Goal: Information Seeking & Learning: Check status

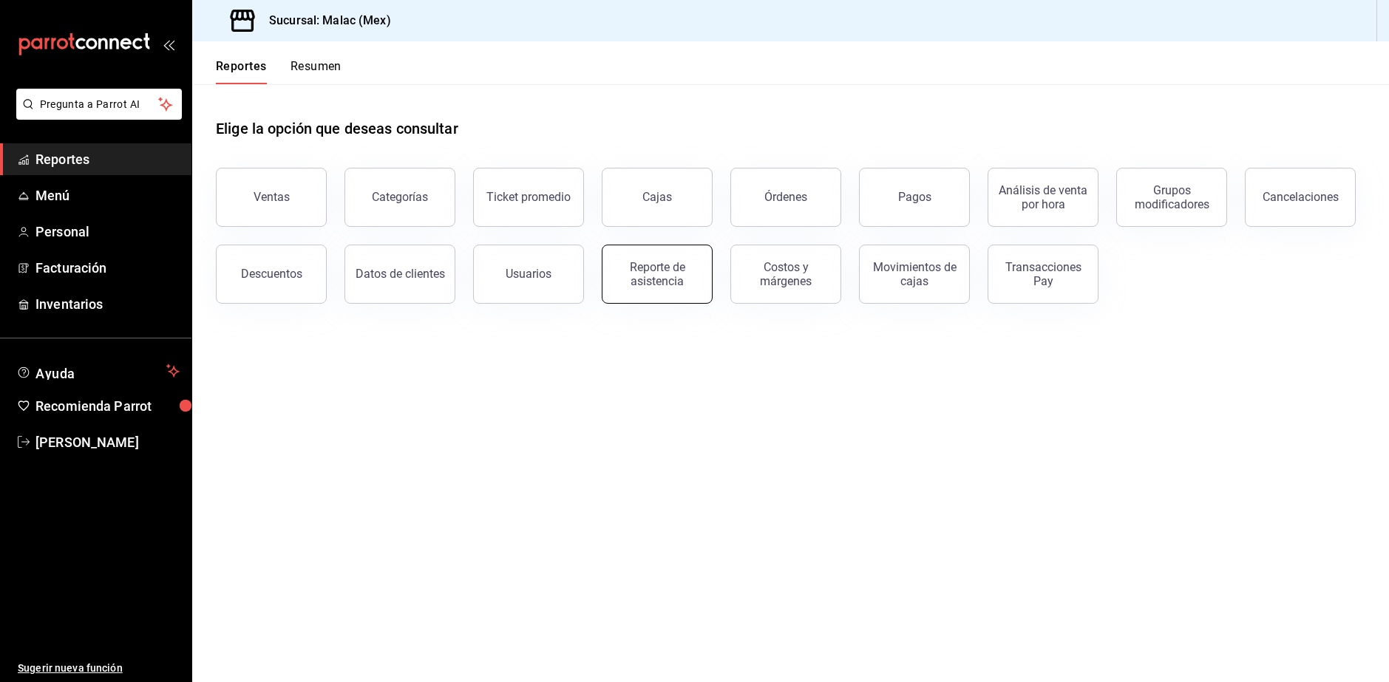
click at [674, 281] on div "Reporte de asistencia" at bounding box center [657, 274] width 92 height 28
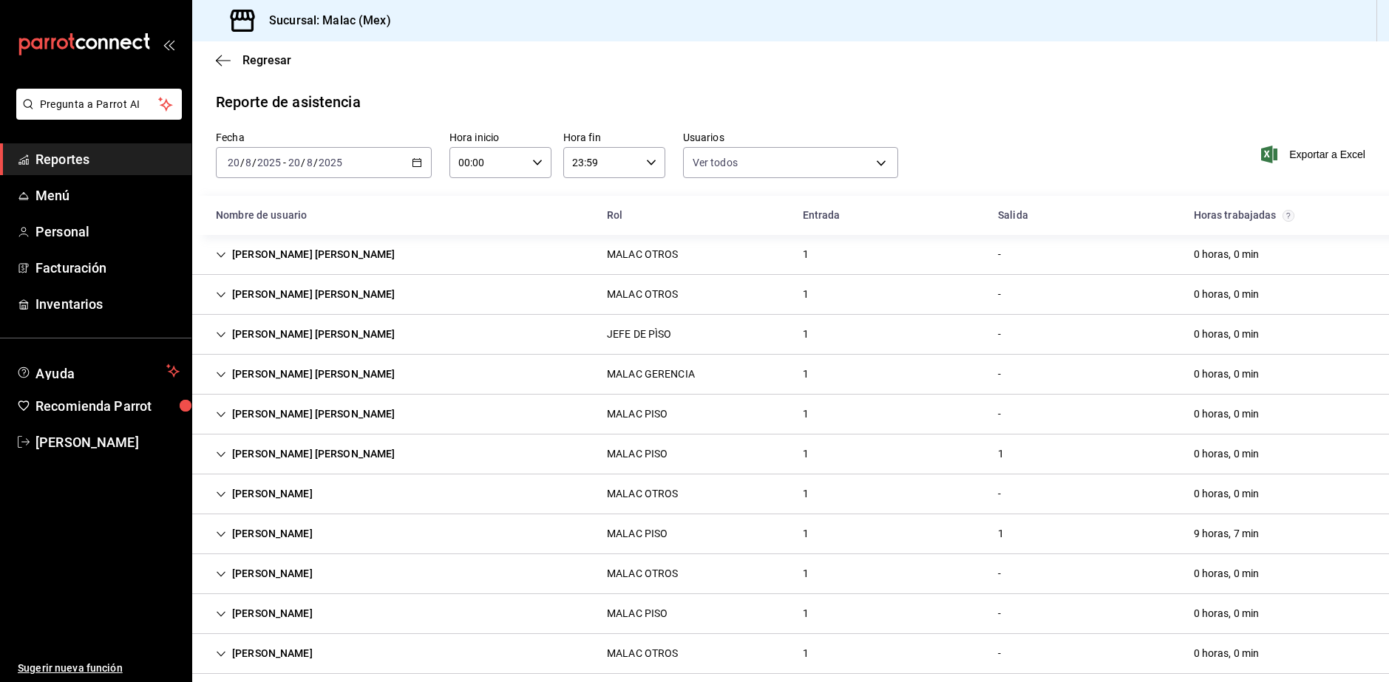
click at [401, 159] on div "[DATE] [DATE] - [DATE] [DATE]" at bounding box center [324, 162] width 216 height 31
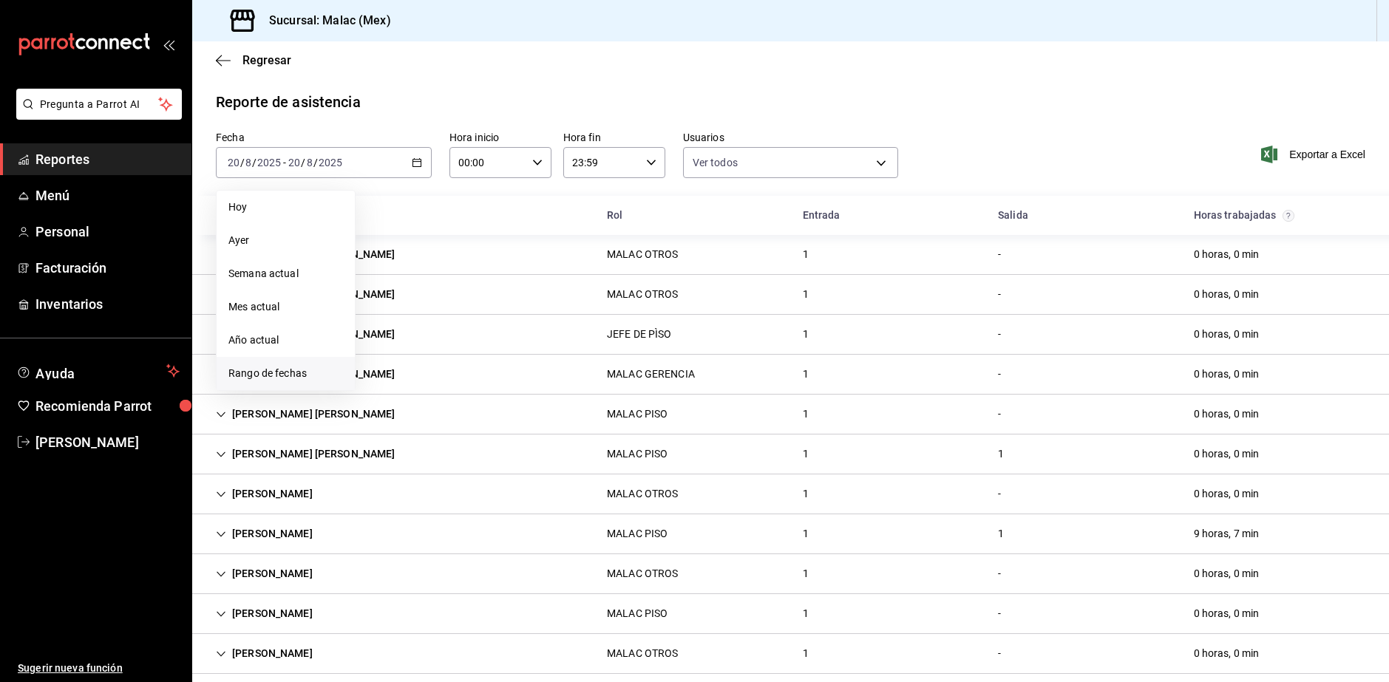
click at [303, 372] on span "Rango de fechas" at bounding box center [285, 374] width 115 height 16
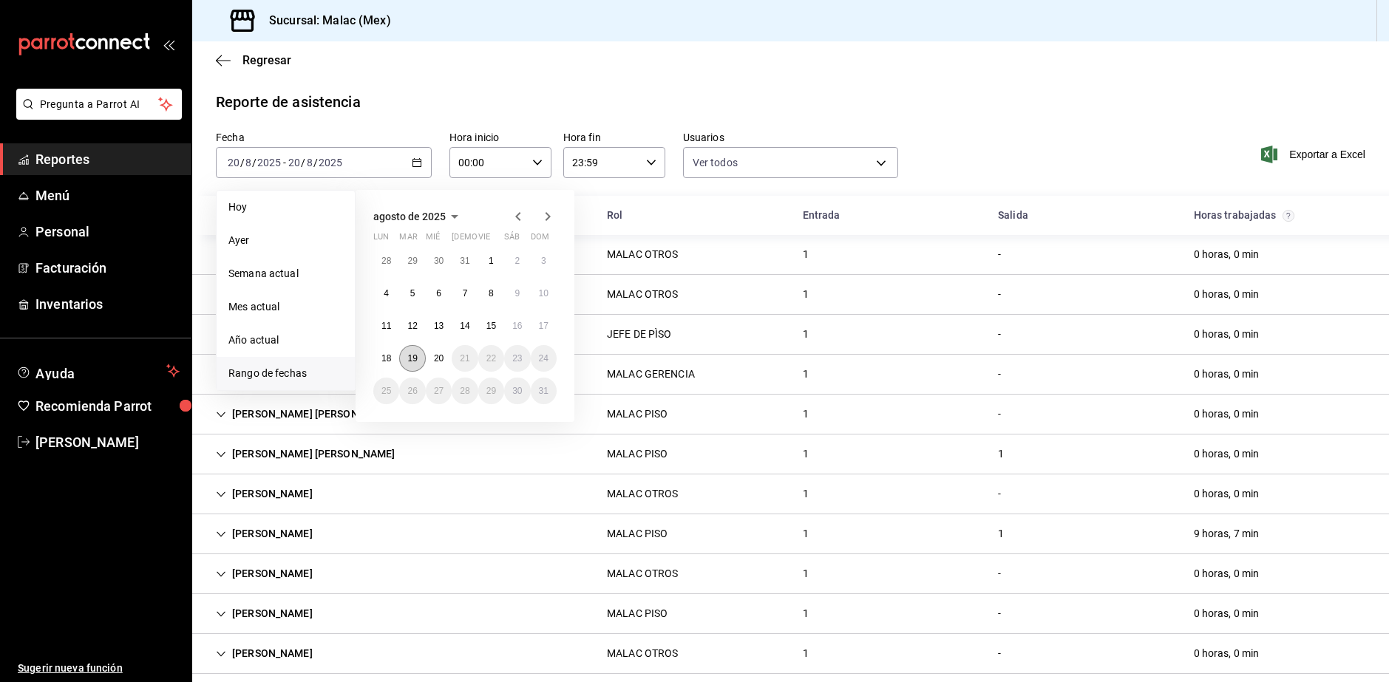
click at [412, 364] on button "19" at bounding box center [412, 358] width 26 height 27
click at [435, 363] on abbr "20" at bounding box center [439, 358] width 10 height 10
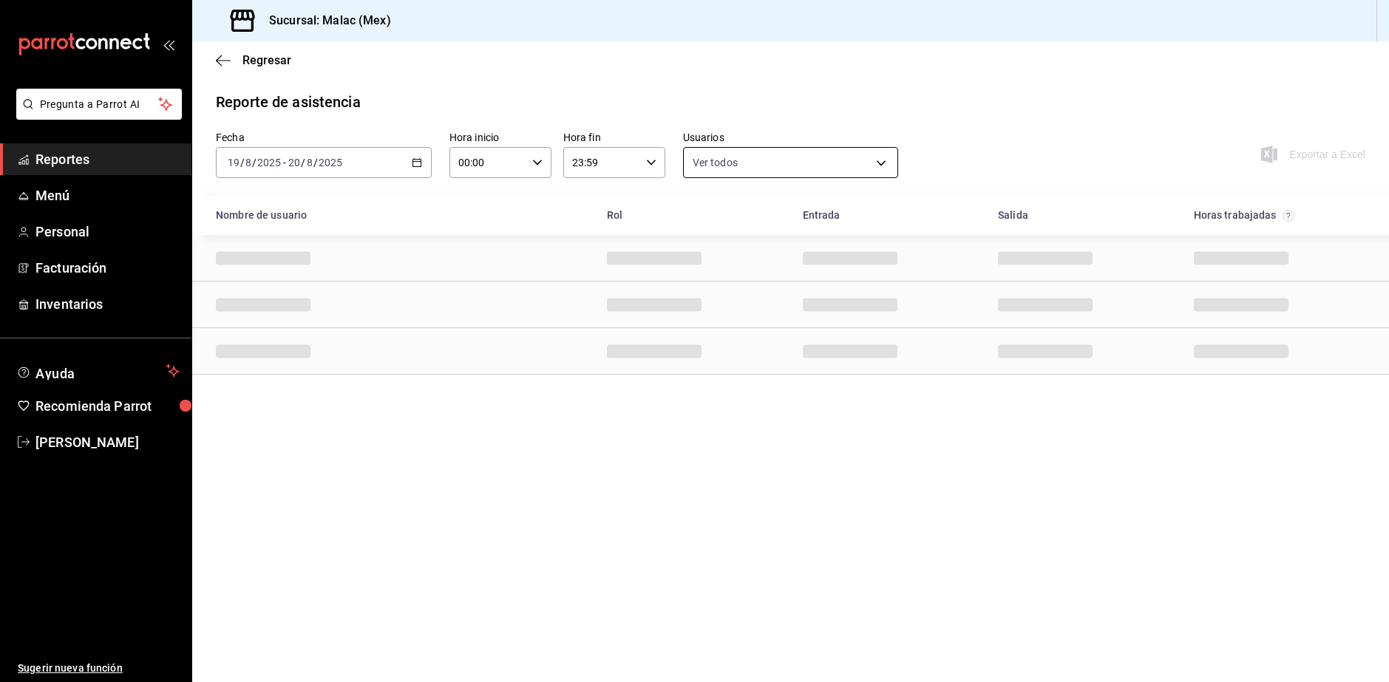
click at [803, 157] on body "Pregunta a Parrot AI Reportes Menú Personal Facturación Inventarios Ayuda Recom…" at bounding box center [694, 341] width 1389 height 682
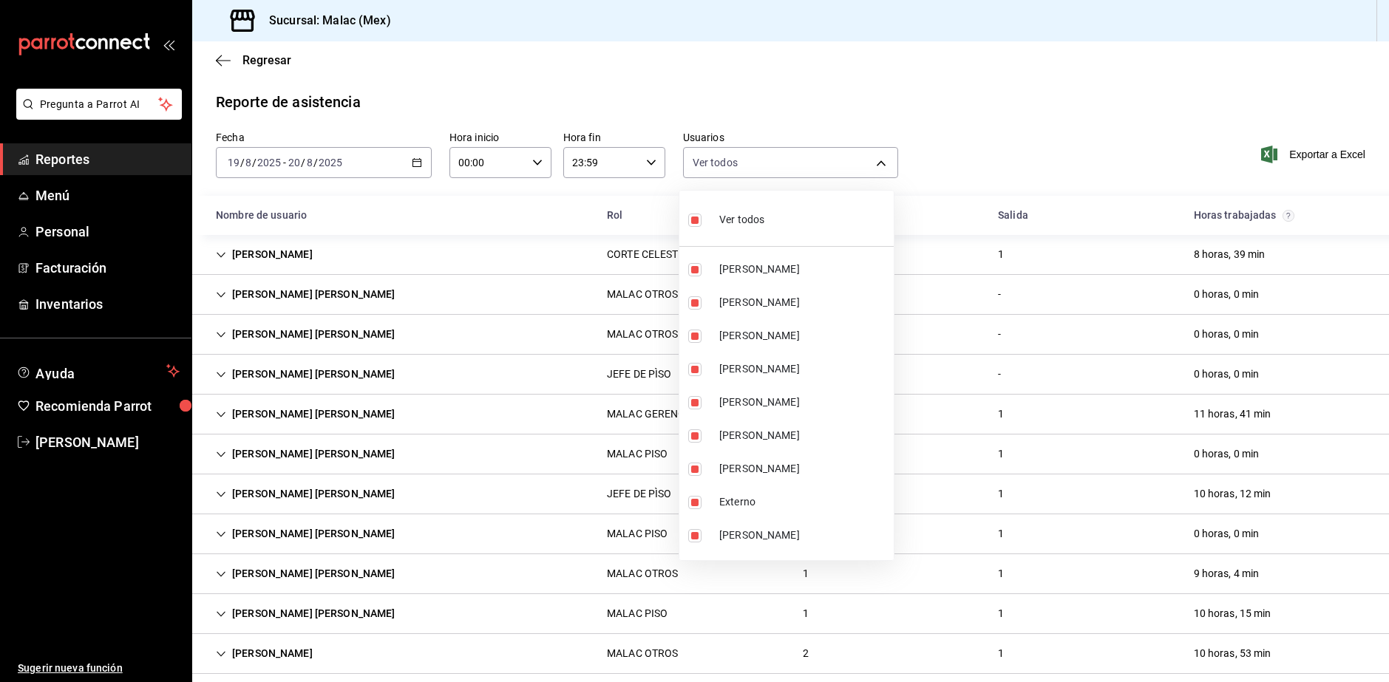
click at [766, 217] on li "Ver todos" at bounding box center [786, 219] width 214 height 44
checkbox input "false"
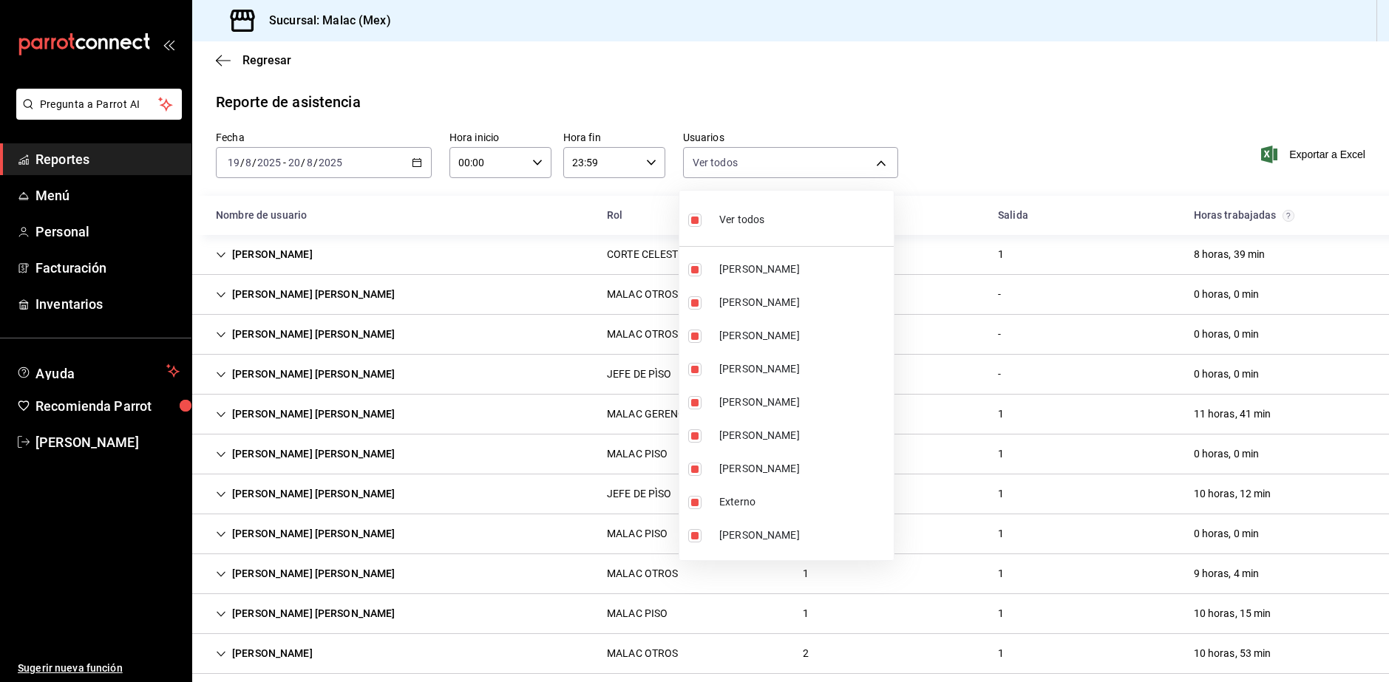
checkbox input "false"
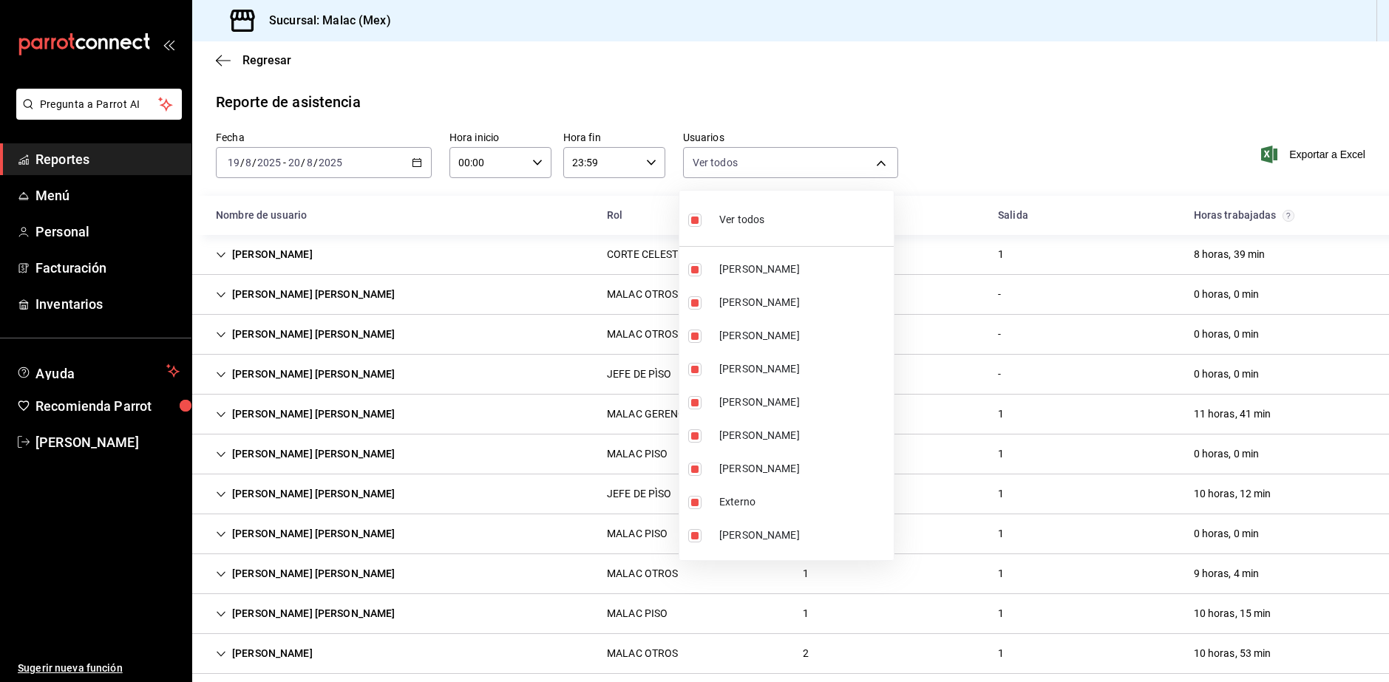
checkbox input "false"
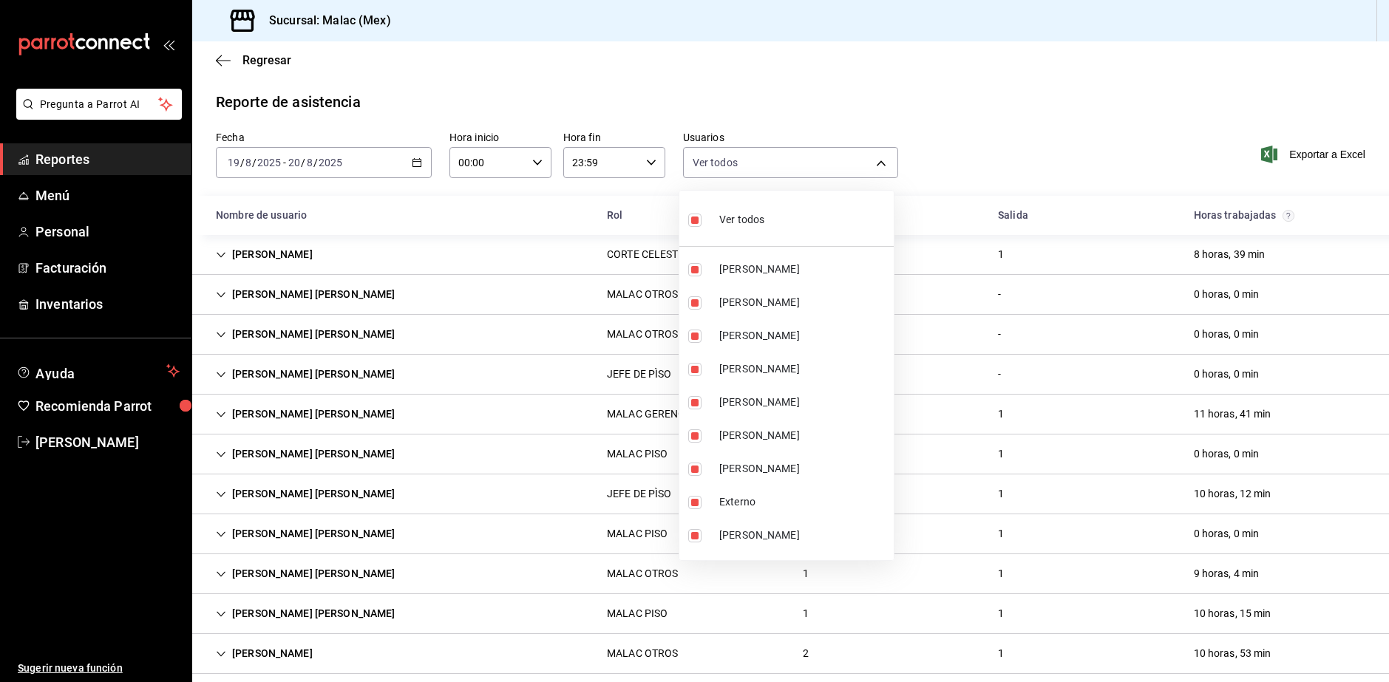
checkbox input "false"
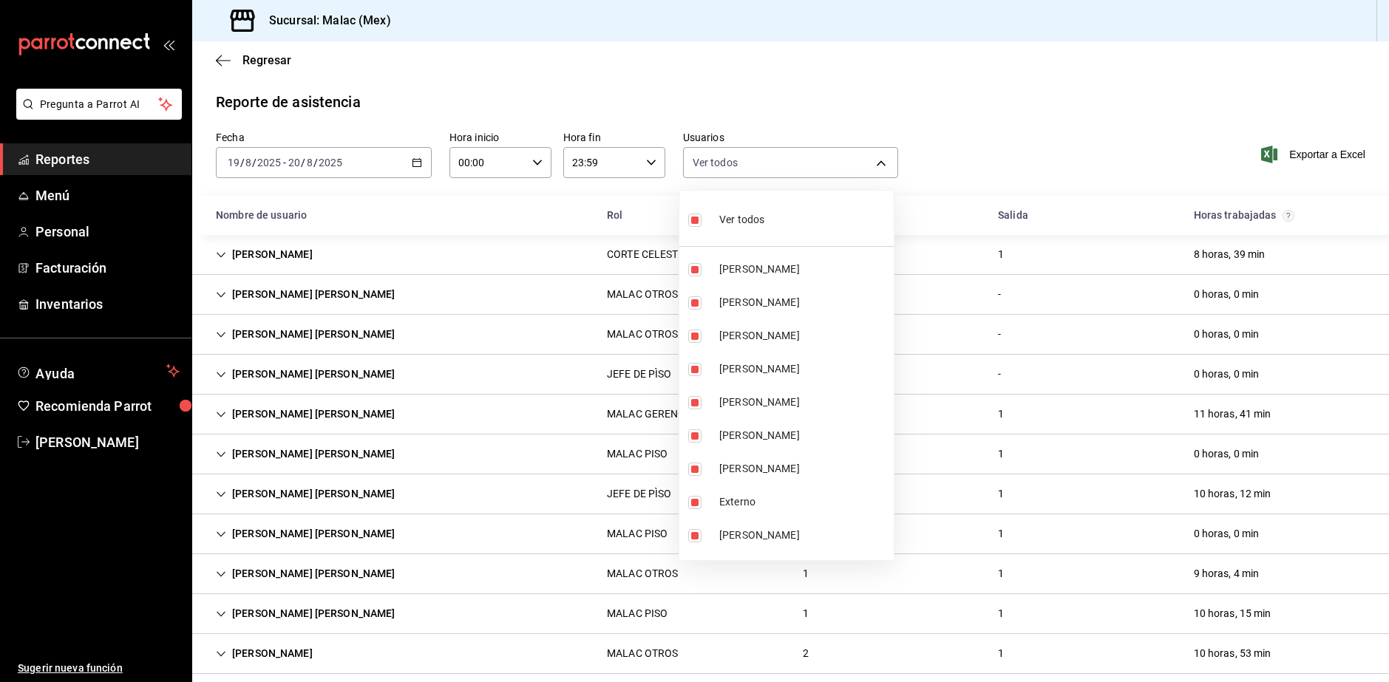
checkbox input "false"
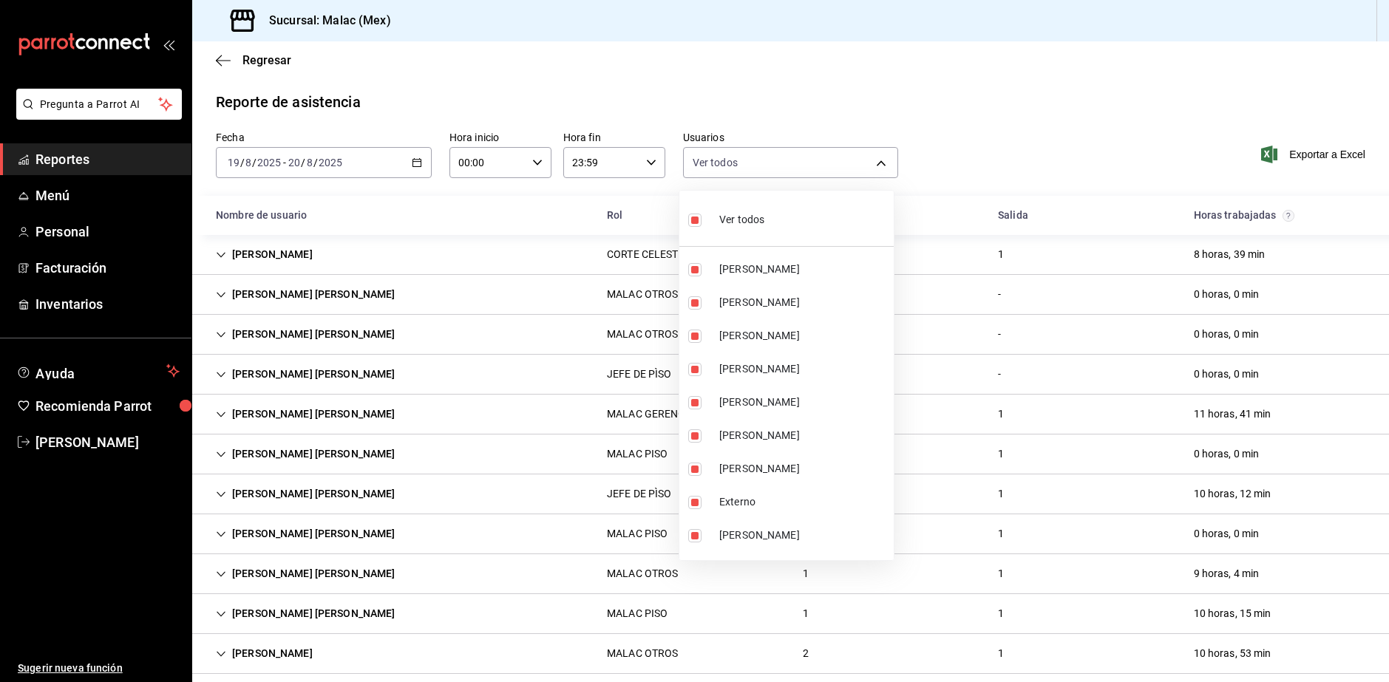
checkbox input "false"
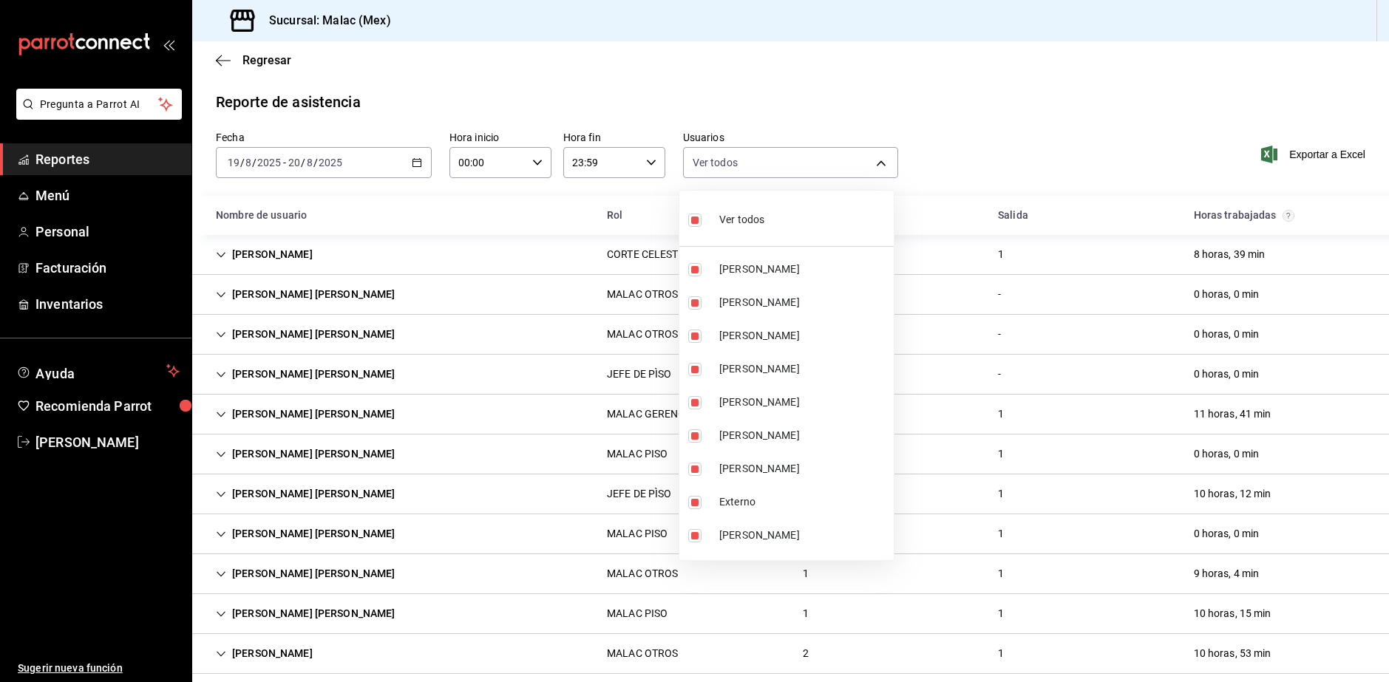
checkbox input "false"
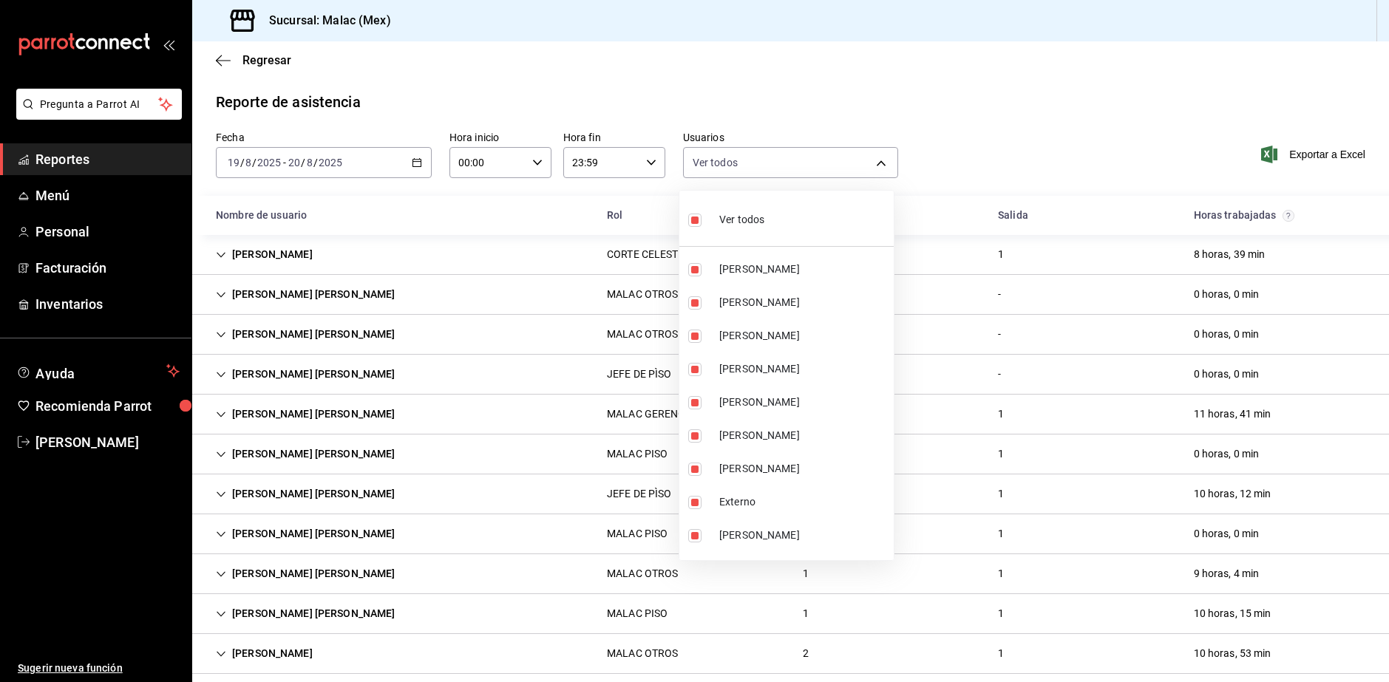
checkbox input "false"
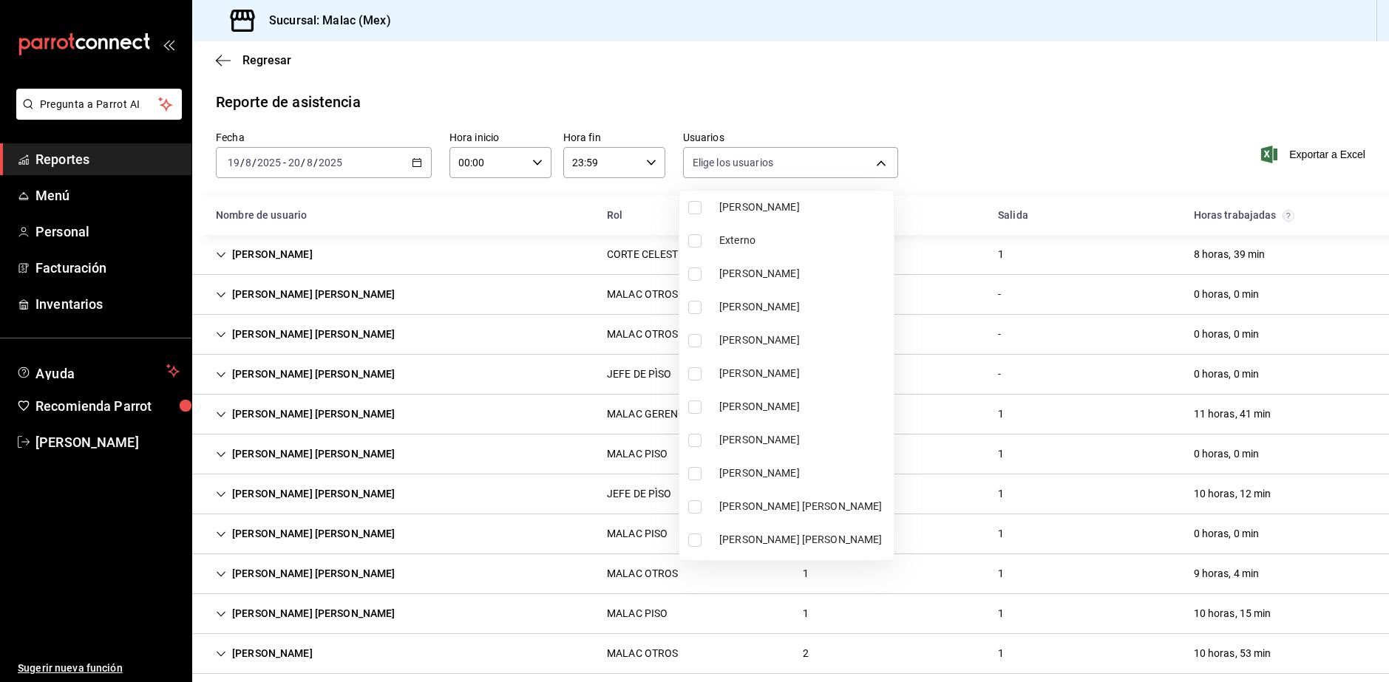
scroll to position [296, 0]
click at [780, 401] on span "[PERSON_NAME]" at bounding box center [803, 406] width 169 height 16
type input "68b814e9-203d-4433-a0e7-997591f031a8"
checkbox input "true"
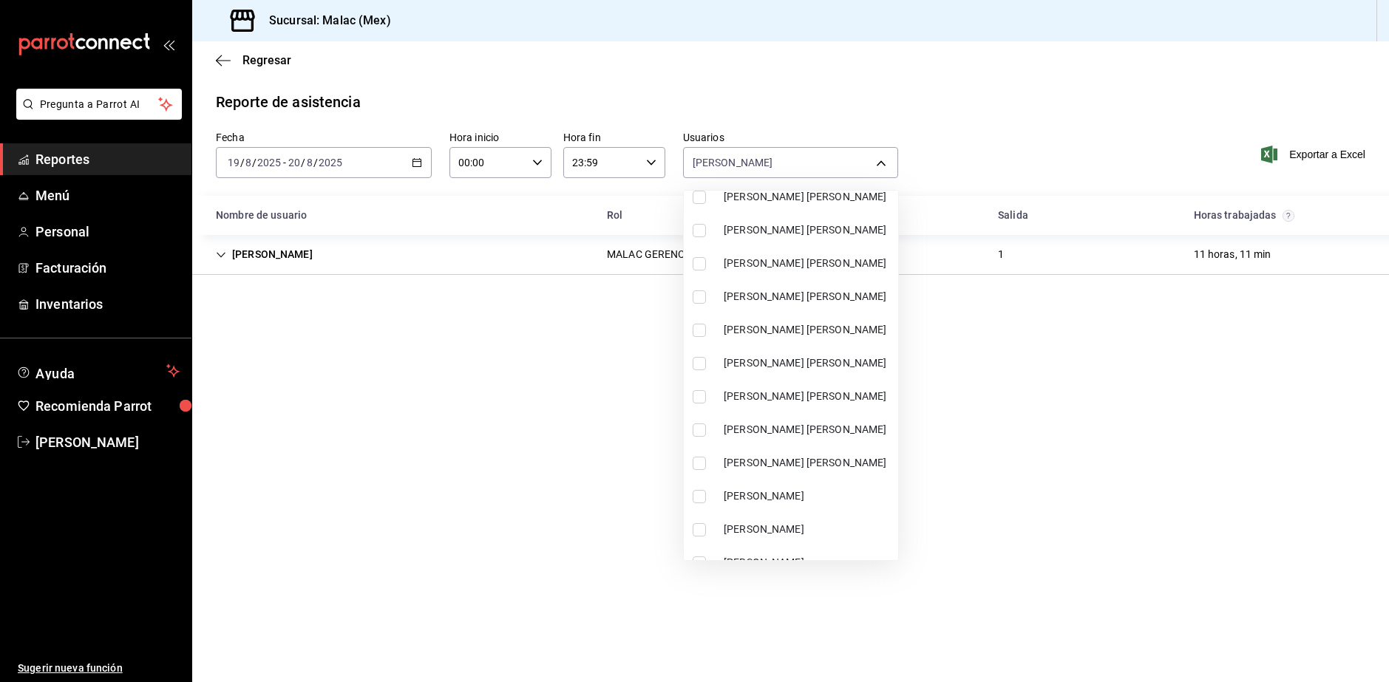
scroll to position [739, 0]
click at [813, 295] on span "[PERSON_NAME] [PERSON_NAME]" at bounding box center [808, 295] width 169 height 16
type input "68b814e9-203d-4433-a0e7-997591f031a8,3bd52c0b-e0f7-4404-816b-ef5020ec9bbb"
checkbox input "true"
click at [970, 97] on div at bounding box center [694, 341] width 1389 height 682
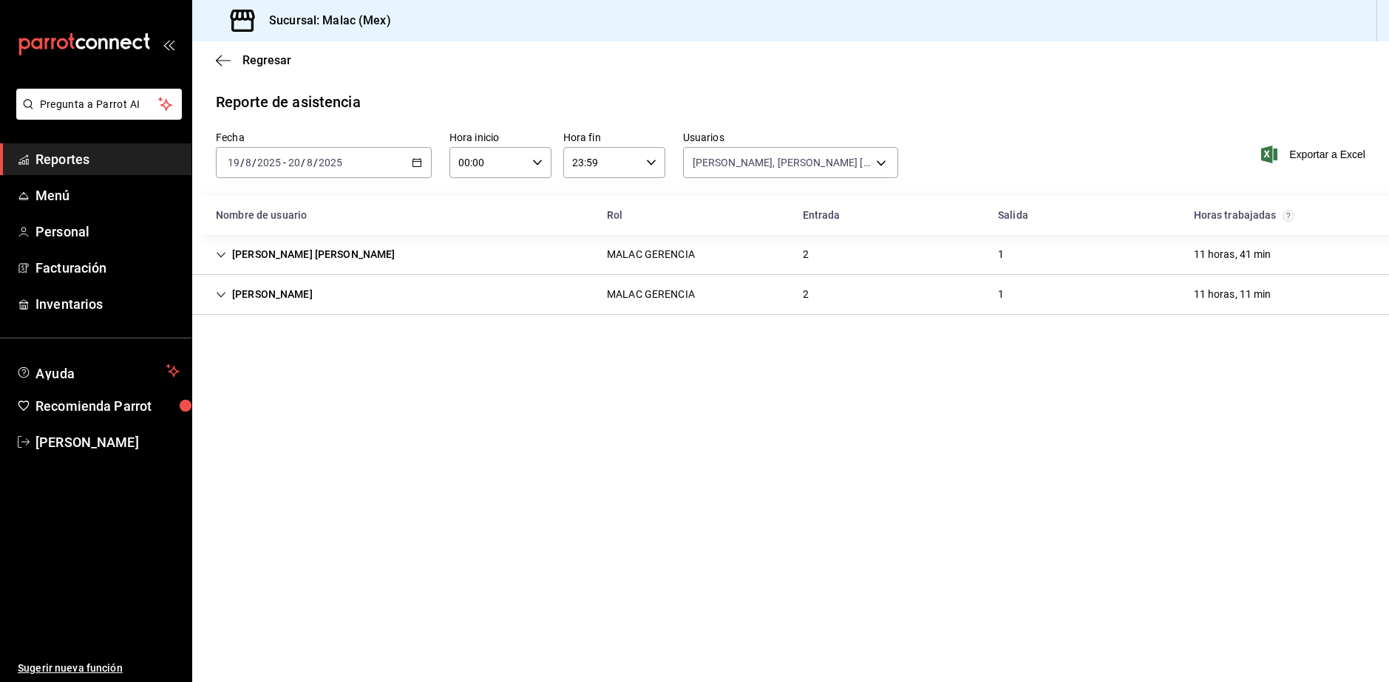
click at [819, 302] on div "2" at bounding box center [806, 294] width 30 height 27
click at [819, 303] on div "2" at bounding box center [806, 294] width 30 height 27
click at [806, 264] on div "2" at bounding box center [806, 254] width 30 height 27
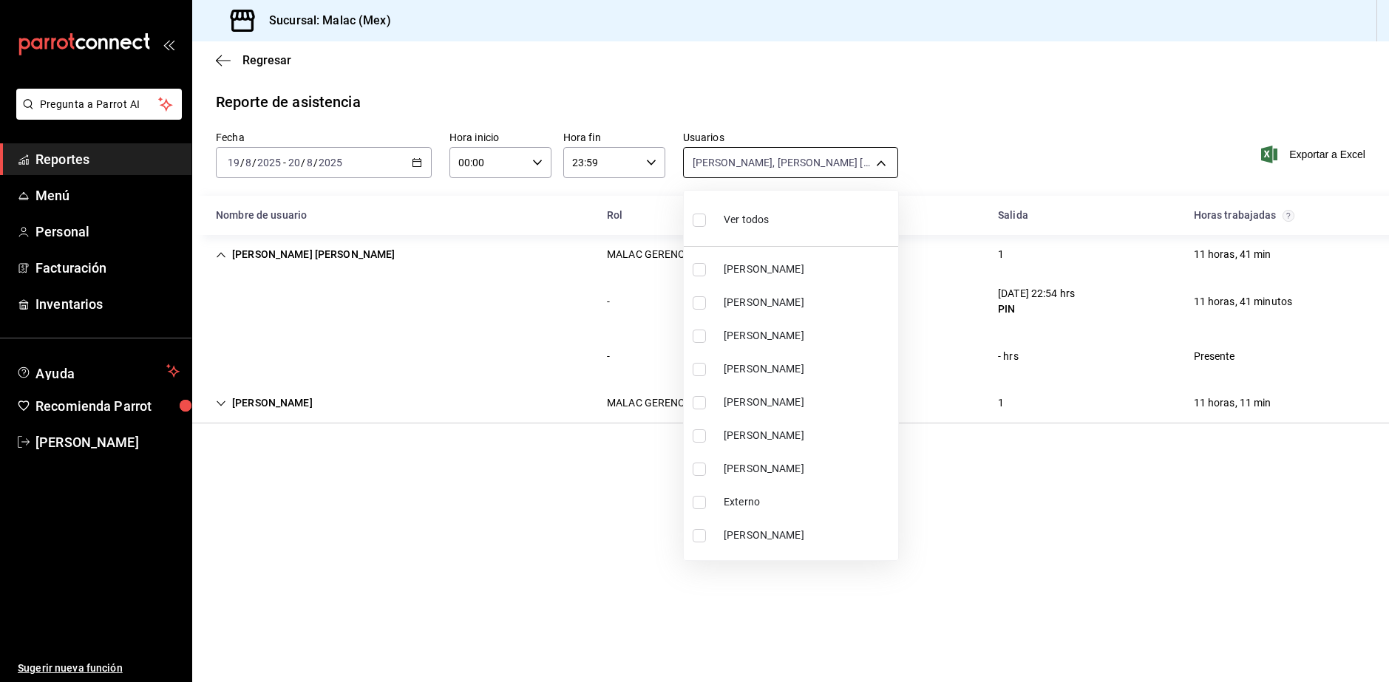
click at [817, 170] on body "Pregunta a Parrot AI Reportes Menú Personal Facturación Inventarios Ayuda Recom…" at bounding box center [694, 341] width 1389 height 682
click at [768, 231] on div "Ver todos" at bounding box center [730, 219] width 76 height 32
type input "6ada37a1-56d6-4bf6-92f0-9a56272b93d6,7bf52d7e-38a6-4abd-b84b-1ef9c95ff8ed,97e0a…"
checkbox input "true"
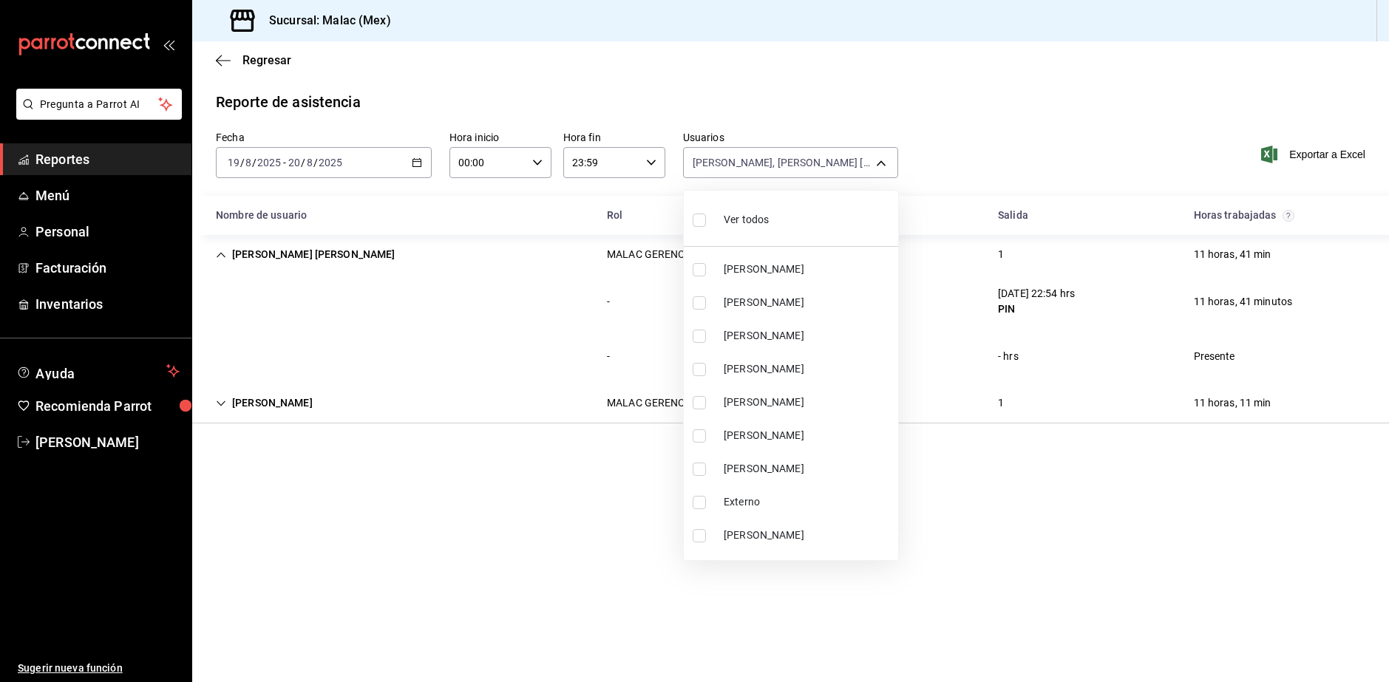
checkbox input "true"
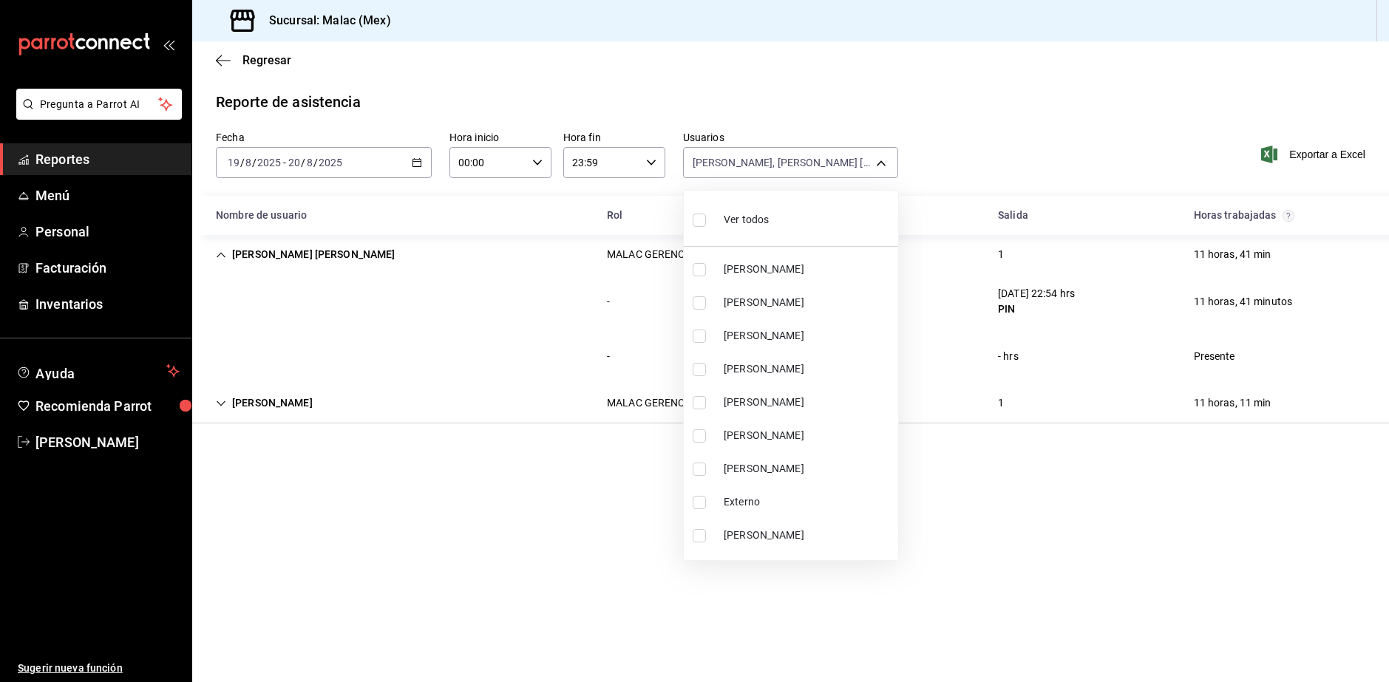
checkbox input "true"
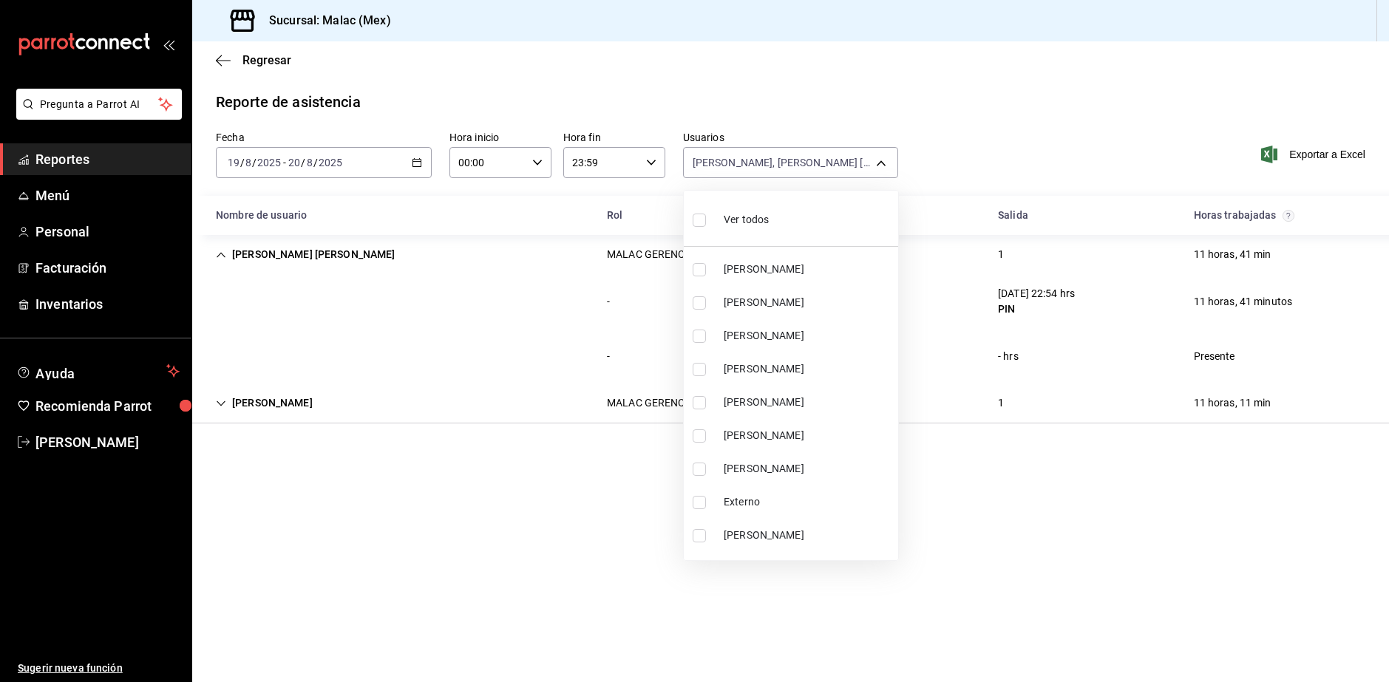
checkbox input "true"
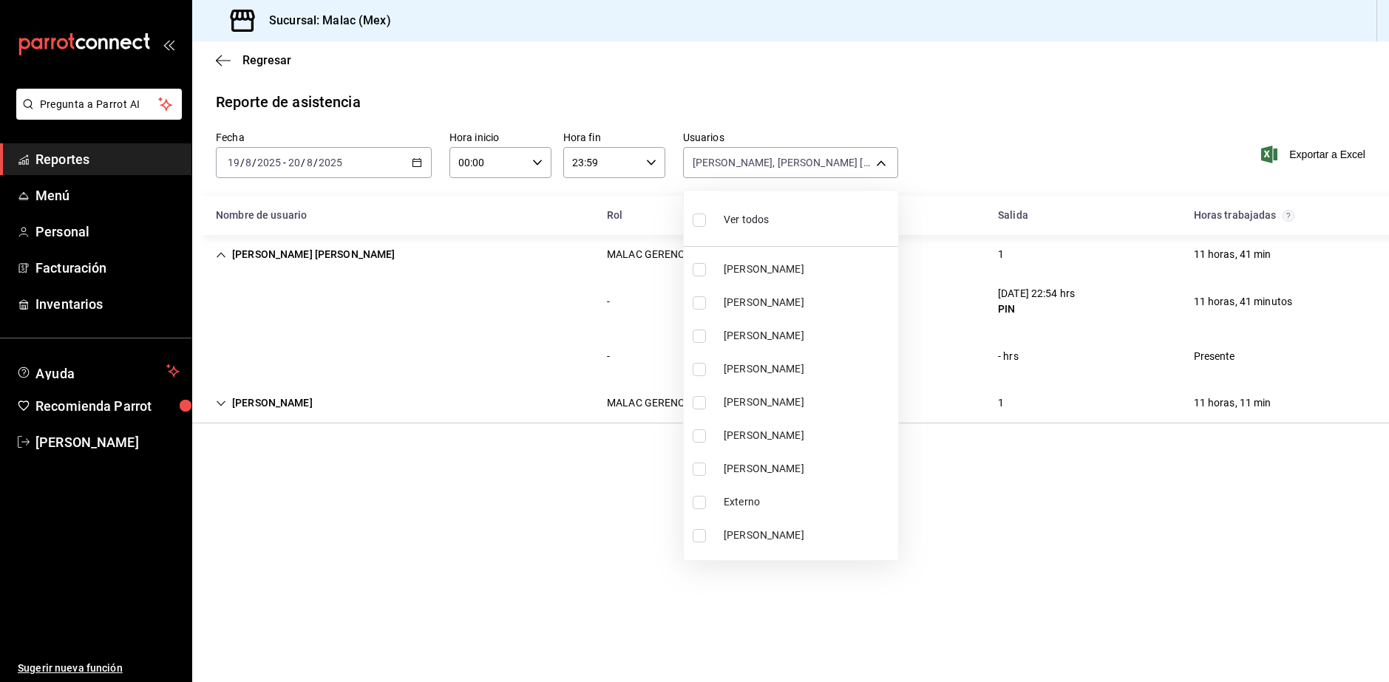
checkbox input "true"
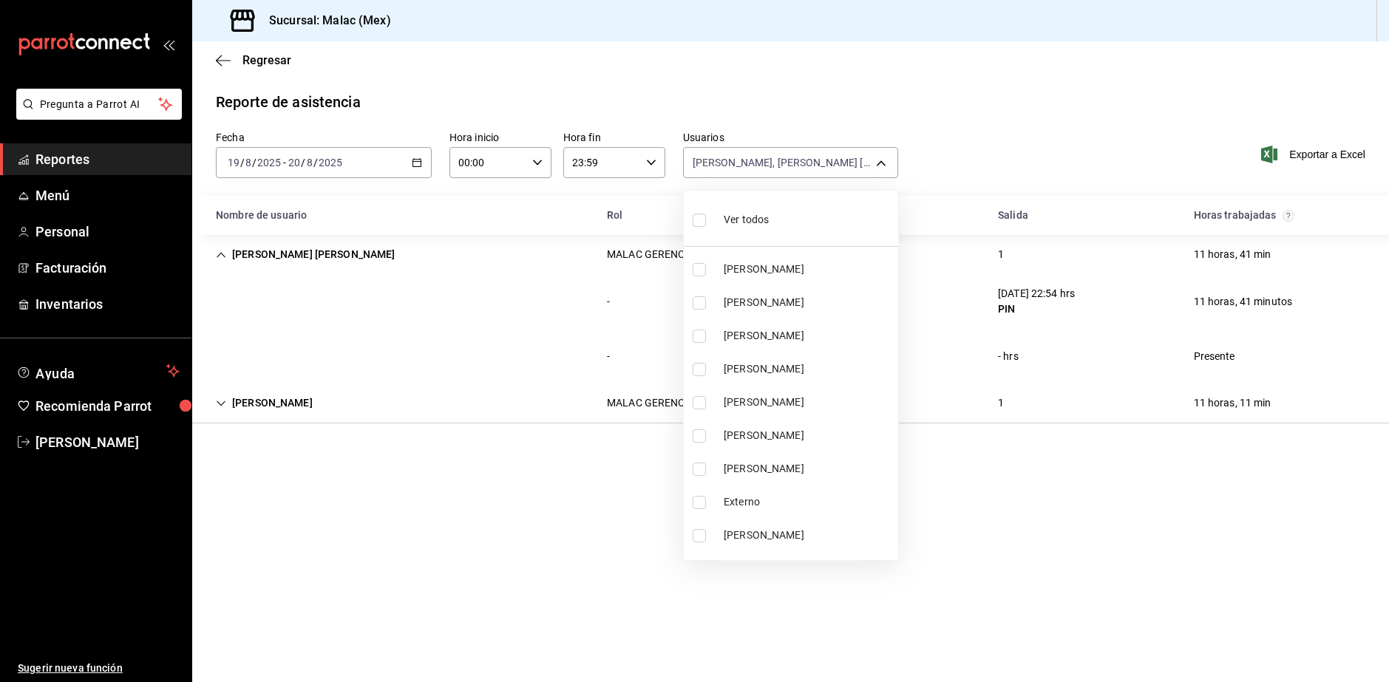
checkbox input "true"
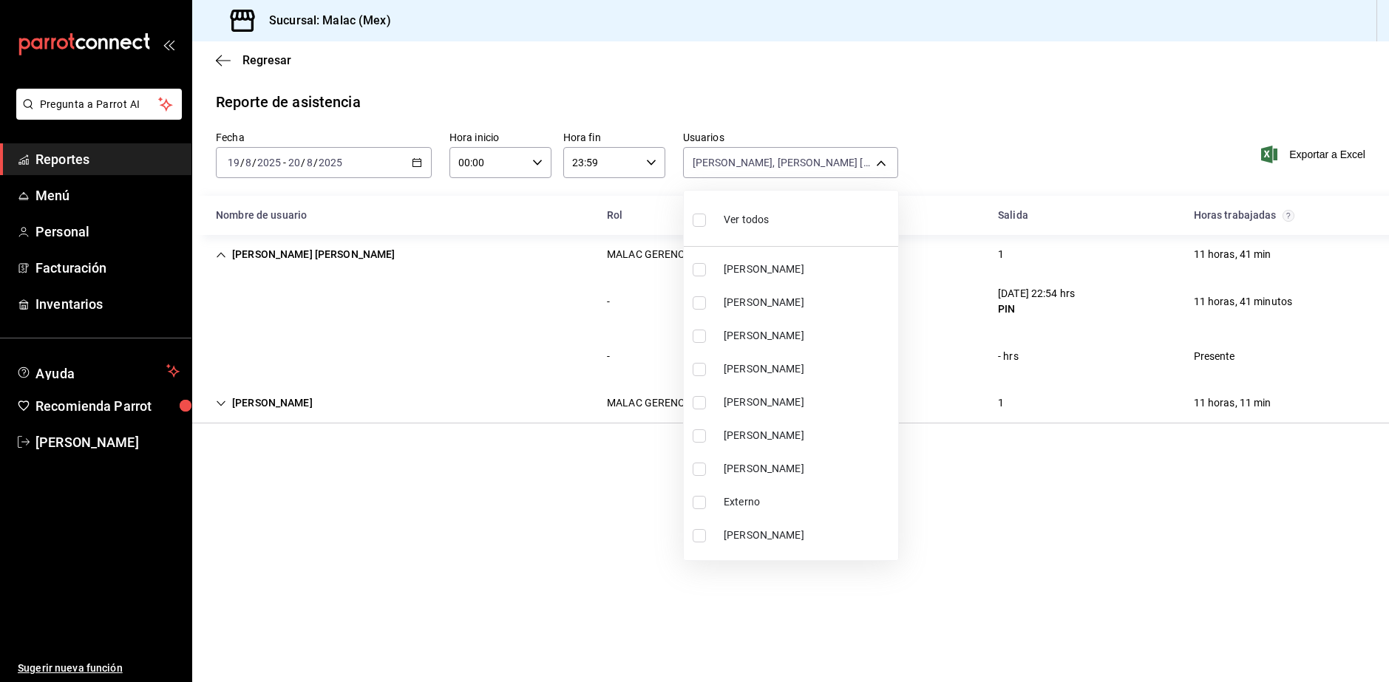
checkbox input "true"
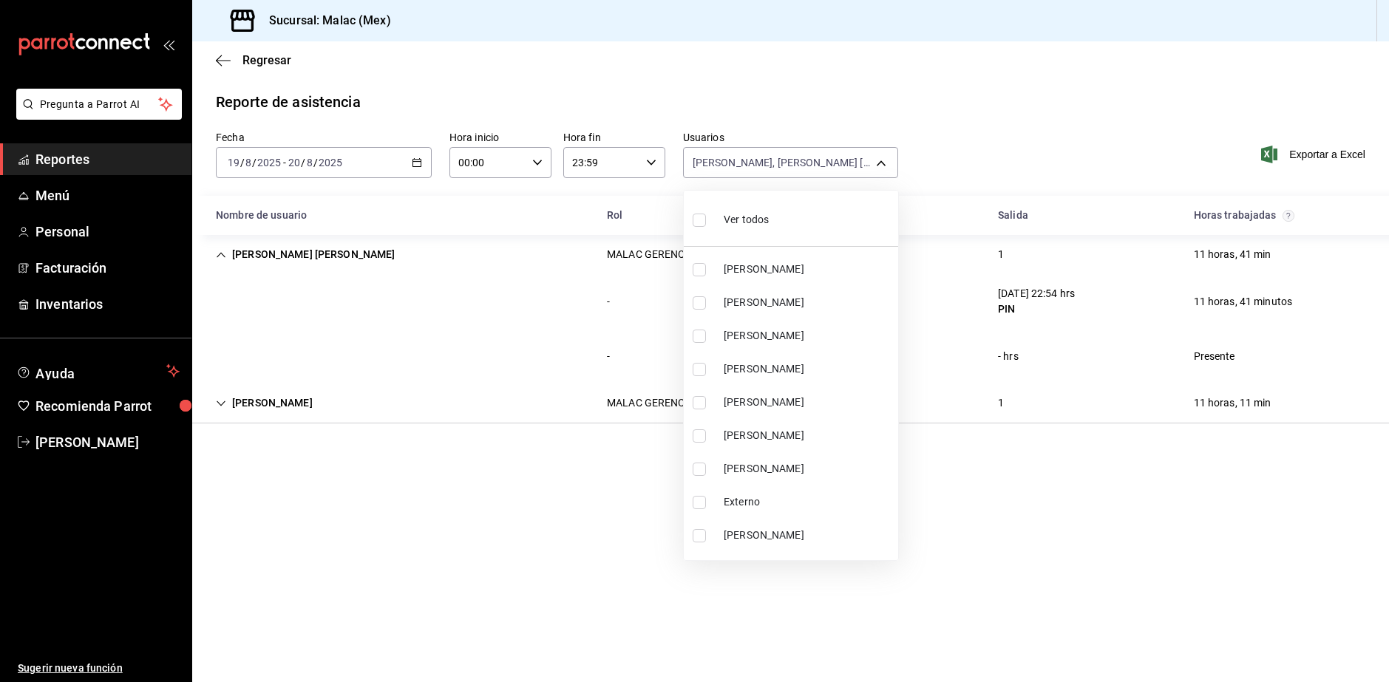
checkbox input "true"
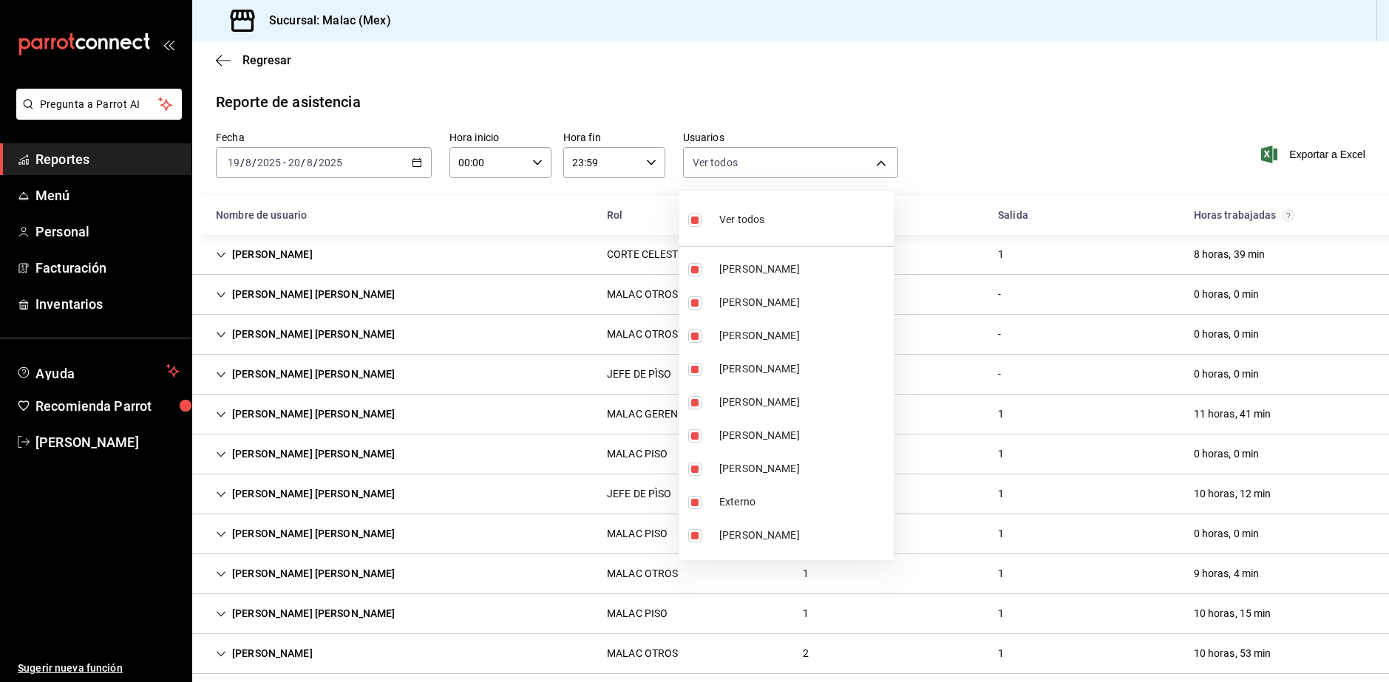
click at [752, 225] on span "Ver todos" at bounding box center [741, 220] width 45 height 16
checkbox input "false"
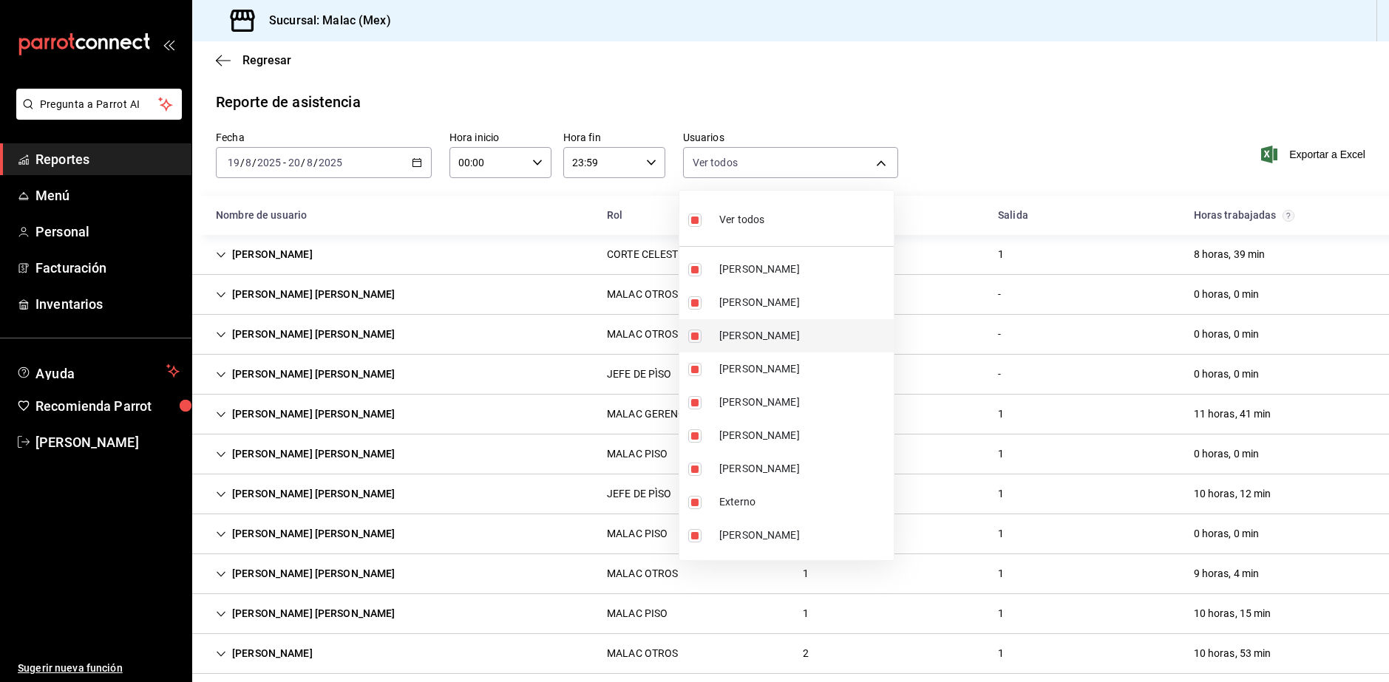
checkbox input "false"
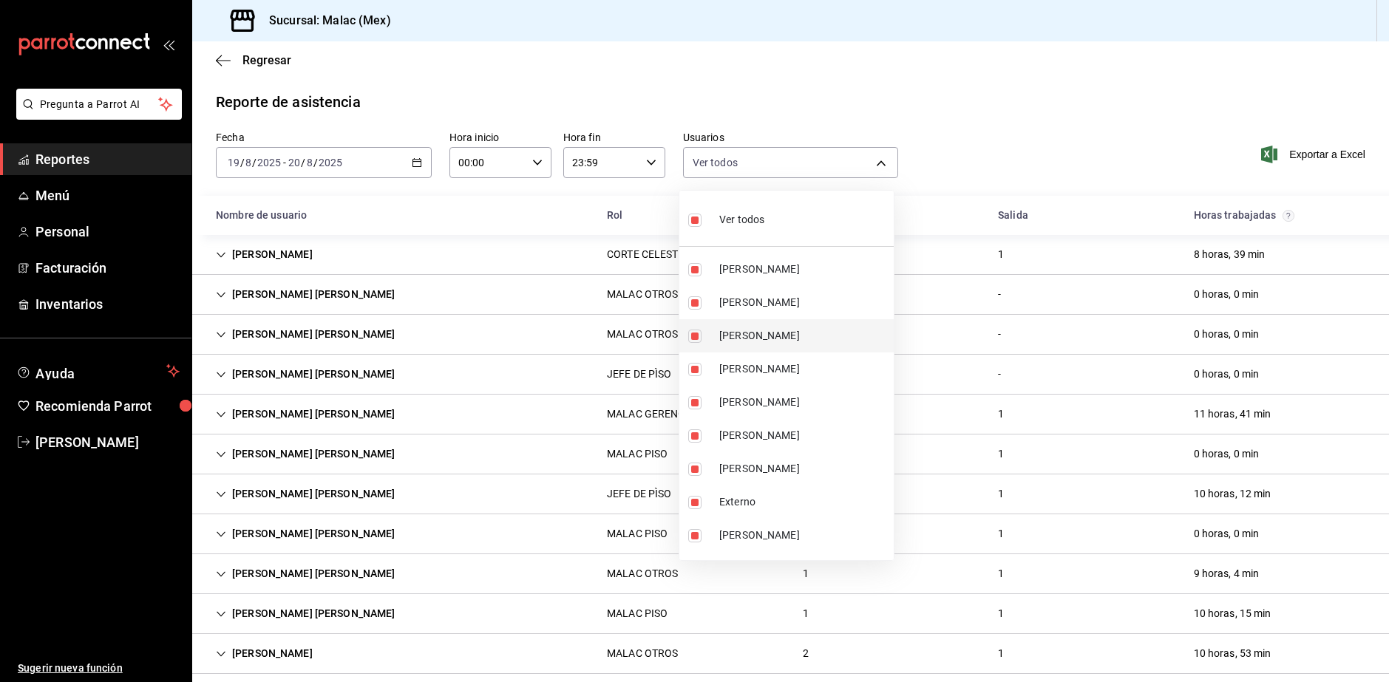
checkbox input "false"
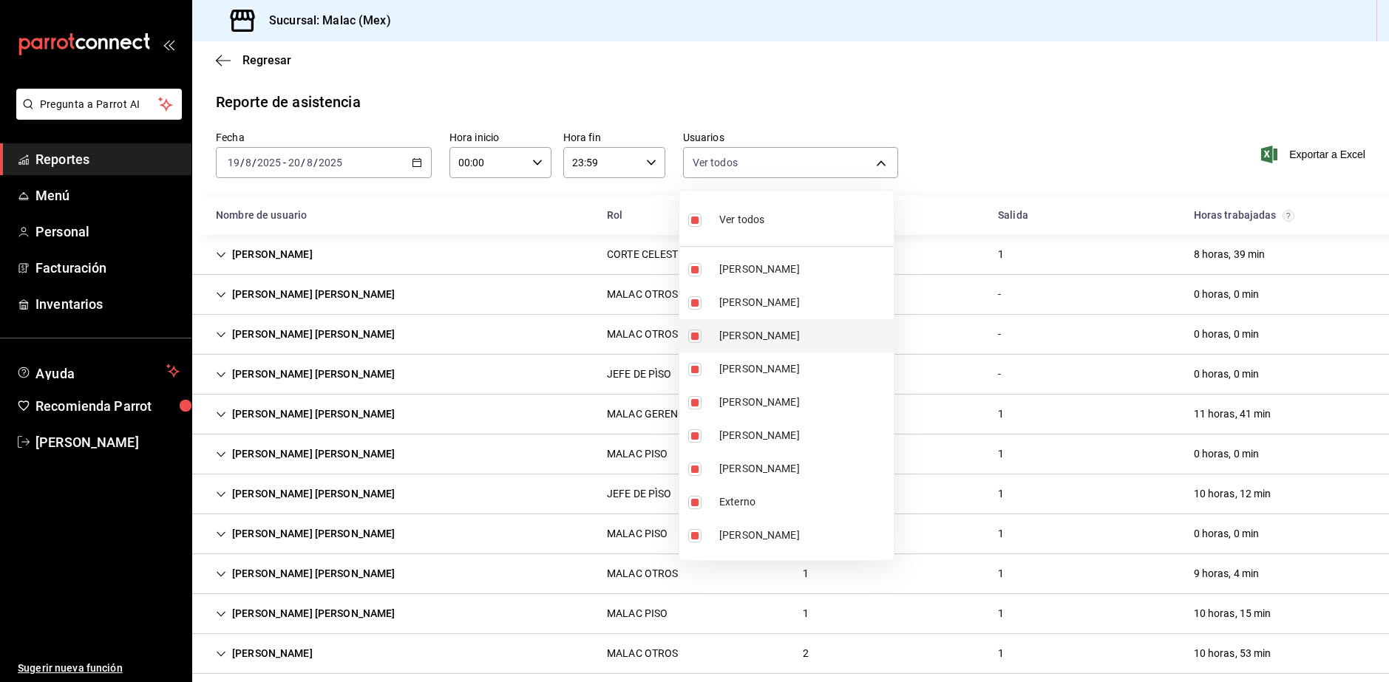
checkbox input "false"
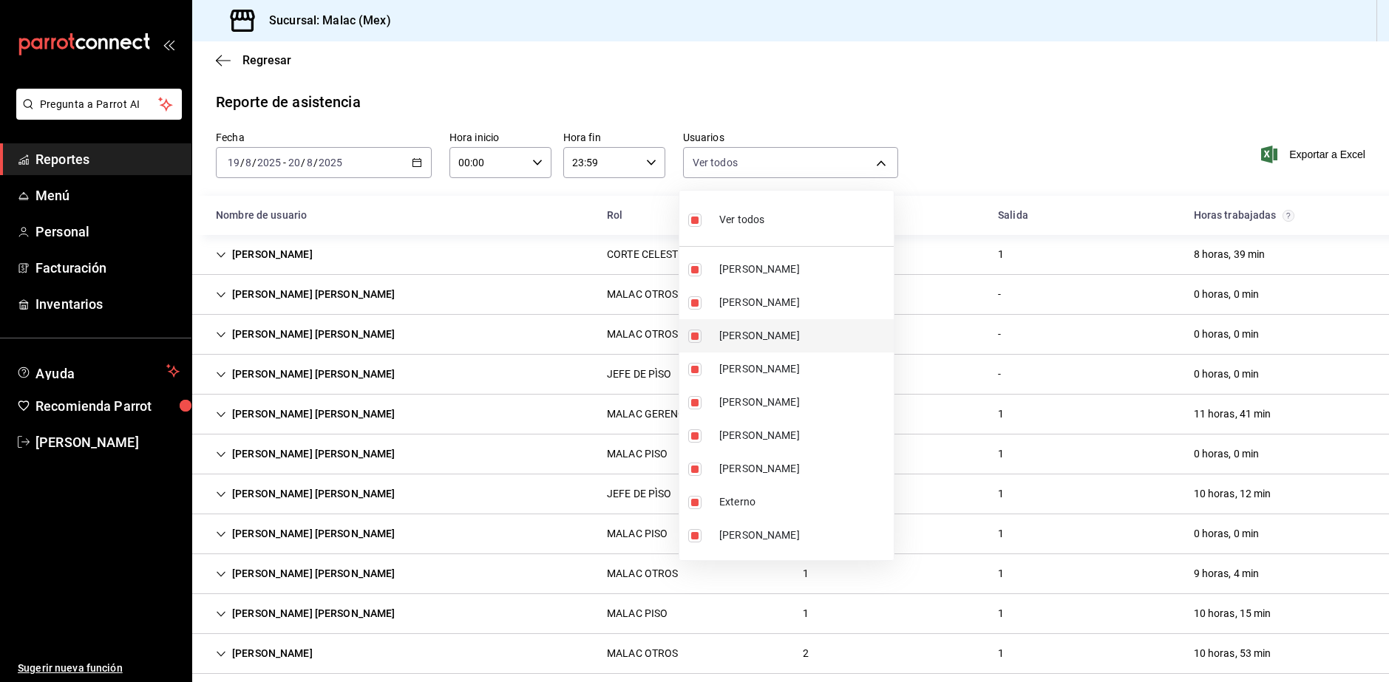
checkbox input "false"
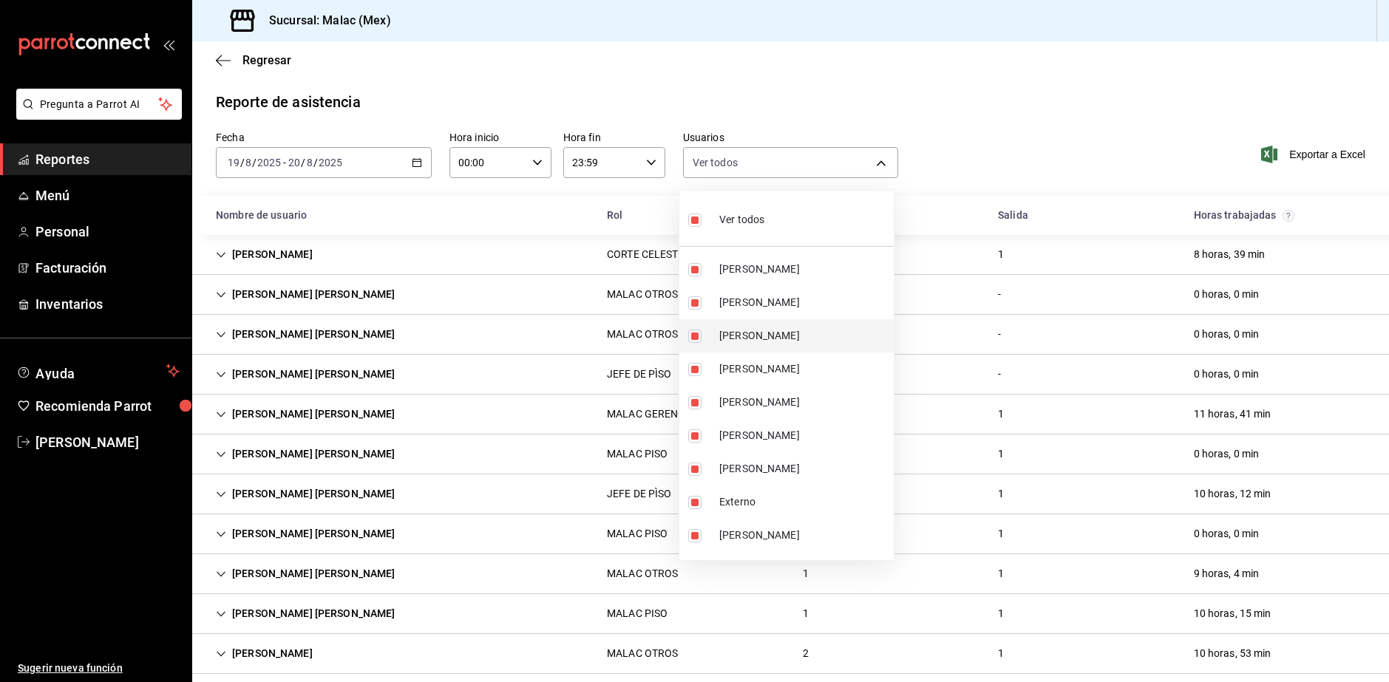
checkbox input "false"
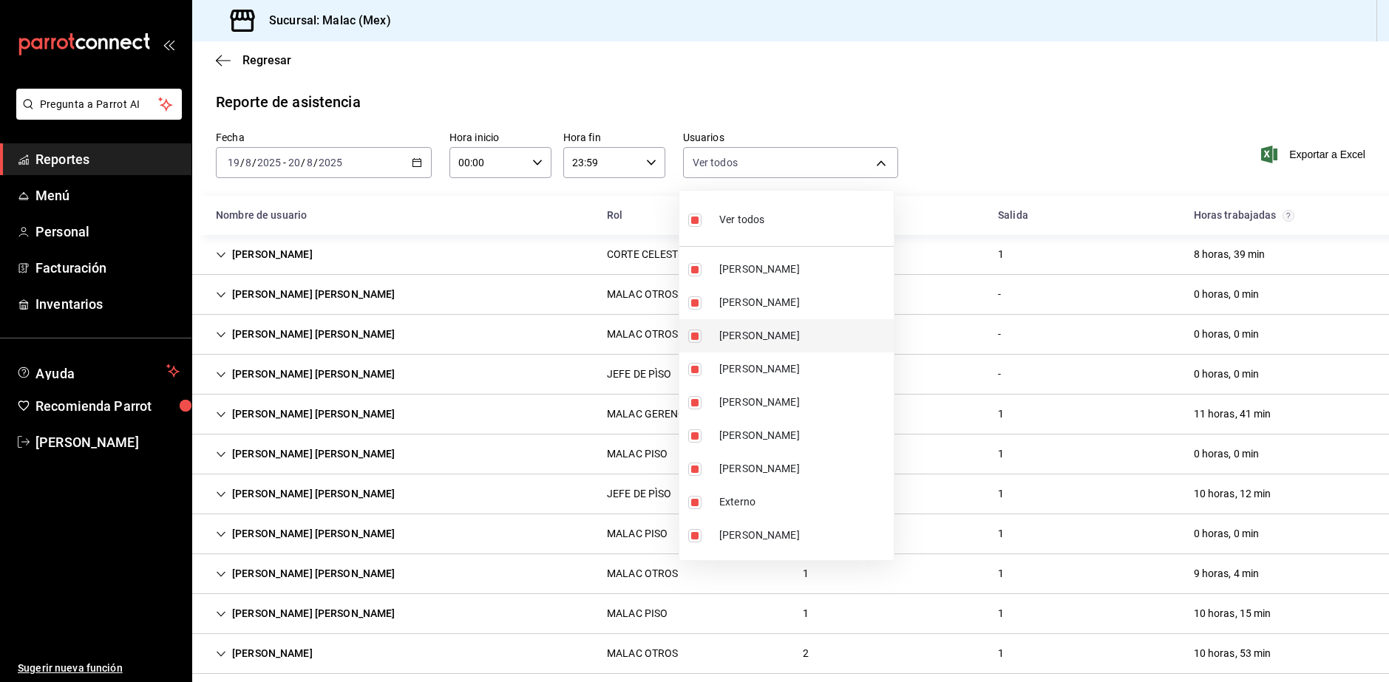
checkbox input "false"
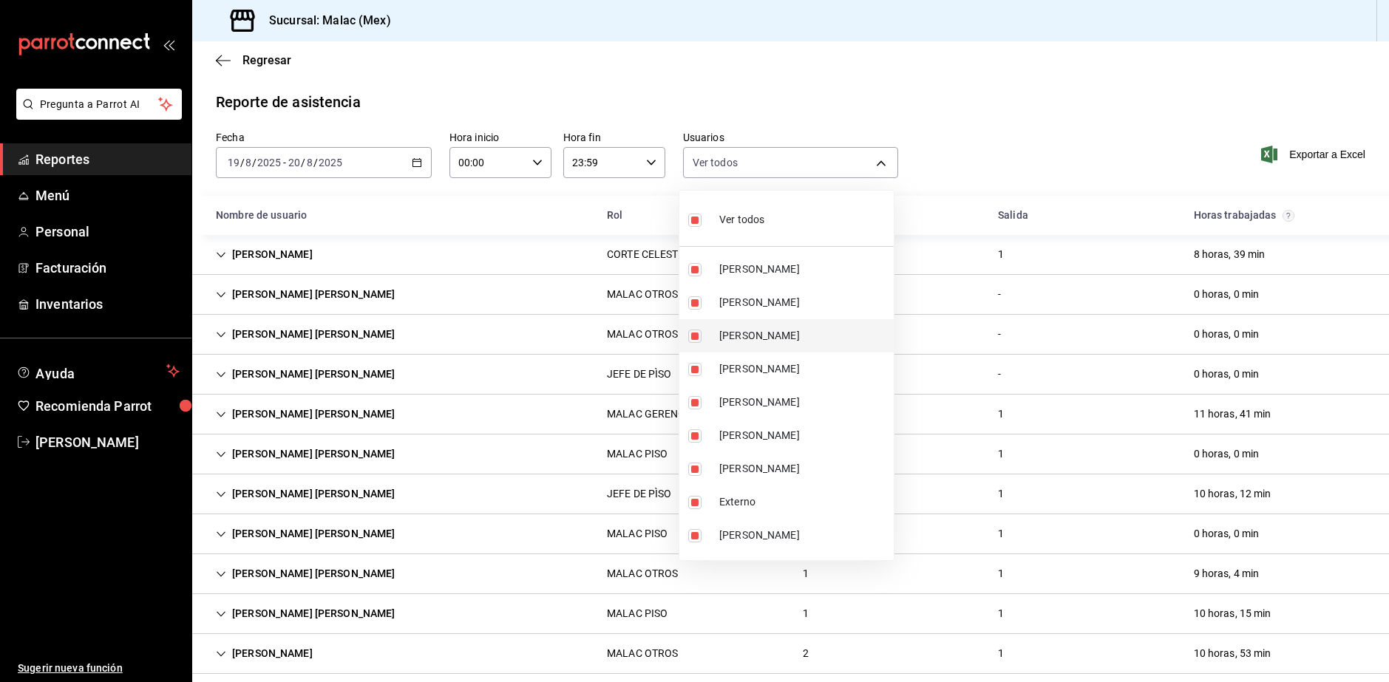
checkbox input "false"
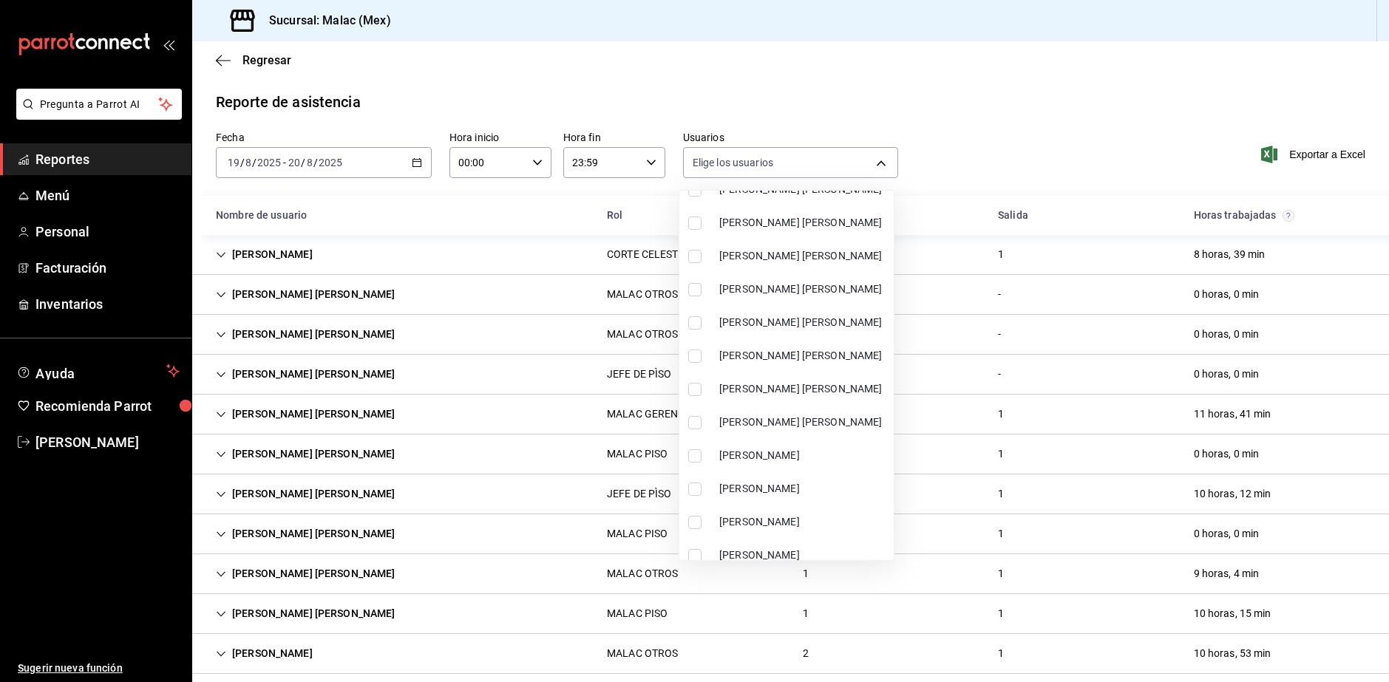
scroll to position [813, 0]
click at [845, 385] on span "[PERSON_NAME] [PERSON_NAME]" at bounding box center [803, 388] width 169 height 16
type input "8f129311-239e-45e3-a4ea-217158fa355a"
checkbox input "true"
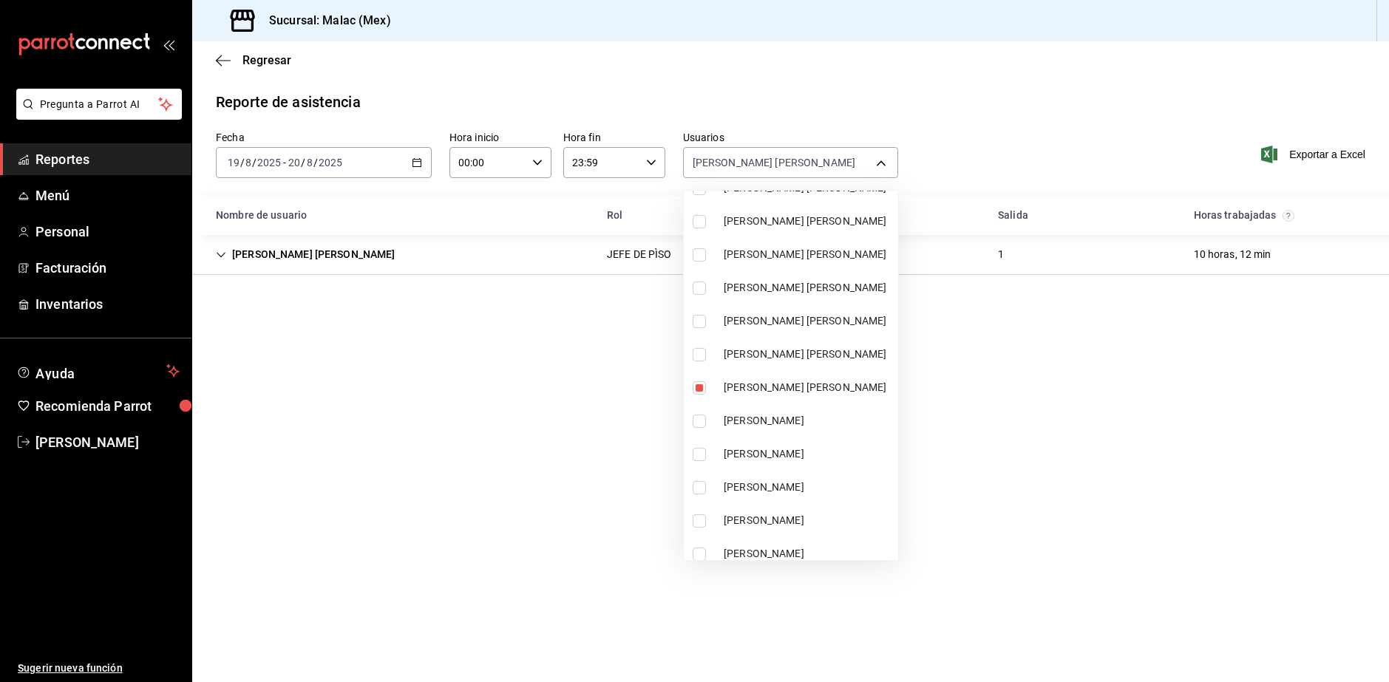
click at [814, 327] on span "[PERSON_NAME] [PERSON_NAME]" at bounding box center [808, 321] width 169 height 16
type input "8f129311-239e-45e3-a4ea-217158fa355a,2f3f95f2-2a11-4db2-8cee-40f57ff7f62a"
checkbox input "true"
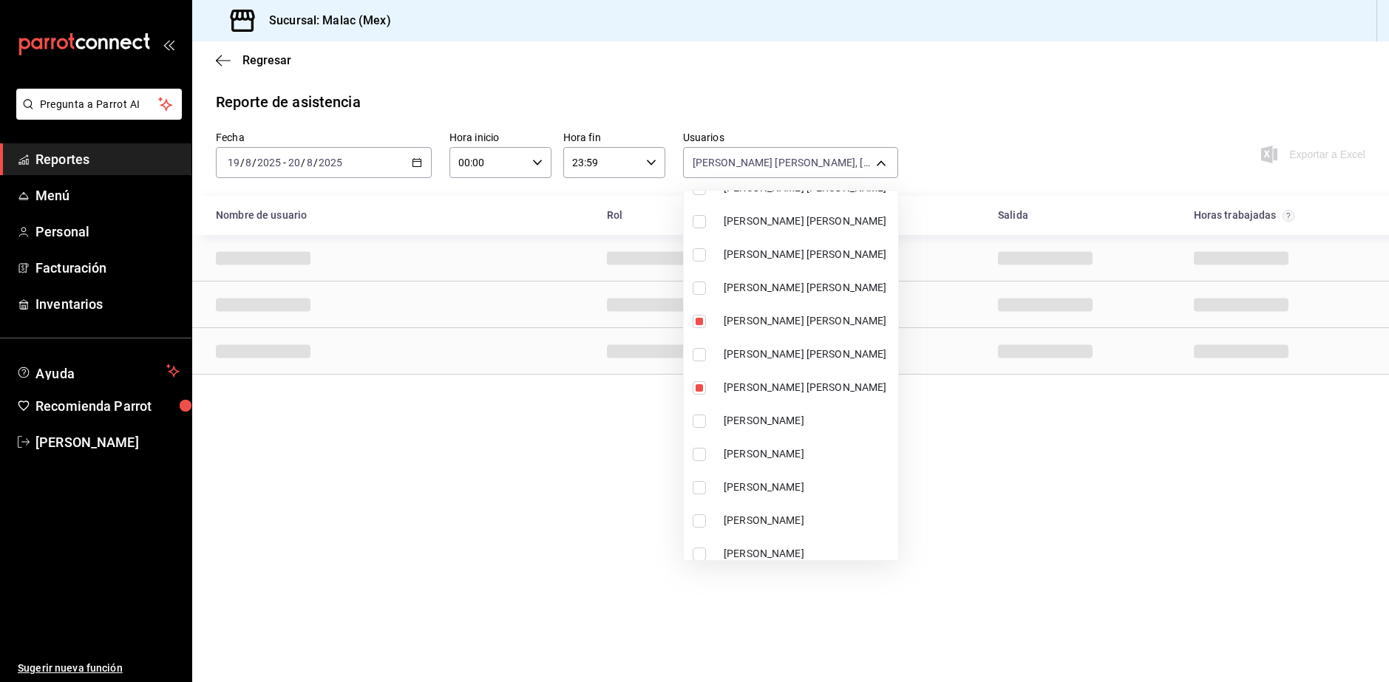
click at [1047, 623] on div at bounding box center [694, 341] width 1389 height 682
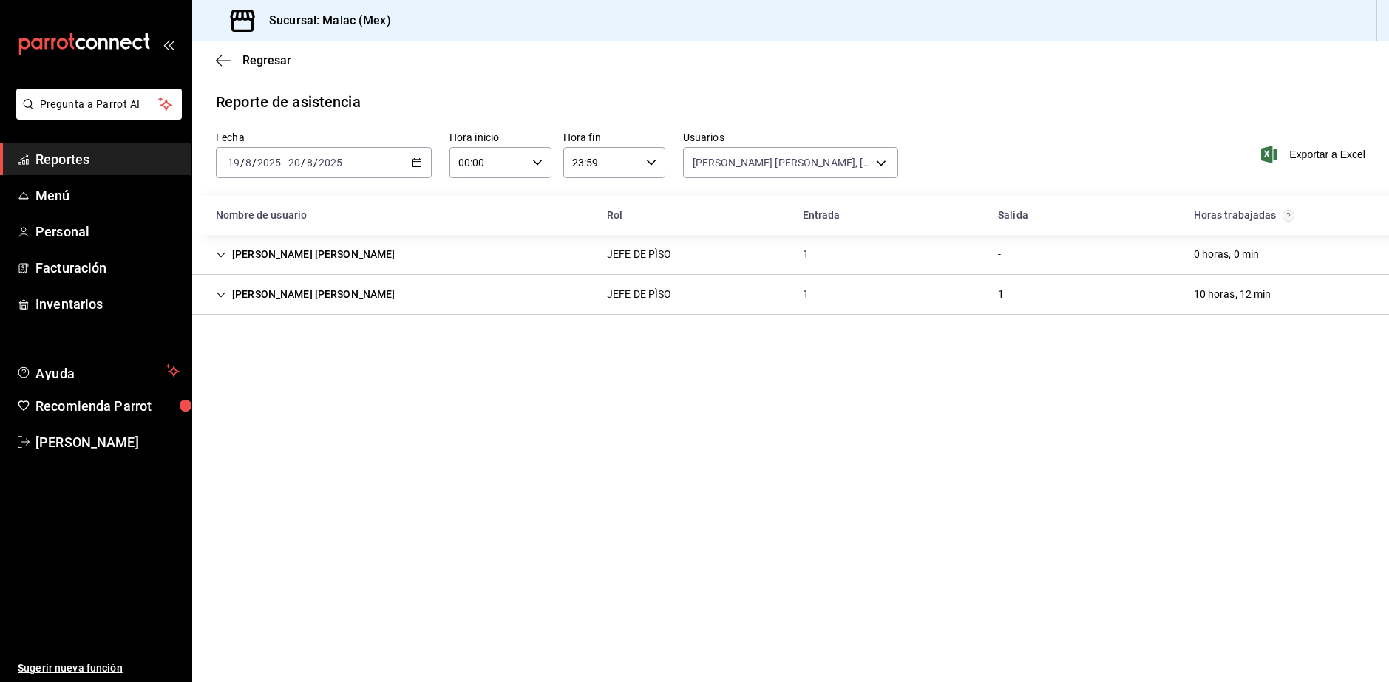
click at [636, 307] on div "JEFE DE PÌSO" at bounding box center [639, 294] width 89 height 27
click at [671, 307] on div "JEFE DE PÌSO" at bounding box center [639, 294] width 89 height 27
click at [620, 253] on div "JEFE DE PÌSO" at bounding box center [639, 255] width 65 height 16
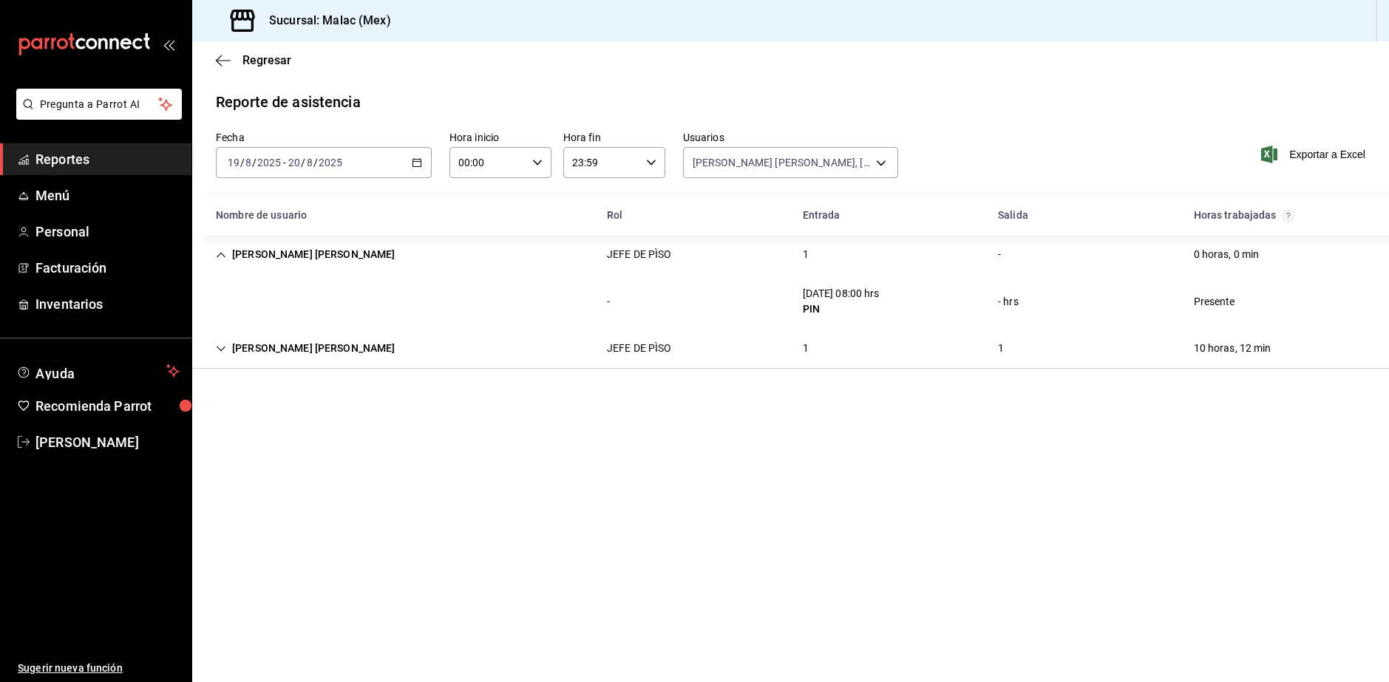
click at [826, 187] on div "Fecha [DATE] [DATE] - [DATE] [DATE] Hora inicio 00:00 Hora inicio Hora fin 23:5…" at bounding box center [790, 163] width 1197 height 65
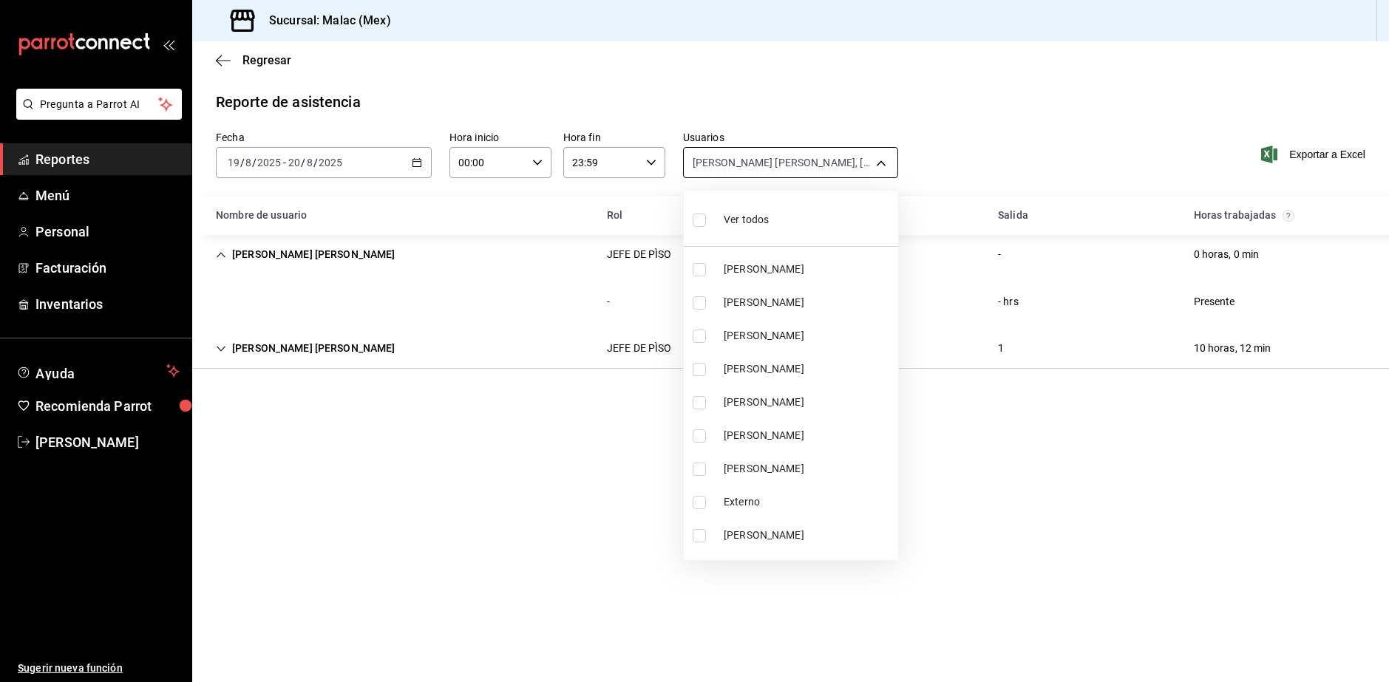
click at [820, 169] on body "Pregunta a Parrot AI Reportes Menú Personal Facturación Inventarios Ayuda Recom…" at bounding box center [694, 341] width 1389 height 682
click at [771, 219] on li "Ver todos" at bounding box center [791, 219] width 214 height 44
type input "6ada37a1-56d6-4bf6-92f0-9a56272b93d6,7bf52d7e-38a6-4abd-b84b-1ef9c95ff8ed,97e0a…"
checkbox input "true"
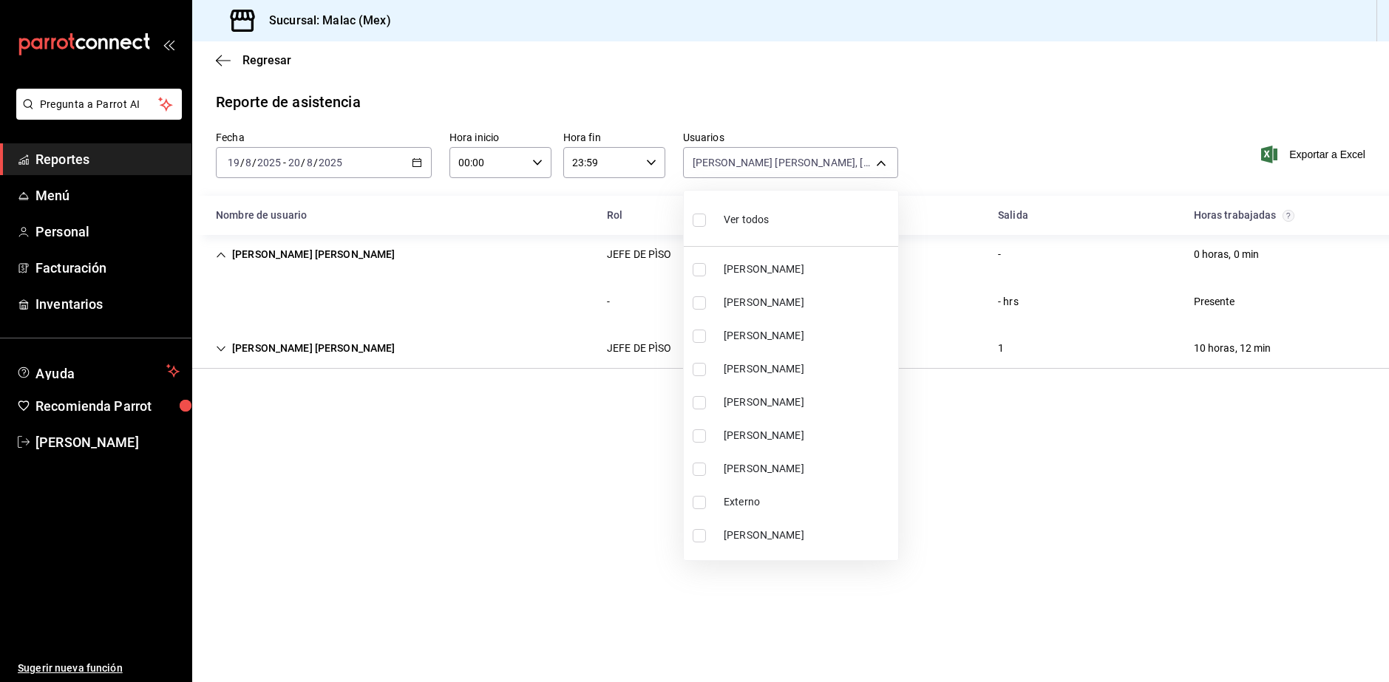
checkbox input "true"
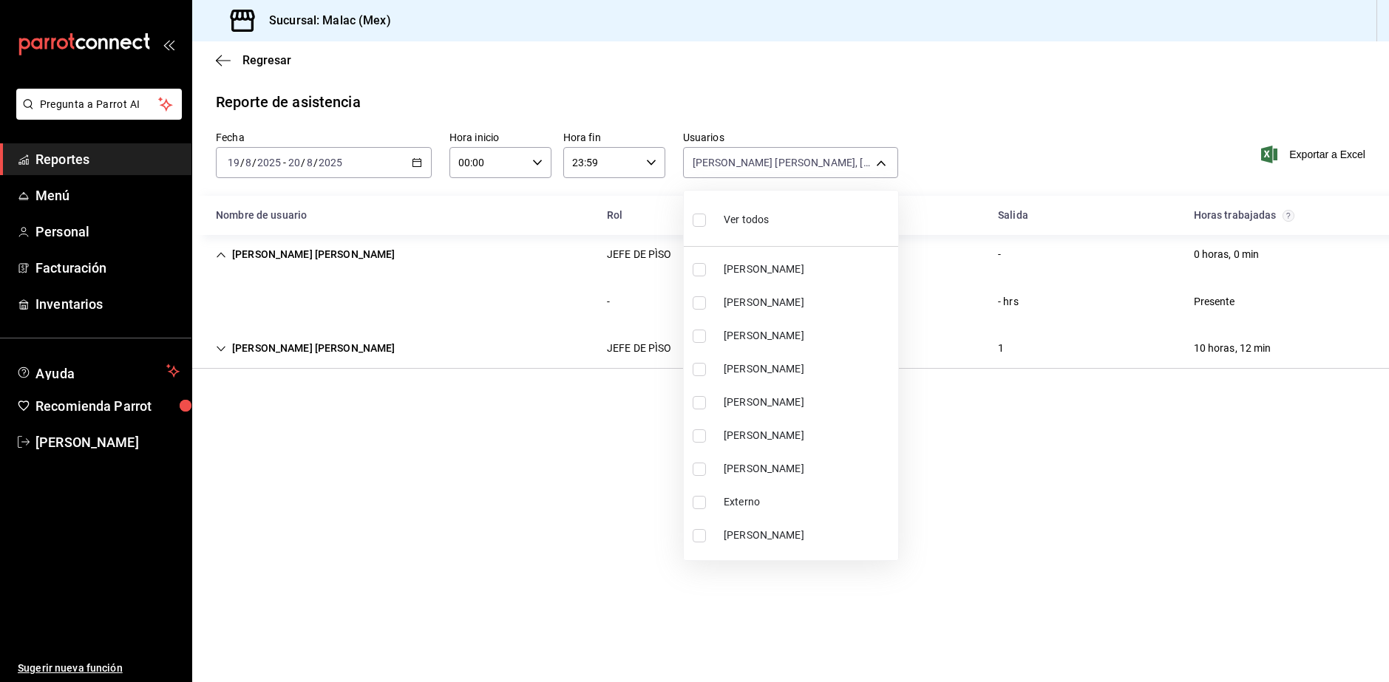
checkbox input "true"
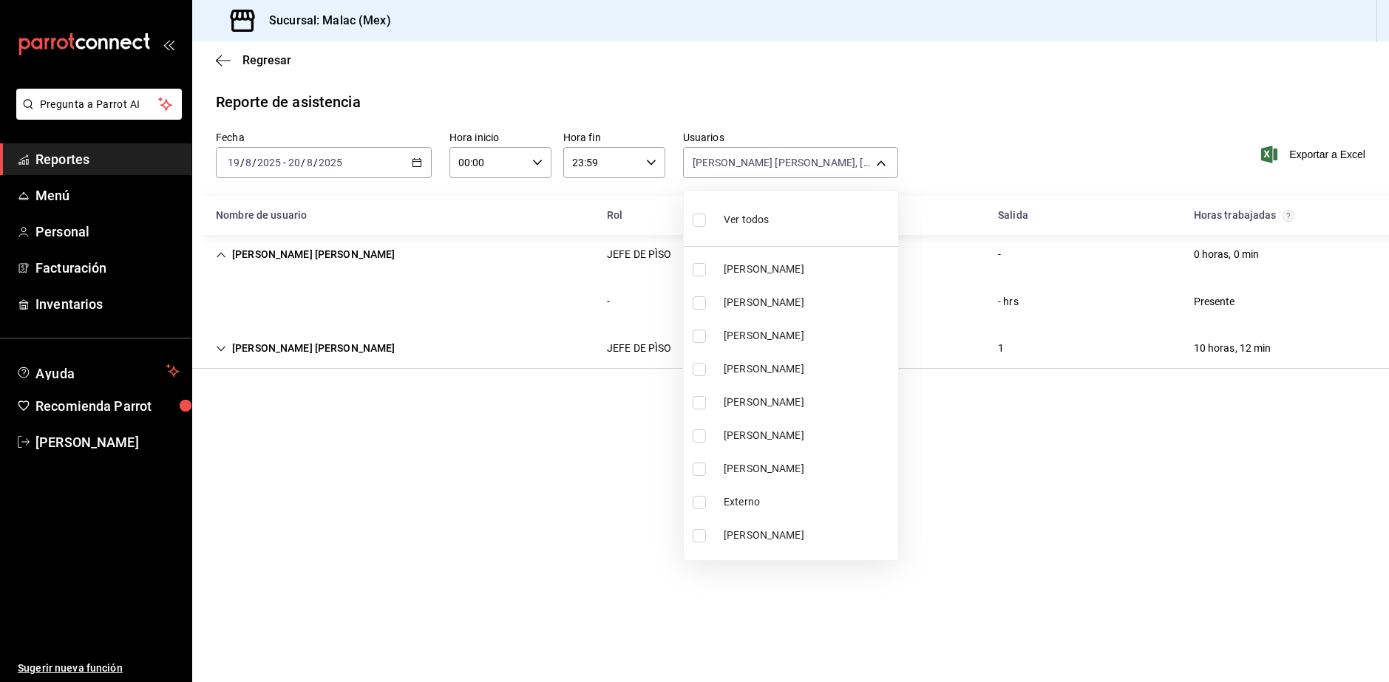
checkbox input "true"
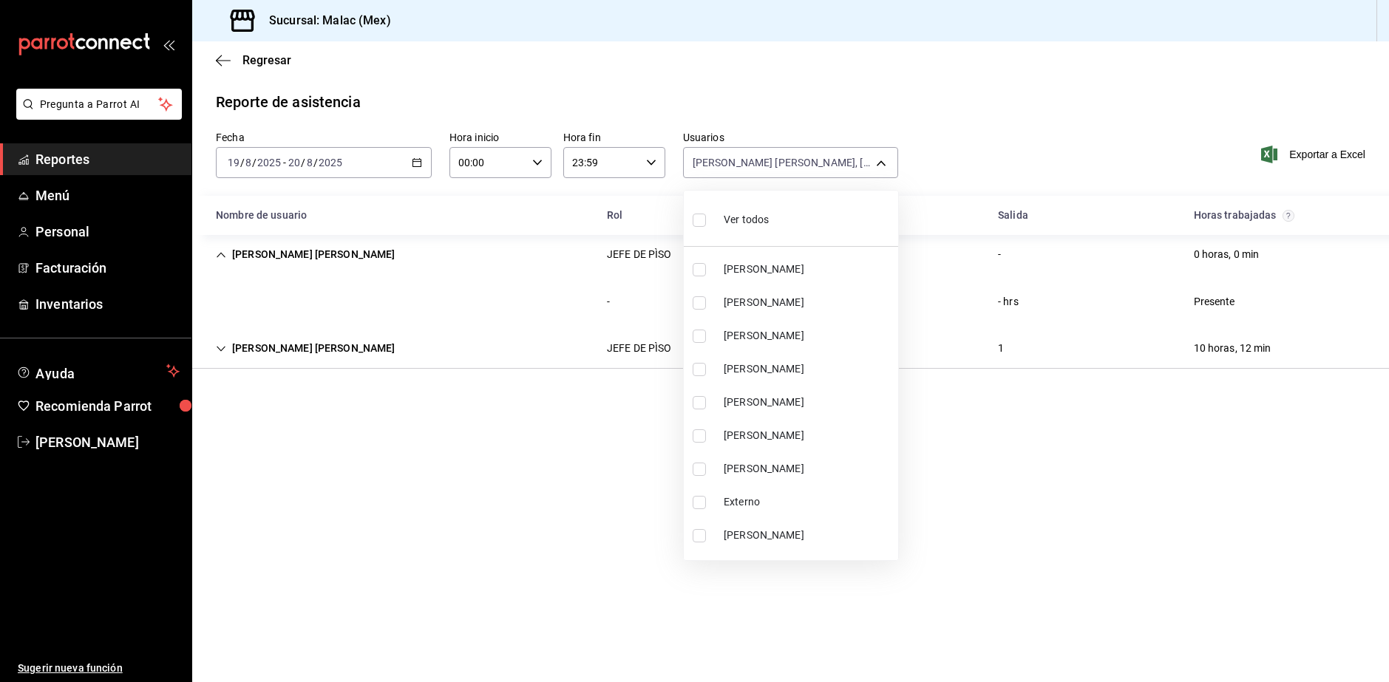
checkbox input "true"
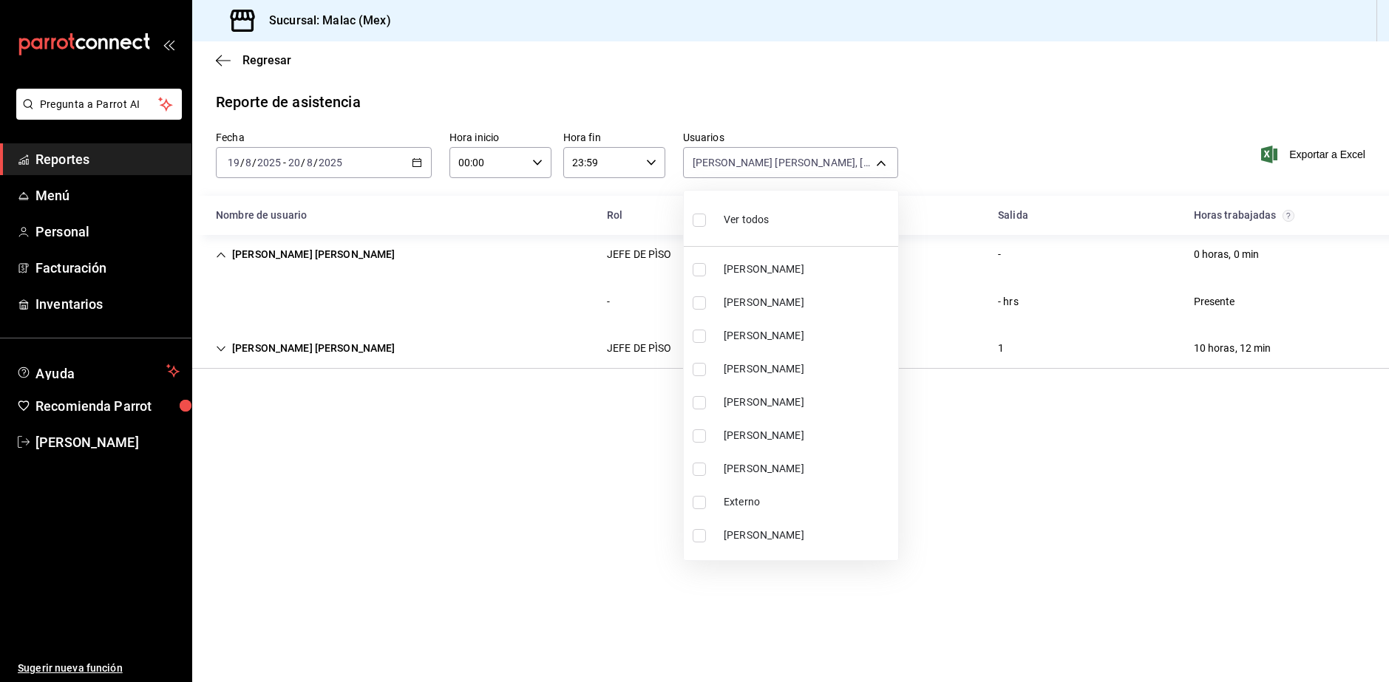
checkbox input "true"
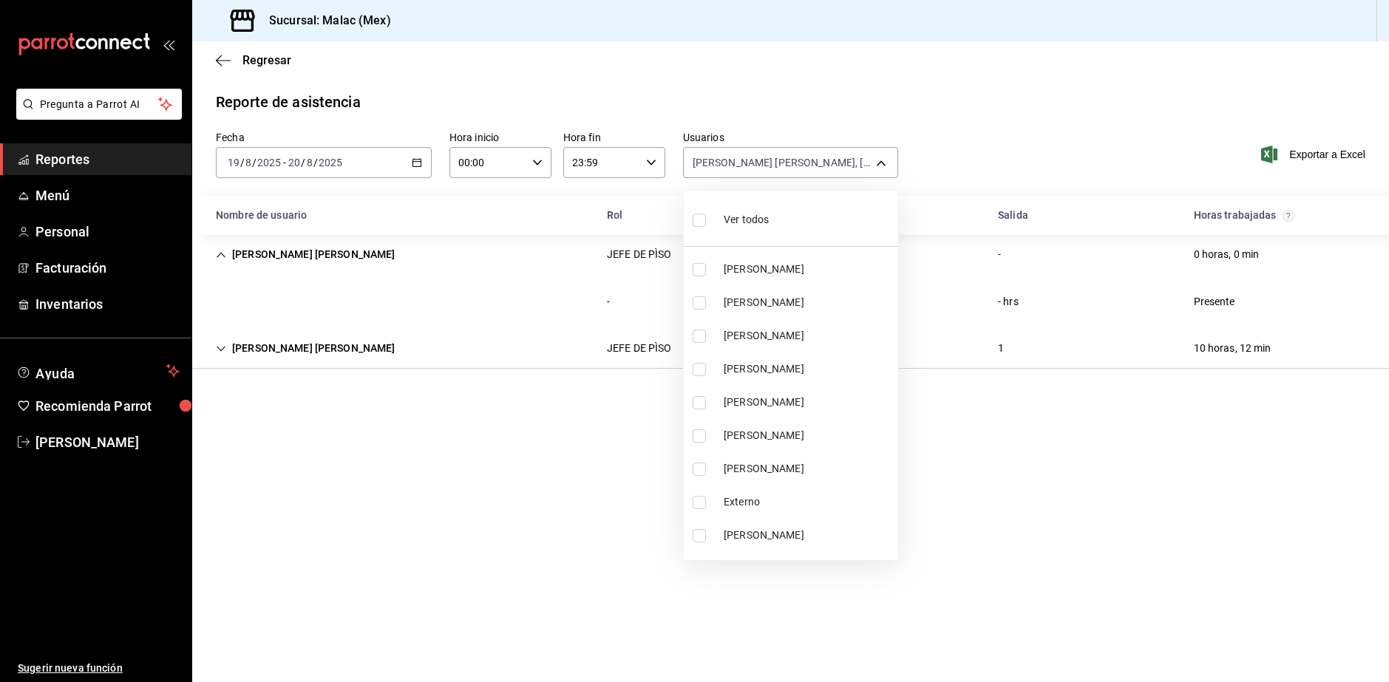
checkbox input "true"
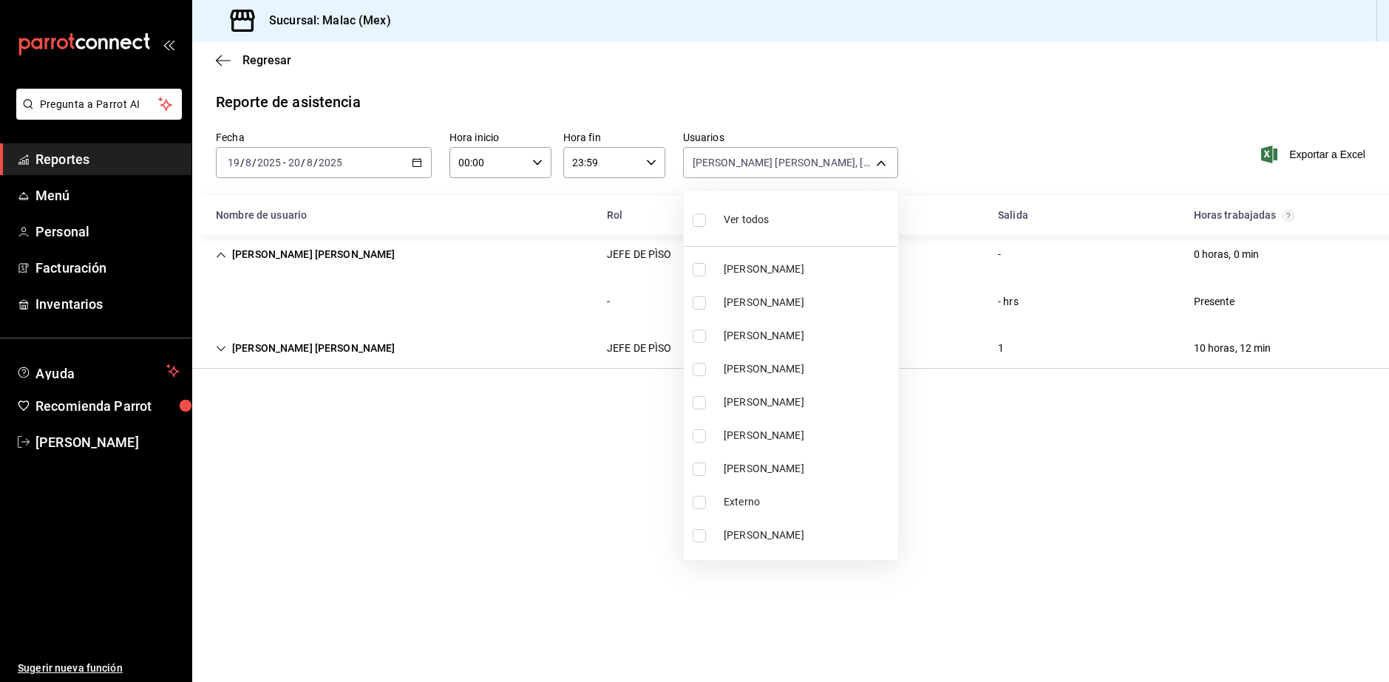
checkbox input "true"
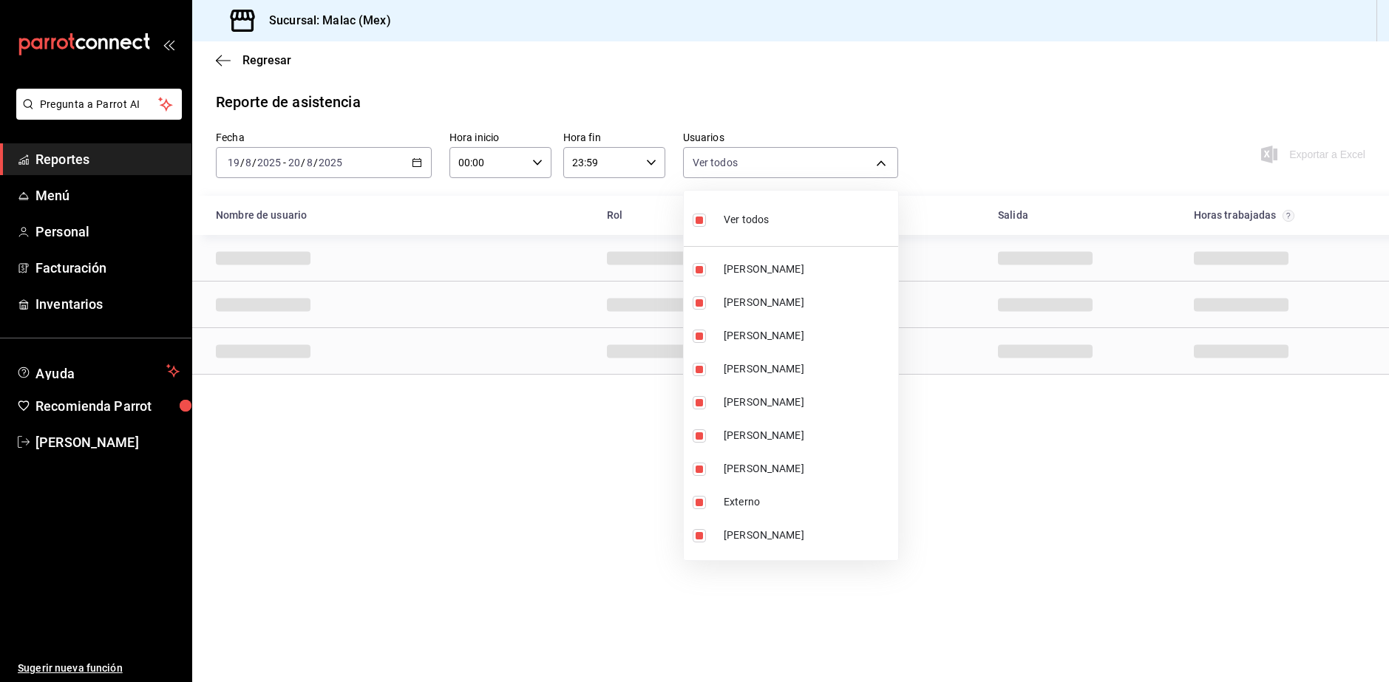
click at [771, 219] on li "Ver todos" at bounding box center [791, 219] width 214 height 44
checkbox input "false"
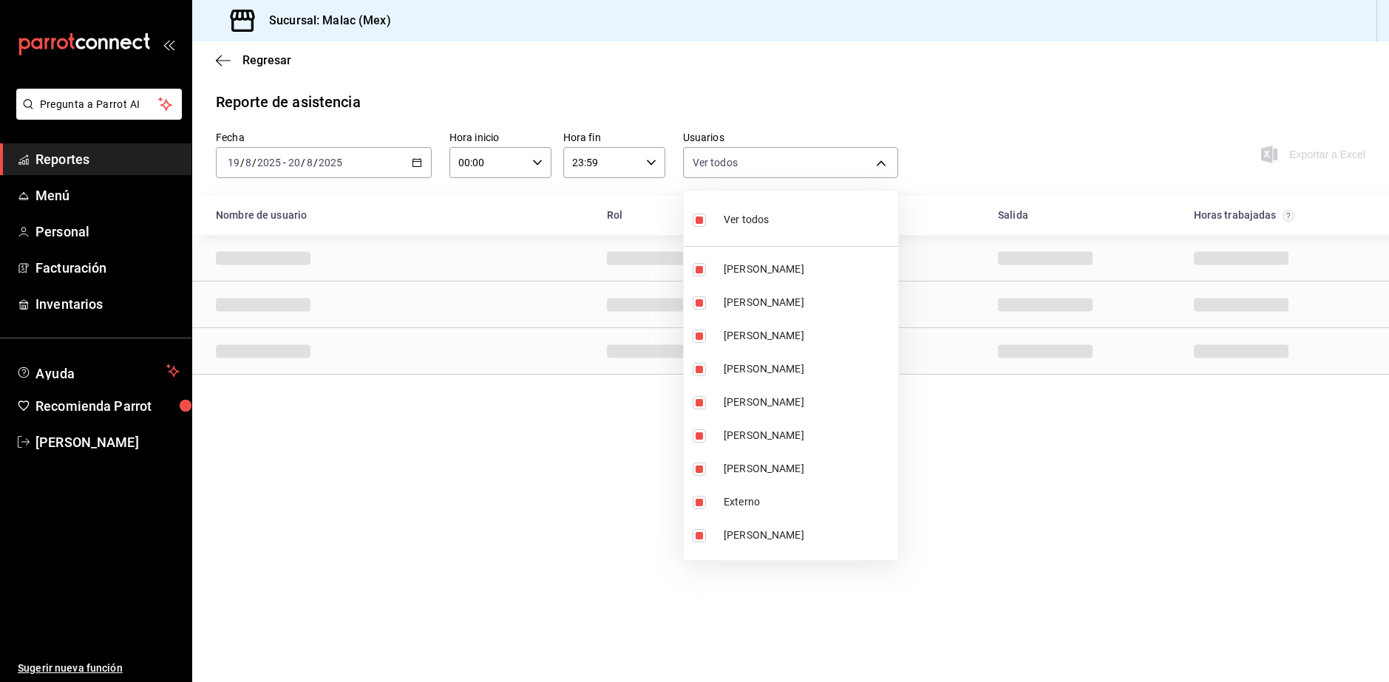
checkbox input "false"
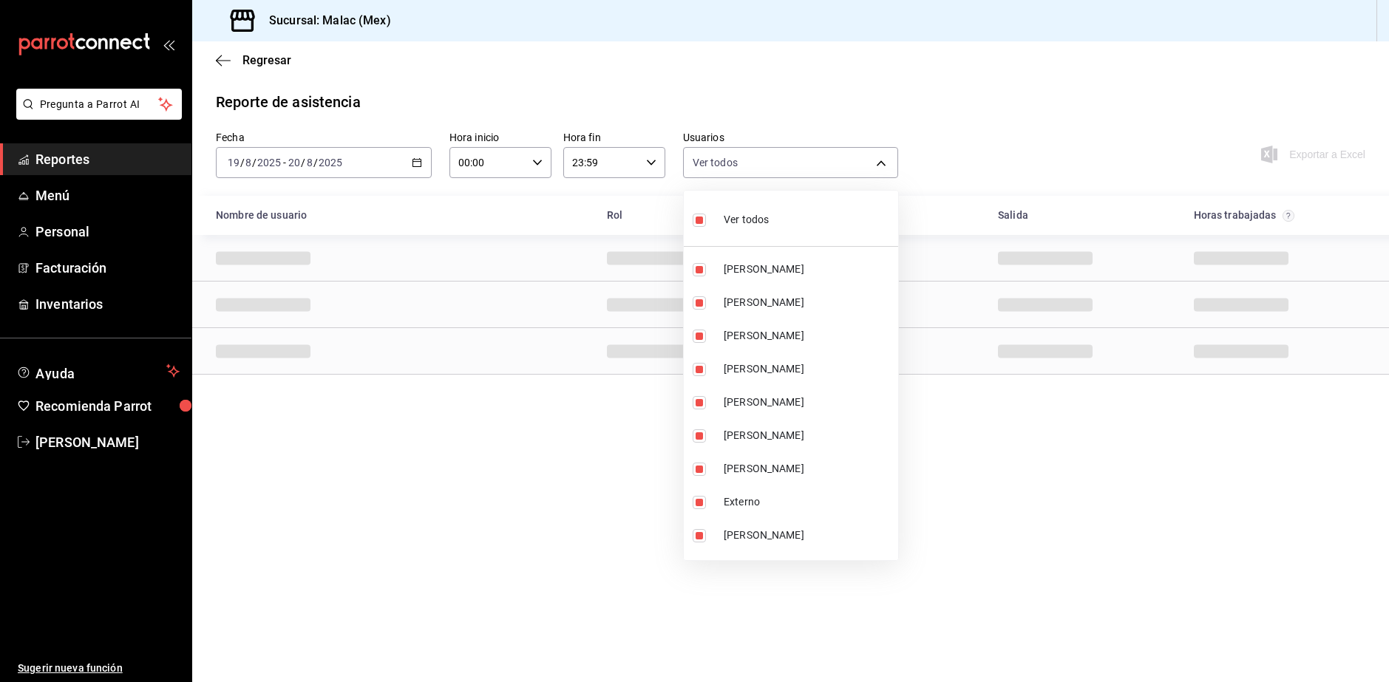
checkbox input "false"
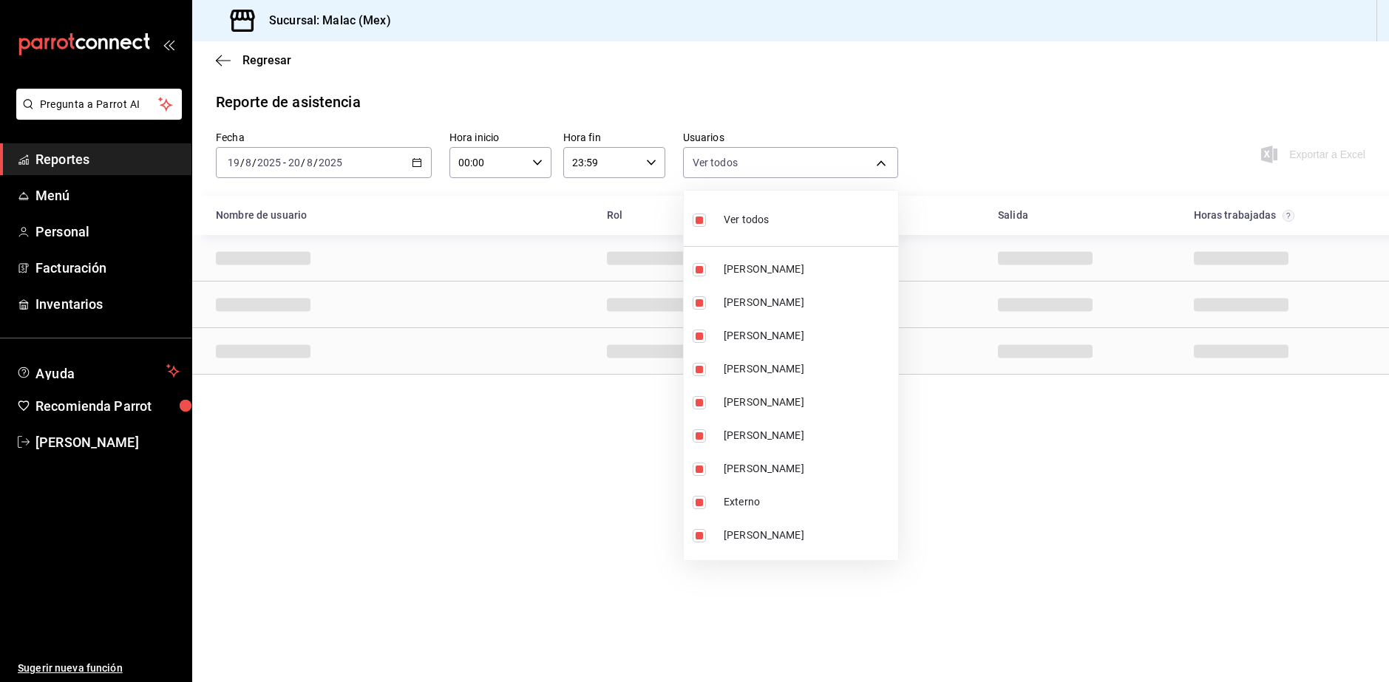
checkbox input "false"
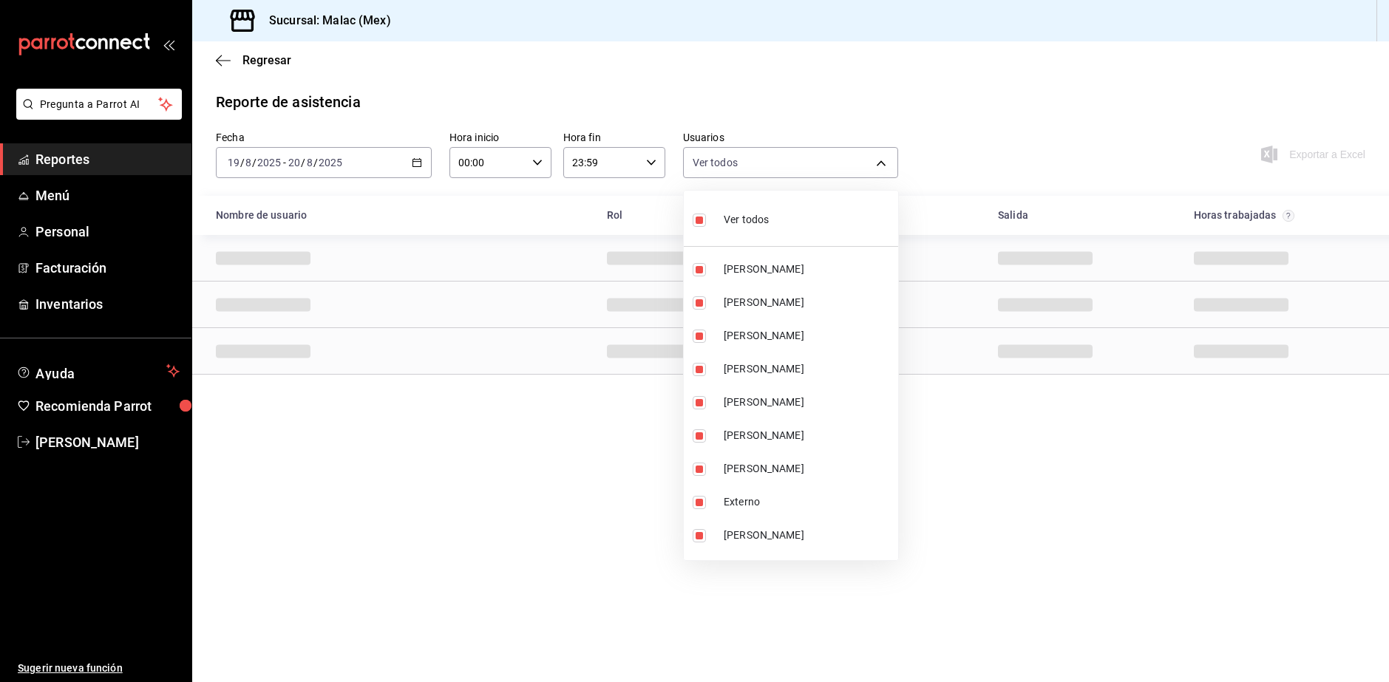
checkbox input "false"
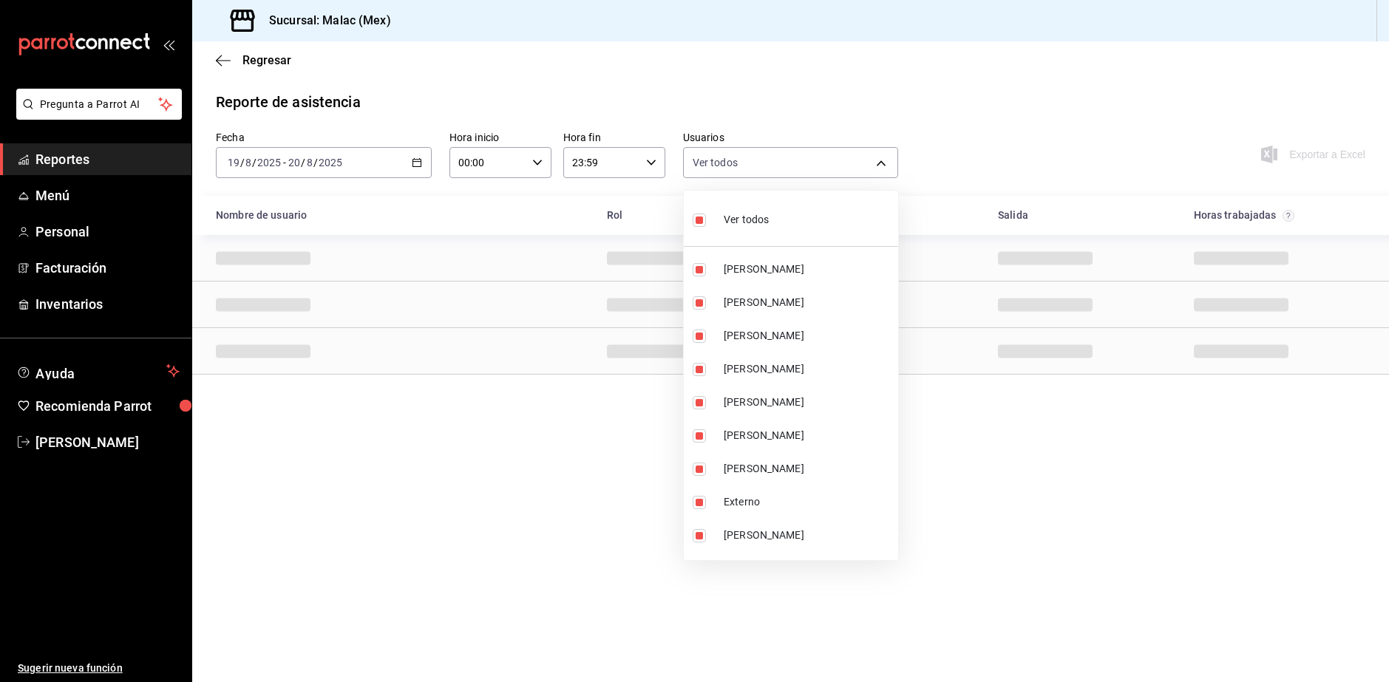
checkbox input "false"
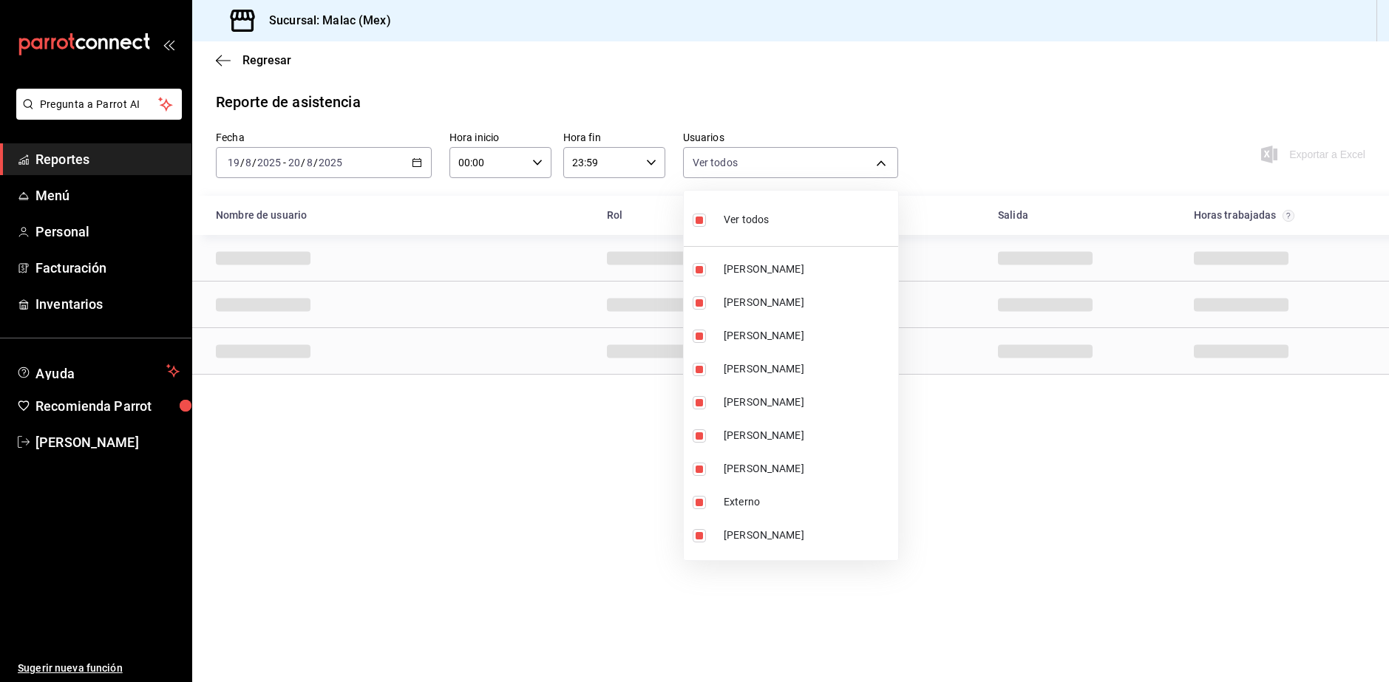
checkbox input "false"
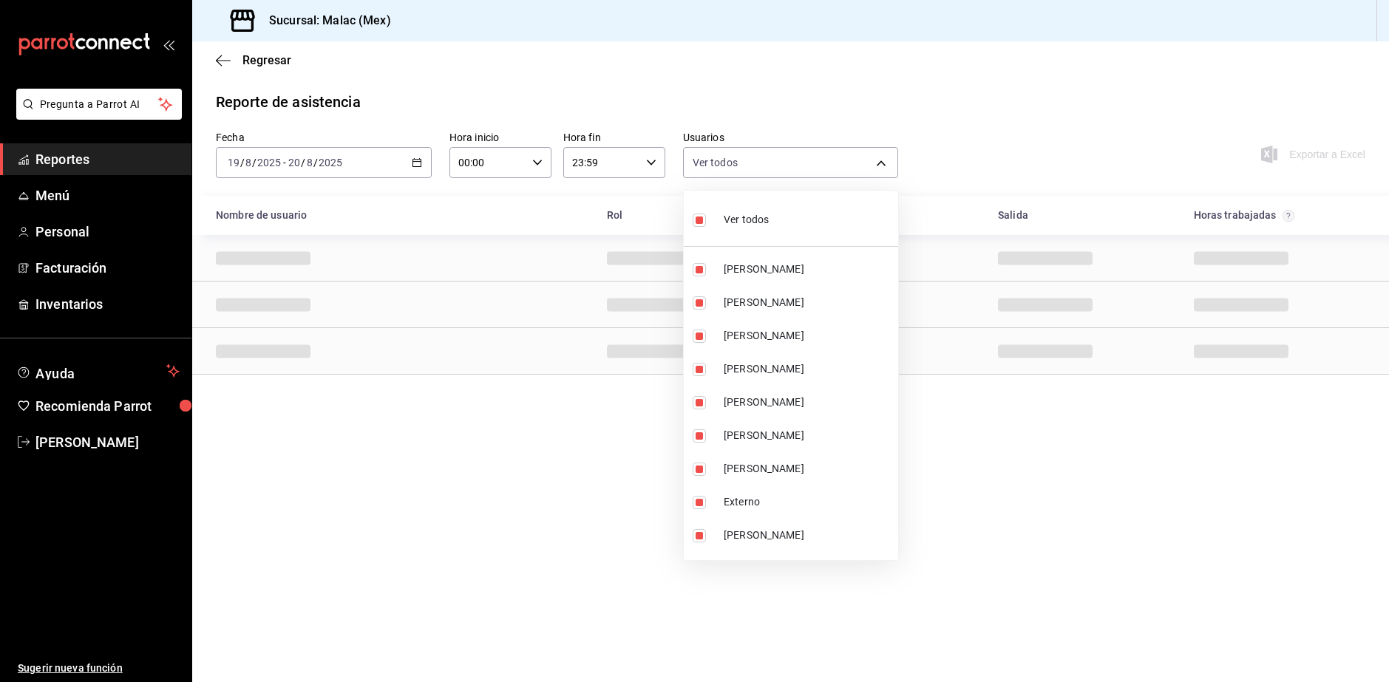
checkbox input "false"
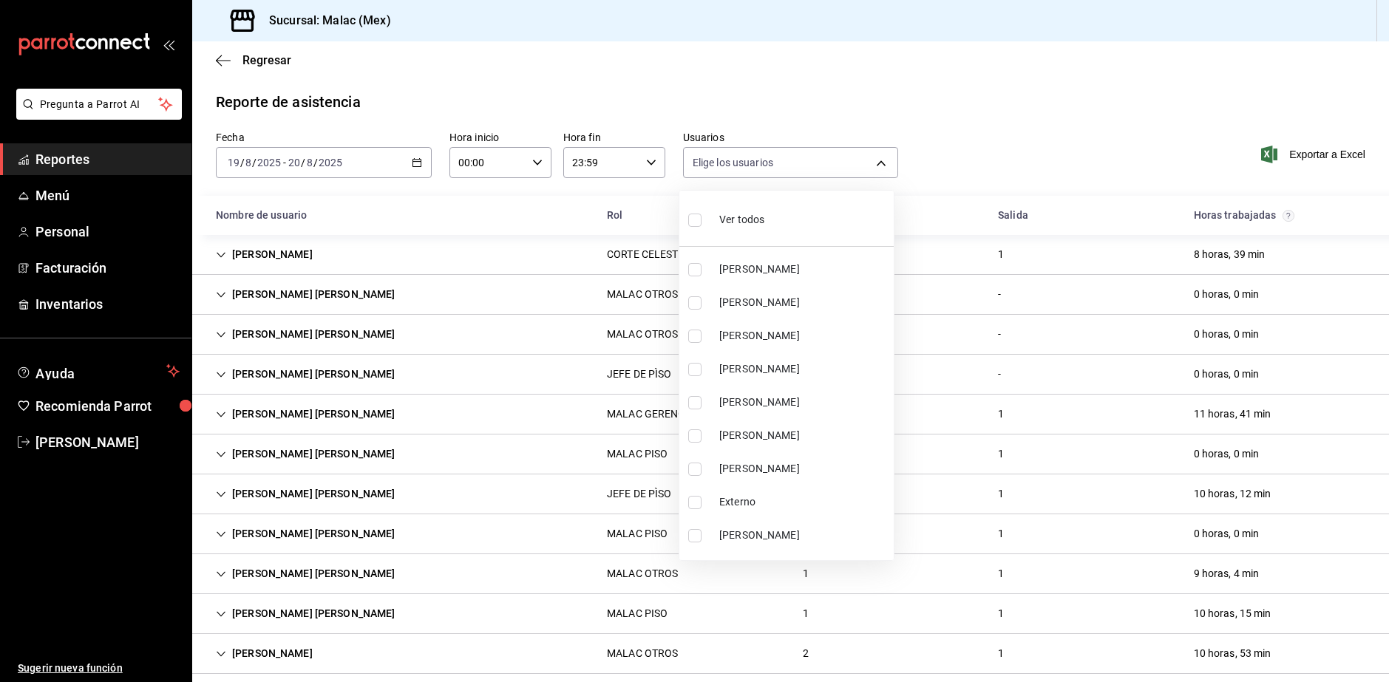
click at [741, 367] on span "[PERSON_NAME]" at bounding box center [803, 369] width 169 height 16
type input "21e7855c-48a4-4b04-91fa-8cc5a1cffe1b"
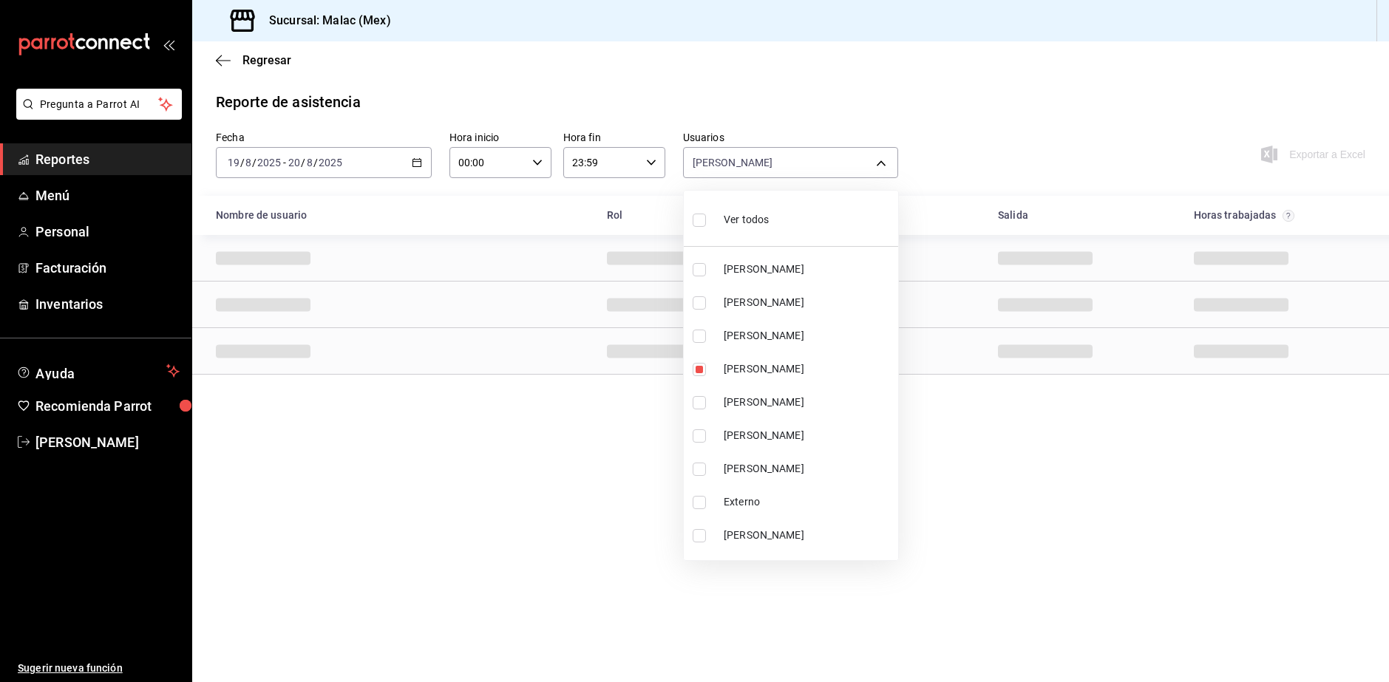
click at [749, 399] on span "[PERSON_NAME]" at bounding box center [808, 403] width 169 height 16
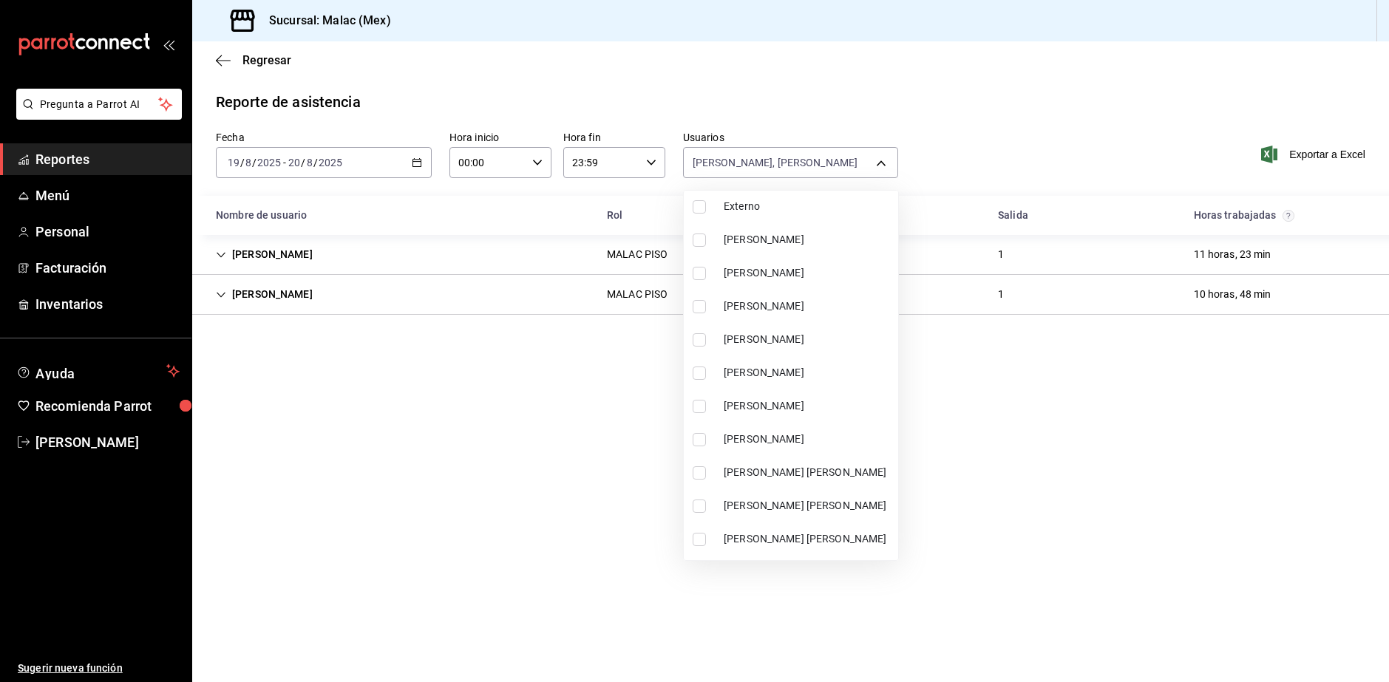
click at [777, 381] on li "[PERSON_NAME]" at bounding box center [791, 372] width 214 height 33
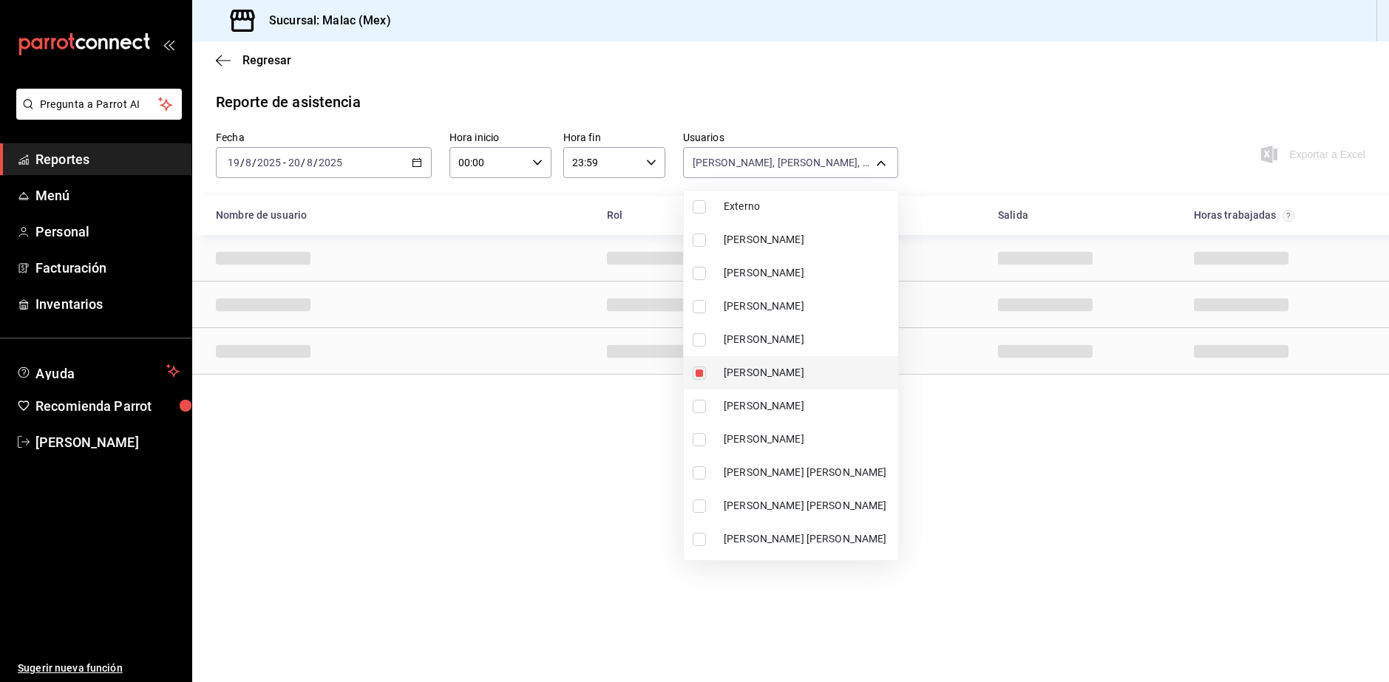
scroll to position [443, 0]
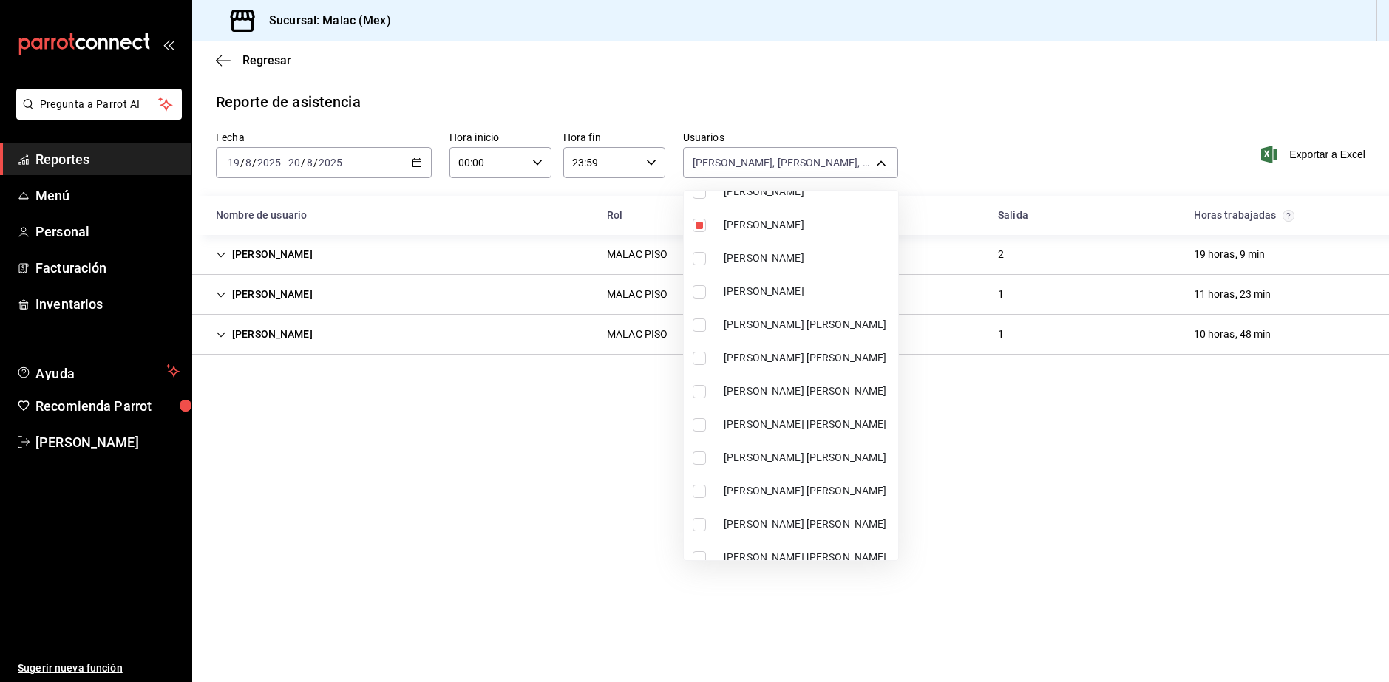
click at [822, 456] on span "[PERSON_NAME] [PERSON_NAME]" at bounding box center [808, 458] width 169 height 16
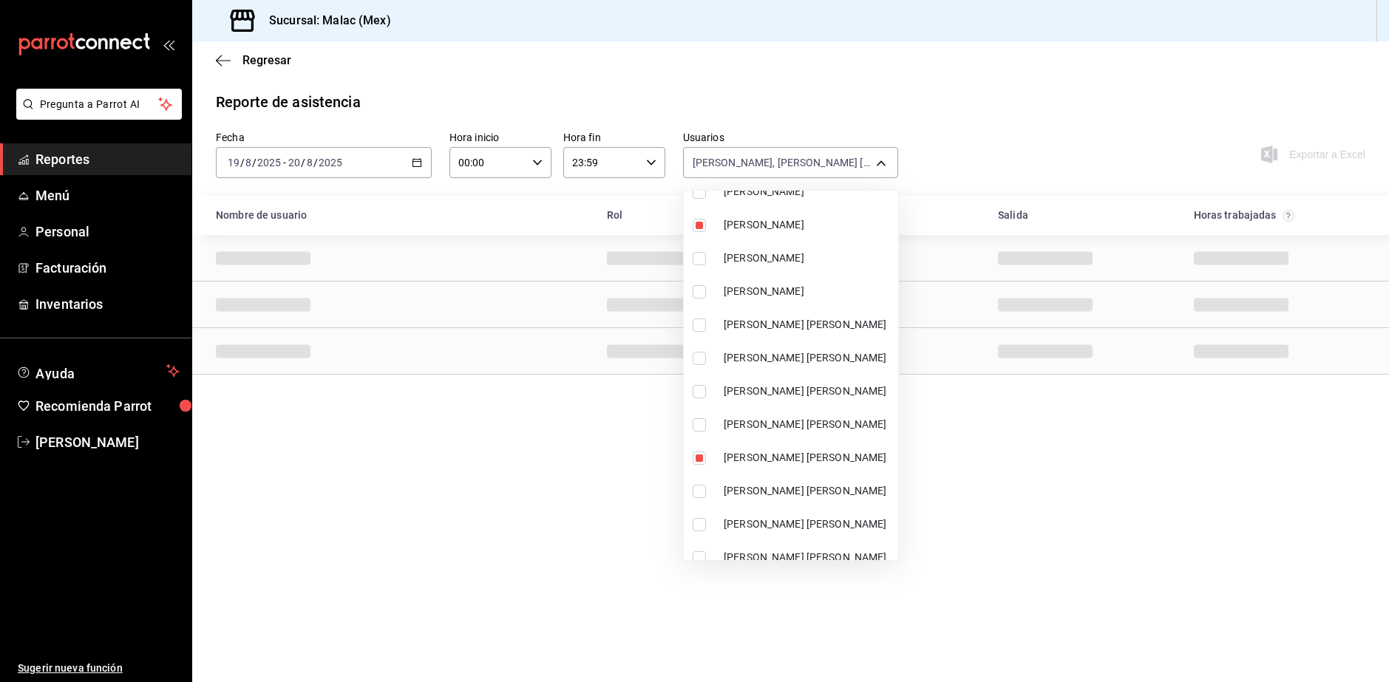
click at [1018, 145] on div at bounding box center [694, 341] width 1389 height 682
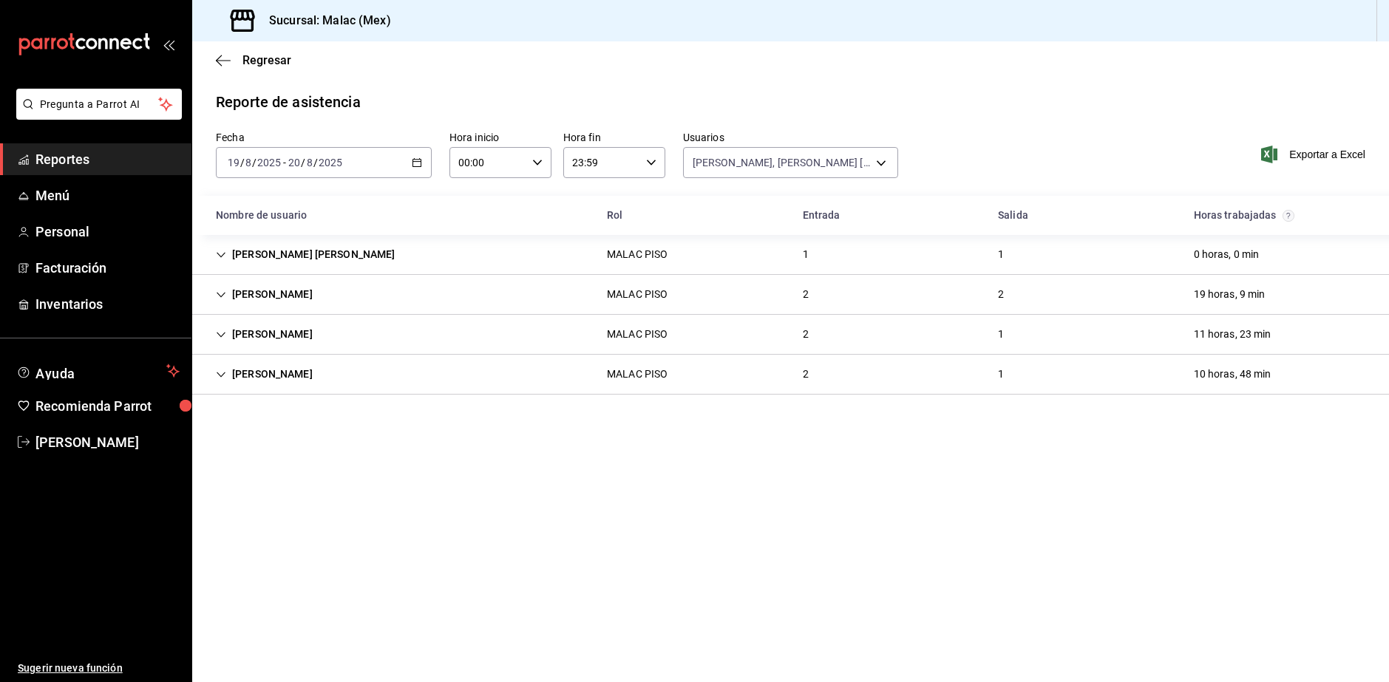
click at [374, 268] on div "[PERSON_NAME] [PERSON_NAME] PISO 1 1 0 horas, 0 min" at bounding box center [790, 255] width 1197 height 40
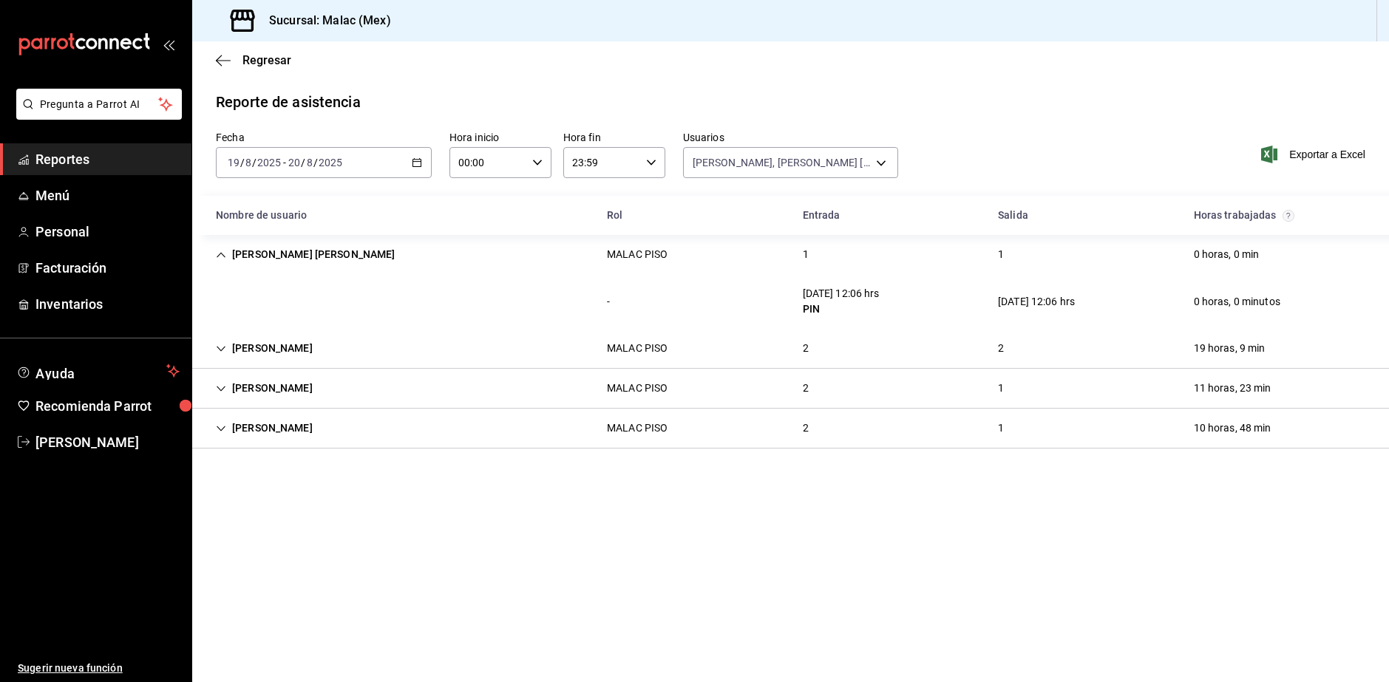
click at [542, 270] on div "[PERSON_NAME] [PERSON_NAME] PISO 1 1 0 horas, 0 min" at bounding box center [790, 254] width 1197 height 39
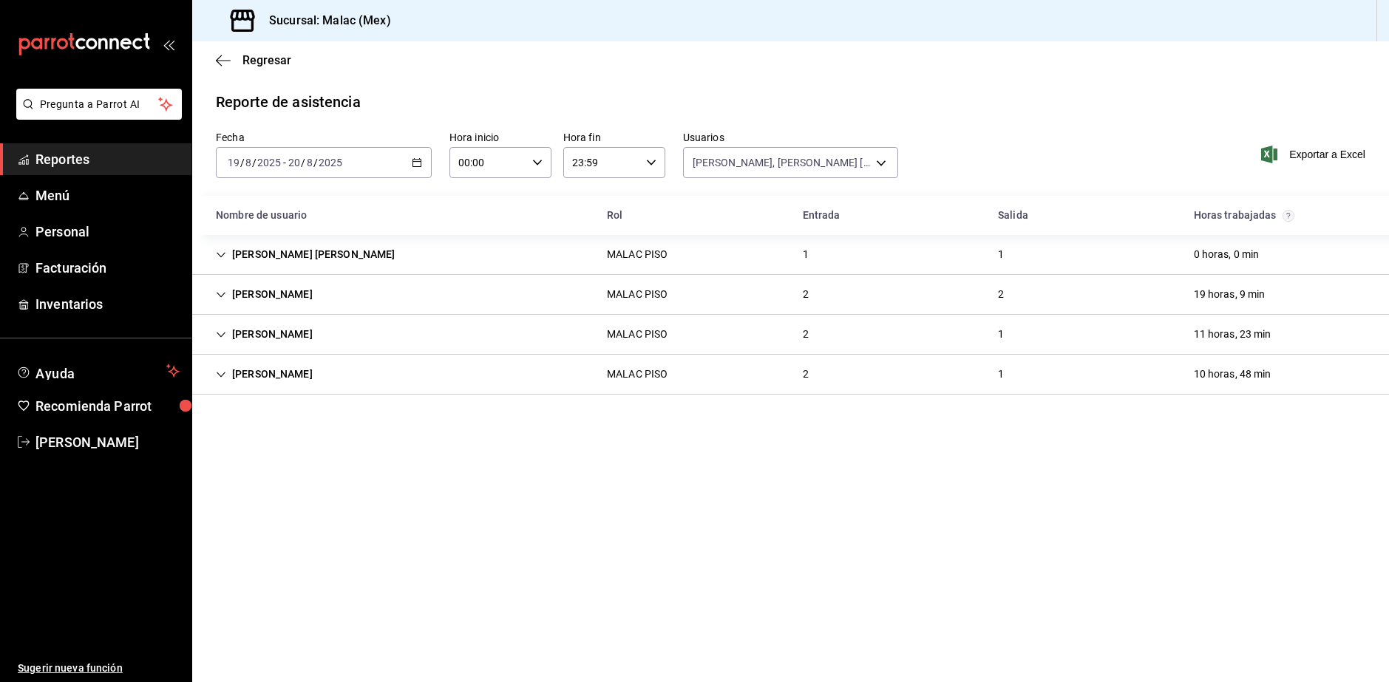
click at [436, 293] on div "[PERSON_NAME] PISO 2 2 19 horas, 9 min" at bounding box center [790, 295] width 1197 height 40
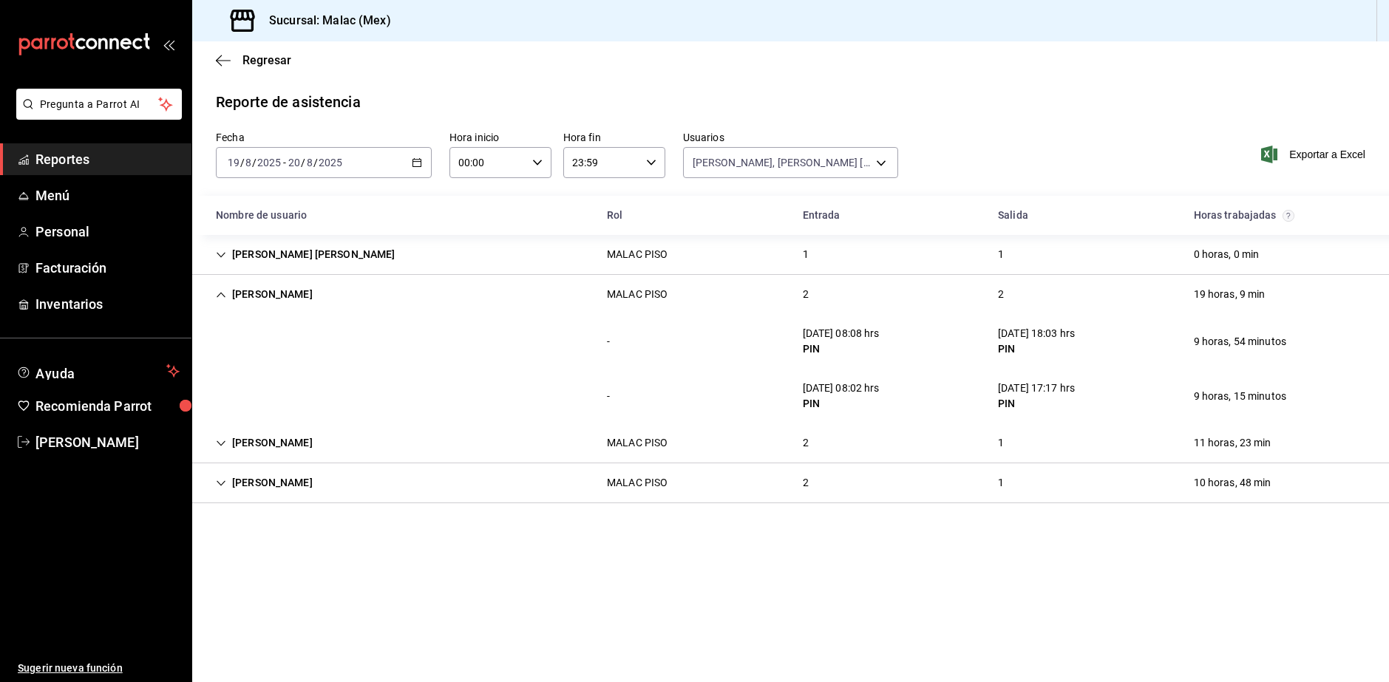
click at [617, 313] on div "[PERSON_NAME] PISO 2 2 19 horas, 9 min" at bounding box center [790, 294] width 1197 height 39
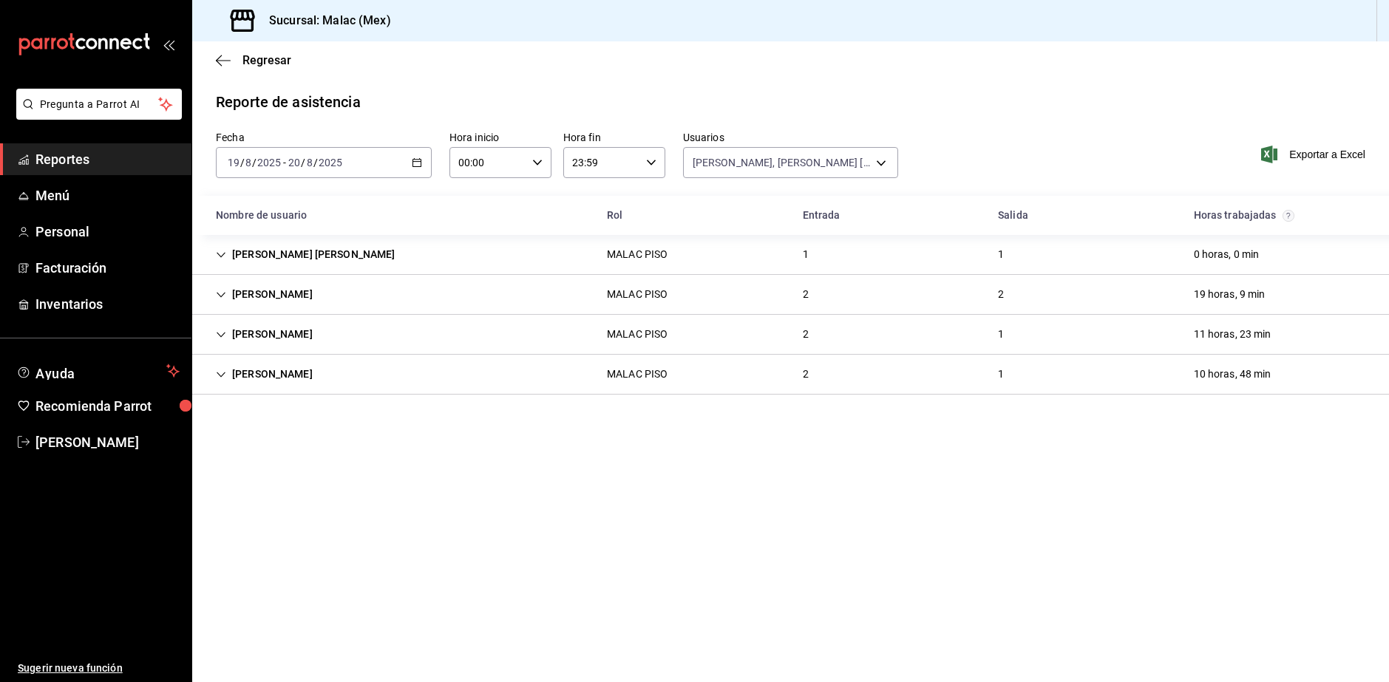
click at [670, 333] on div "MALAC PISO" at bounding box center [637, 334] width 84 height 27
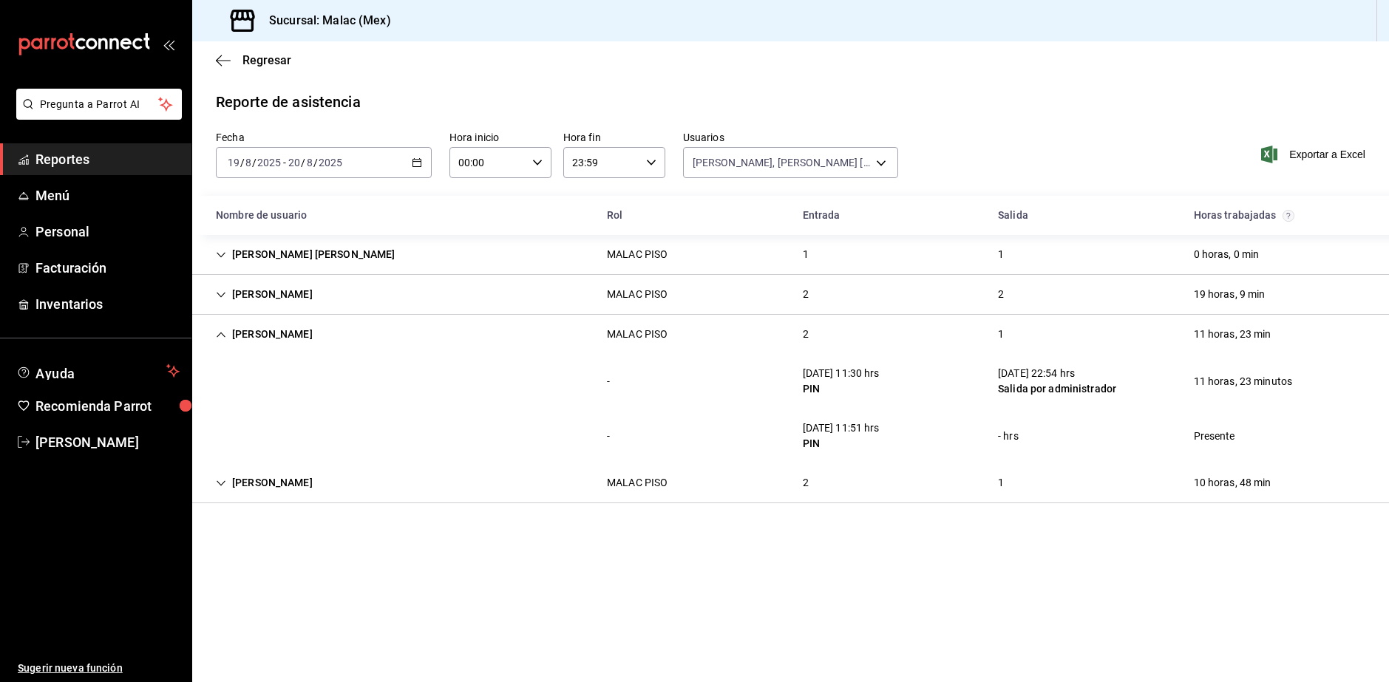
click at [866, 336] on div "[PERSON_NAME] PISO 2 1 11 horas, 23 min" at bounding box center [790, 334] width 1197 height 39
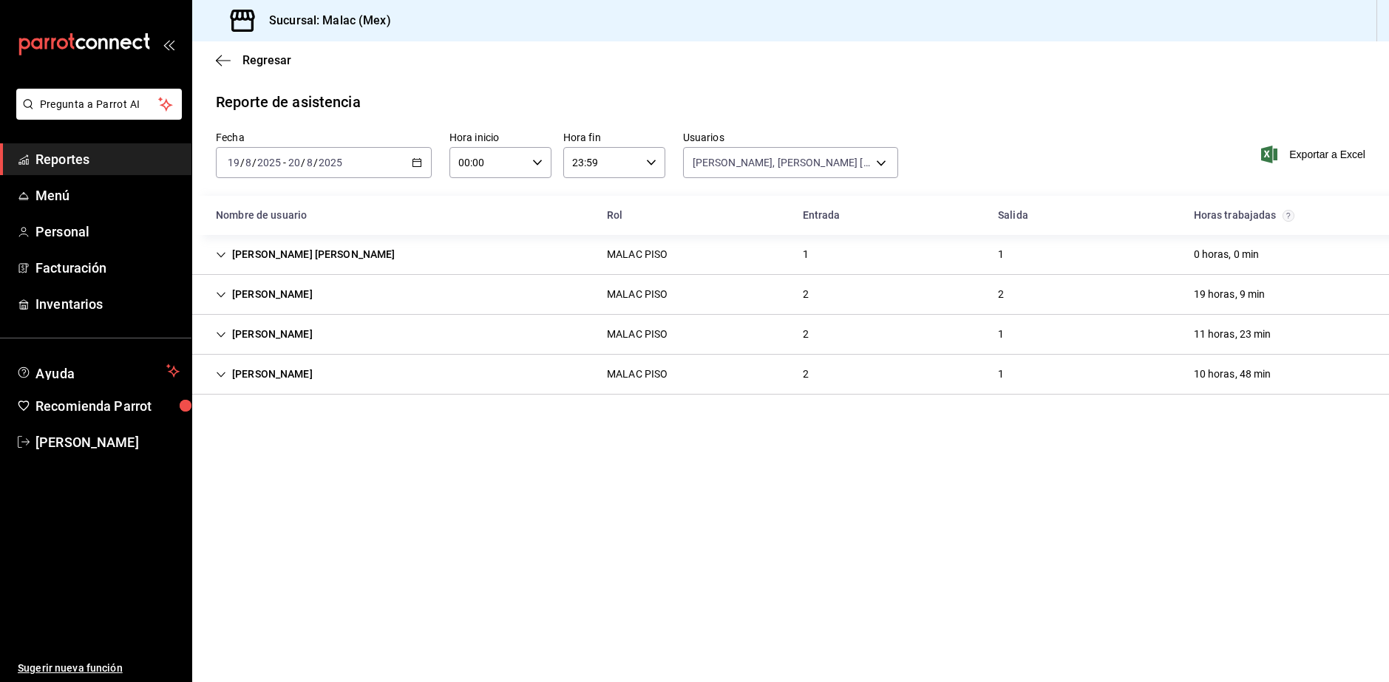
click at [843, 389] on div "[PERSON_NAME] PISO 2 1 10 horas, 48 min" at bounding box center [790, 375] width 1197 height 40
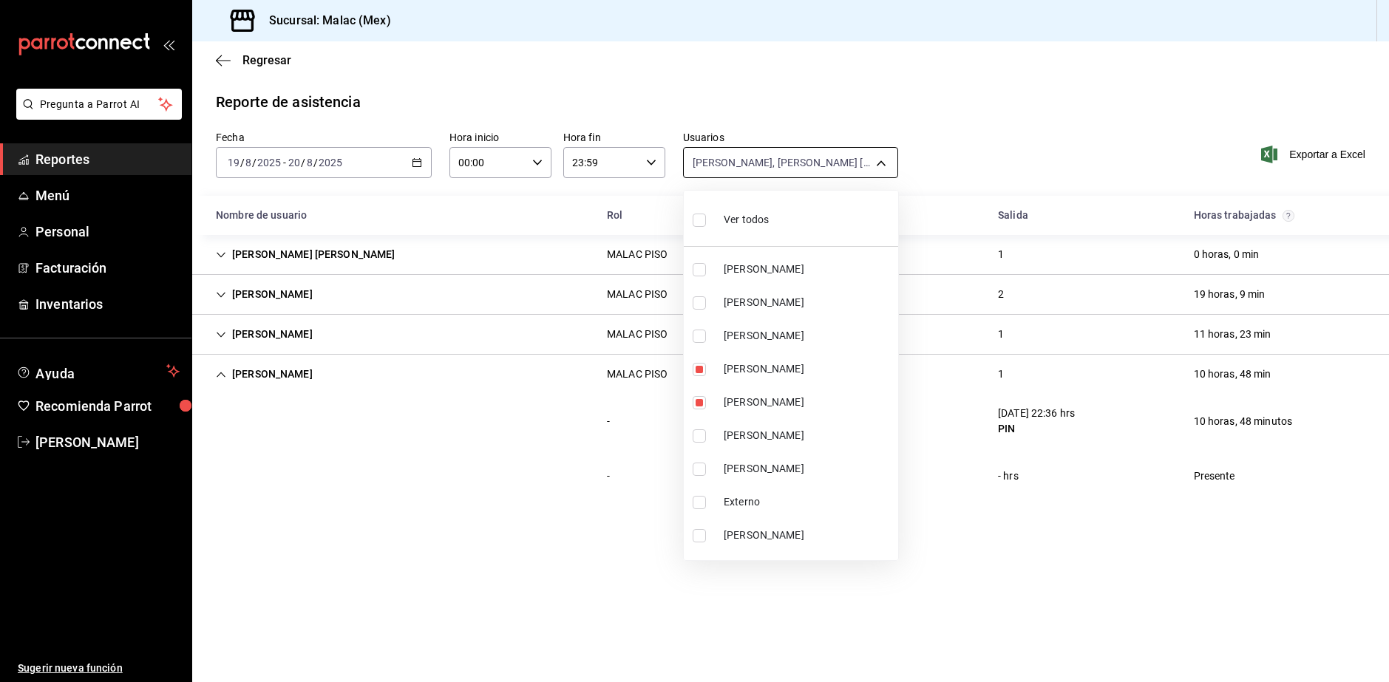
click at [738, 154] on body "Pregunta a Parrot AI Reportes Menú Personal Facturación Inventarios Ayuda Recom…" at bounding box center [694, 341] width 1389 height 682
click at [763, 220] on span "Ver todos" at bounding box center [746, 220] width 45 height 16
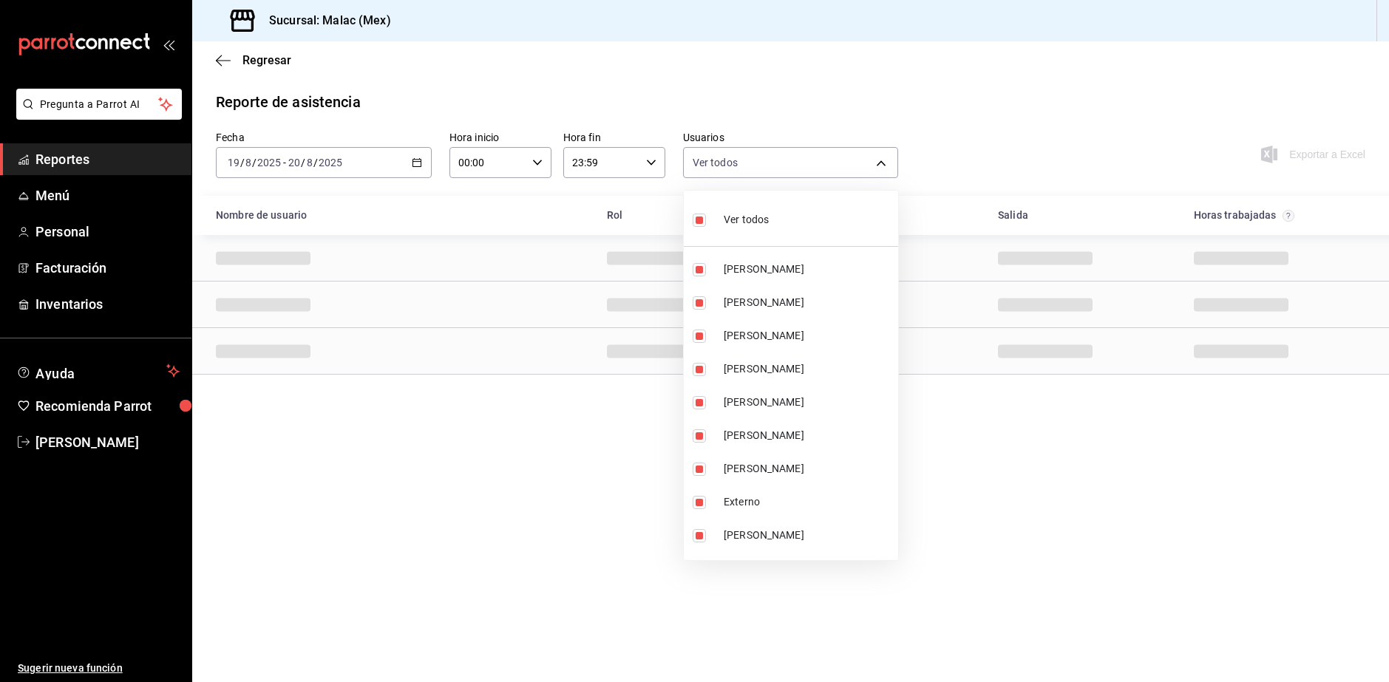
click at [763, 220] on span "Ver todos" at bounding box center [746, 220] width 45 height 16
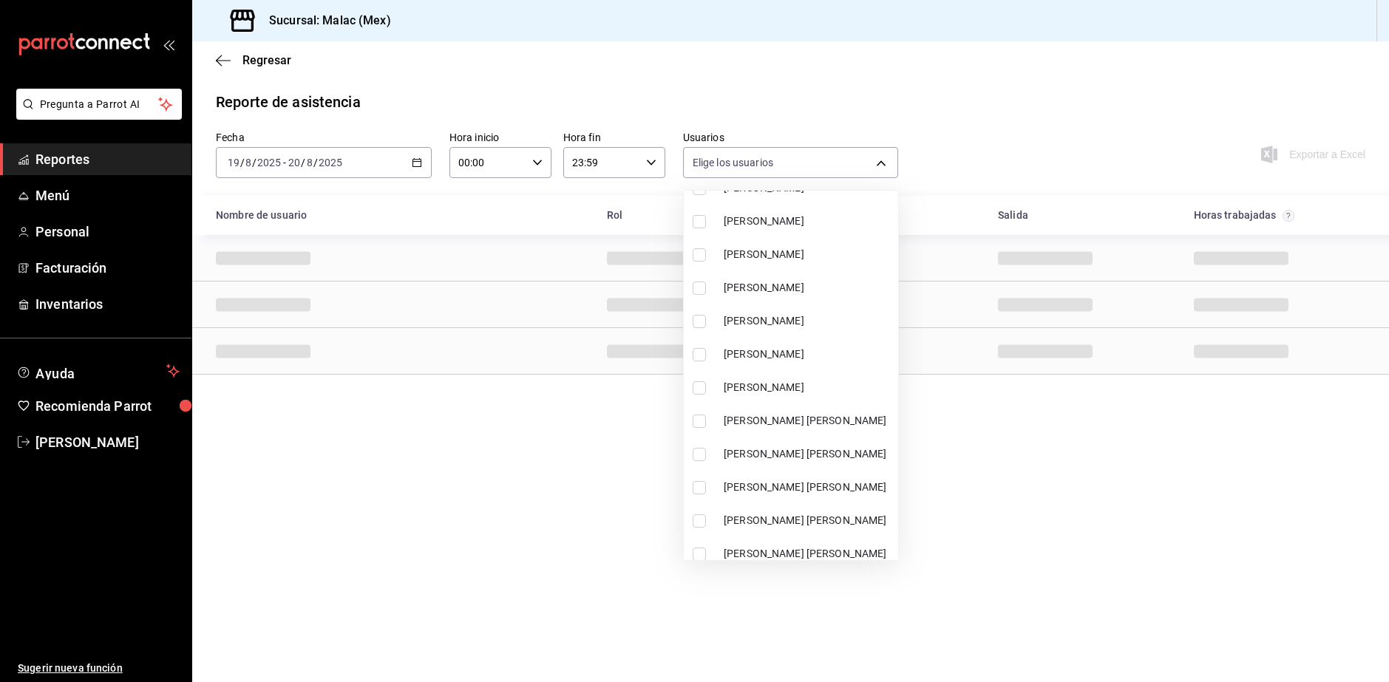
scroll to position [296, 0]
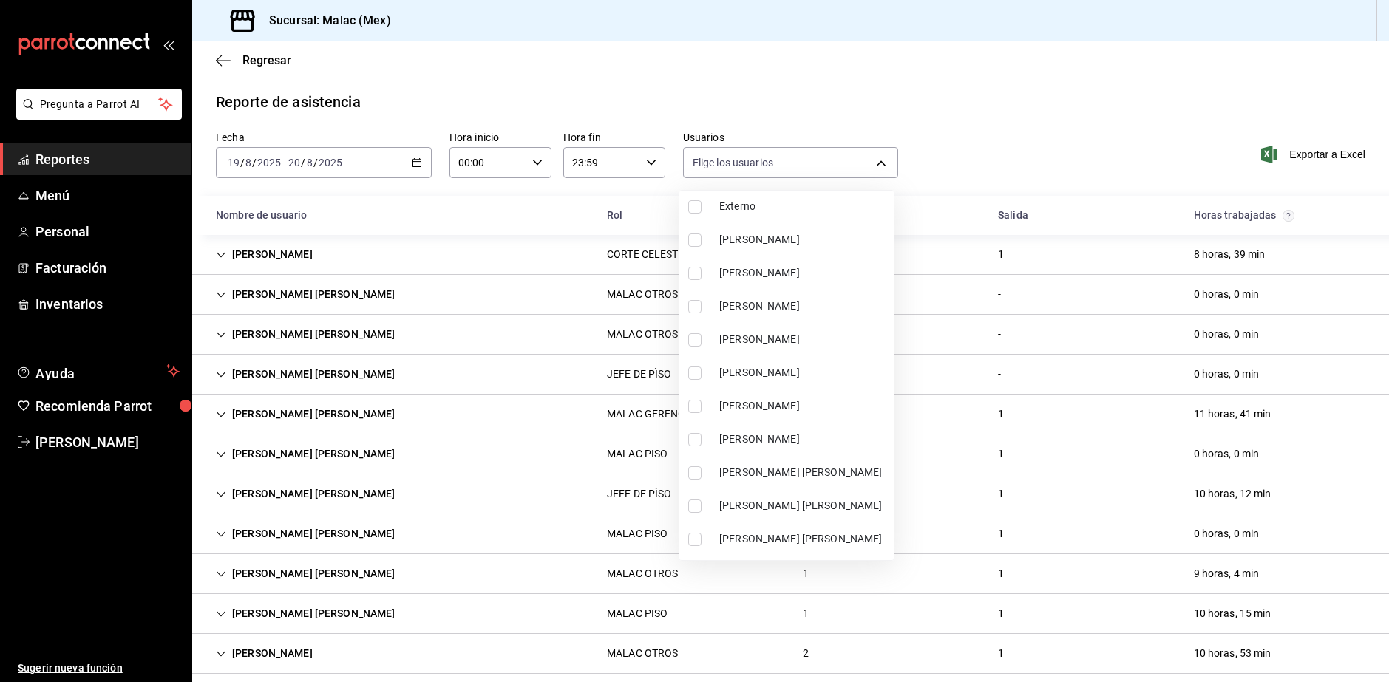
click at [783, 307] on span "[PERSON_NAME]" at bounding box center [803, 307] width 169 height 16
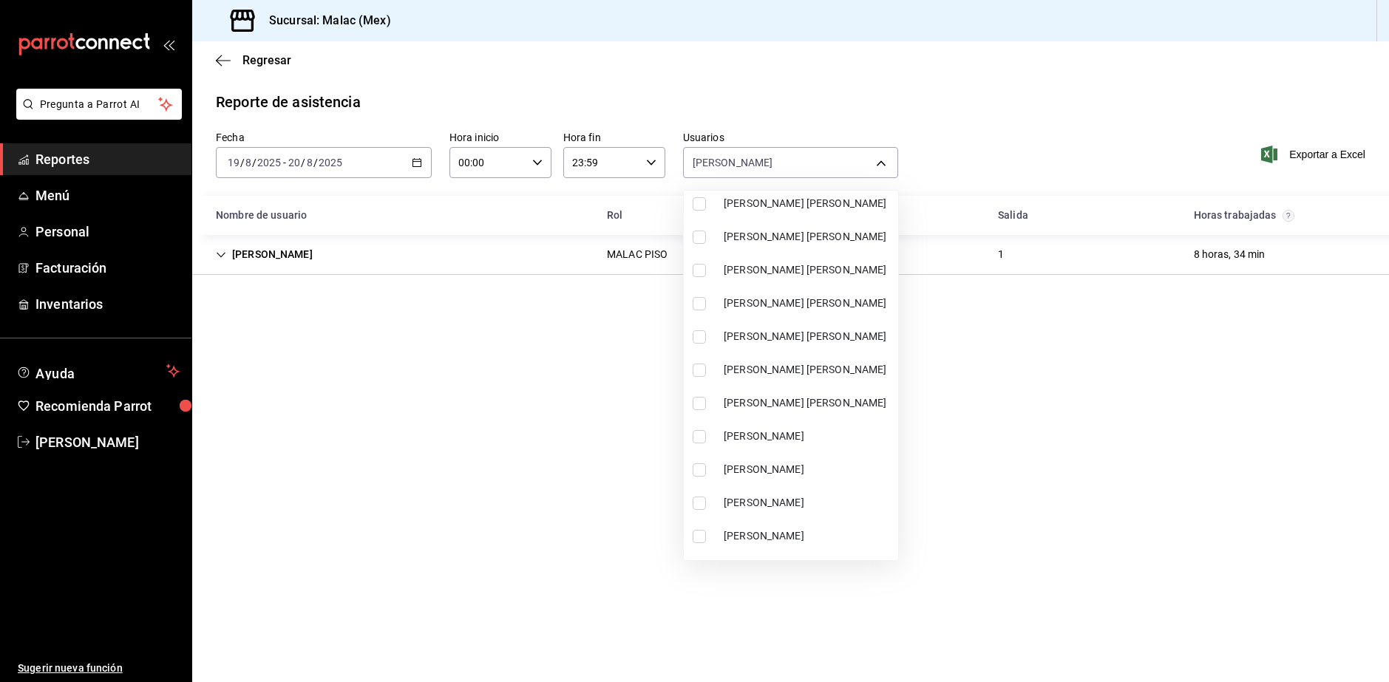
scroll to position [923, 0]
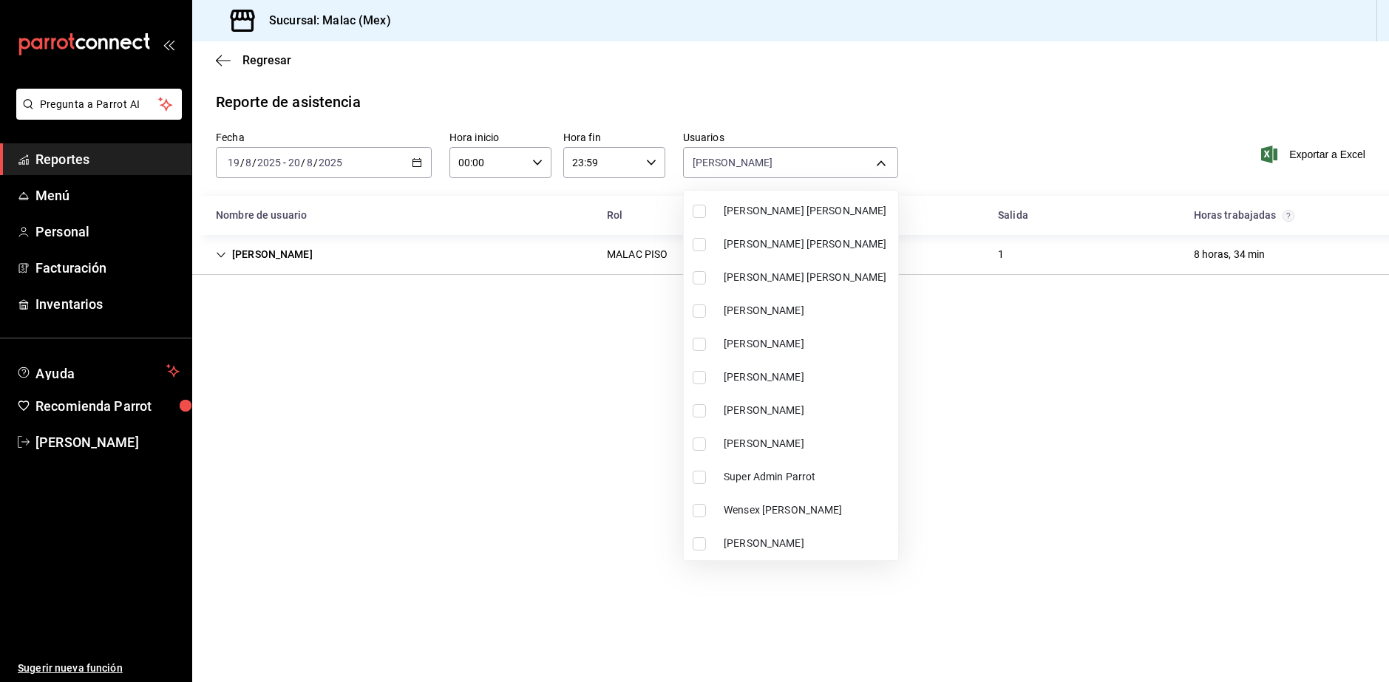
click at [772, 395] on li "[PERSON_NAME]" at bounding box center [791, 410] width 214 height 33
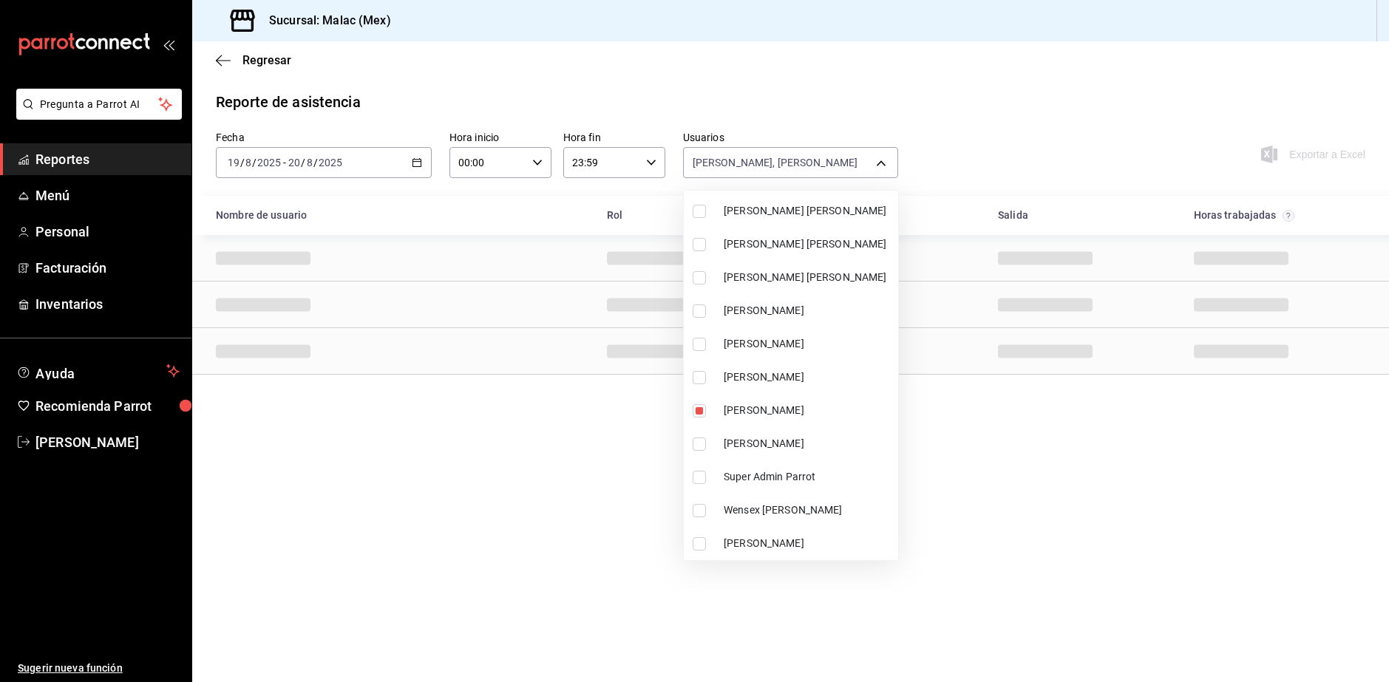
click at [474, 493] on div at bounding box center [694, 341] width 1389 height 682
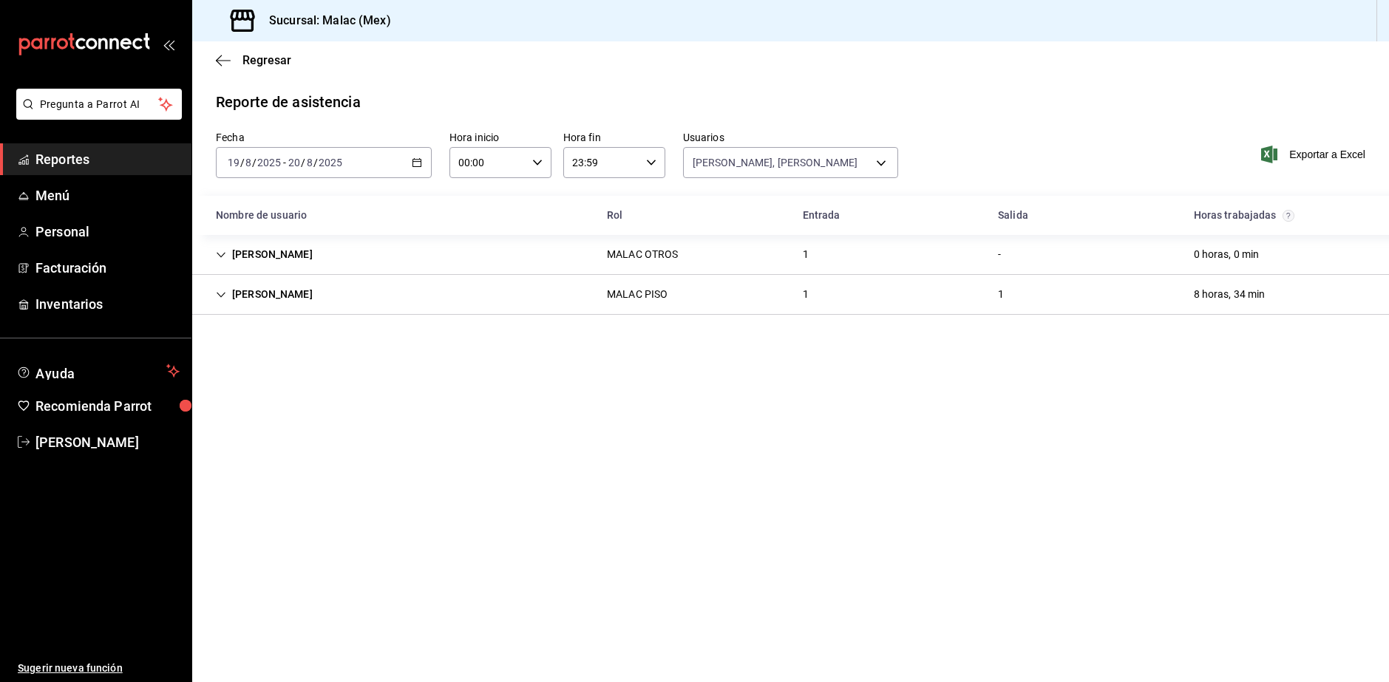
click at [655, 285] on div "MALAC PISO" at bounding box center [637, 294] width 84 height 27
click at [636, 295] on div "MALAC PISO" at bounding box center [637, 295] width 61 height 16
click at [656, 253] on div "MALAC OTROS" at bounding box center [642, 255] width 71 height 16
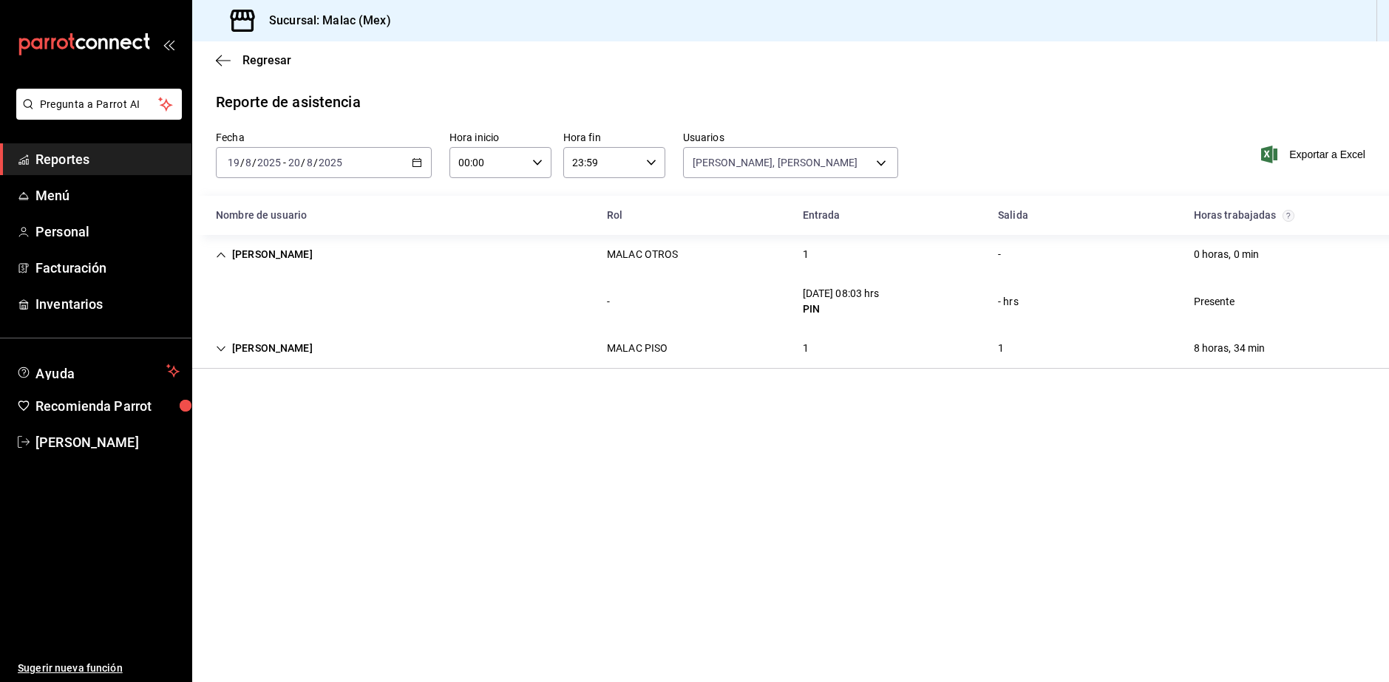
click at [738, 259] on div "[PERSON_NAME] OTROS 1 - 0 horas, 0 min" at bounding box center [790, 254] width 1197 height 39
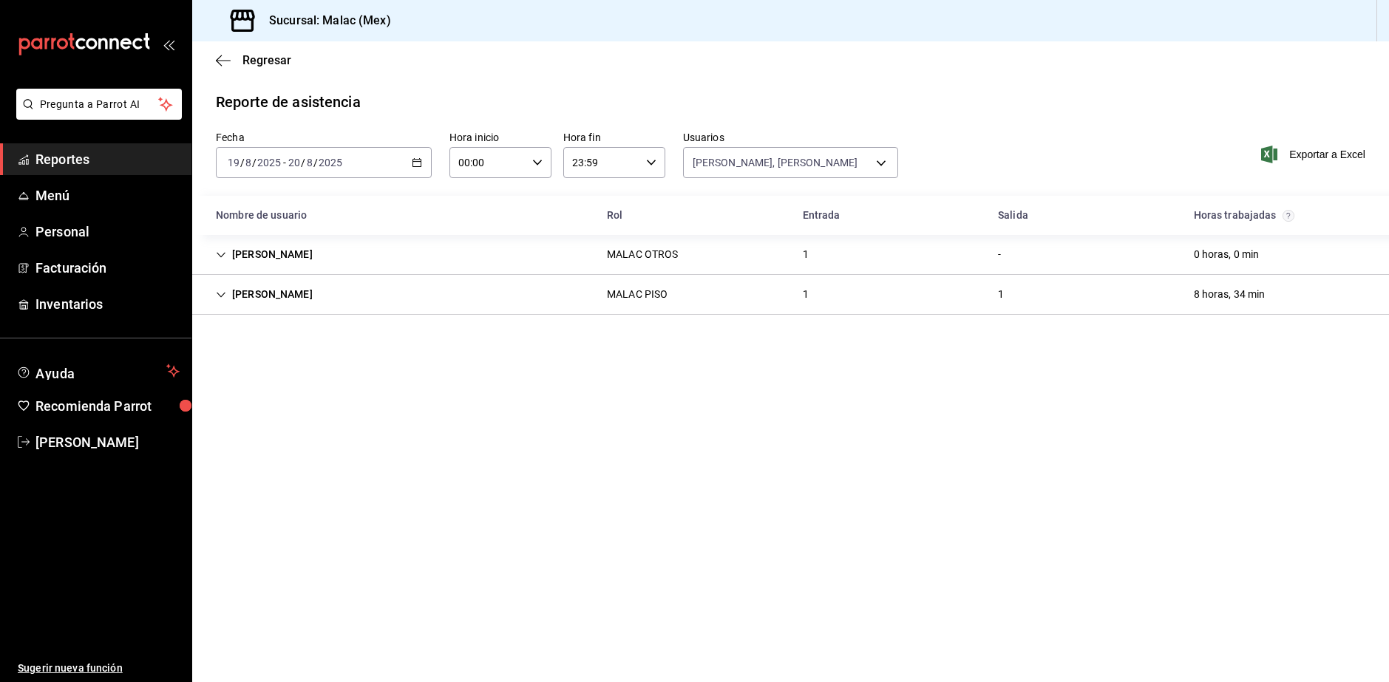
click at [718, 306] on div "[PERSON_NAME] PISO 1 1 8 horas, 34 min" at bounding box center [790, 295] width 1197 height 40
click at [792, 299] on div "1" at bounding box center [806, 294] width 30 height 27
click at [742, 167] on body "Pregunta a Parrot AI Reportes Menú Personal Facturación Inventarios Ayuda Recom…" at bounding box center [694, 341] width 1389 height 682
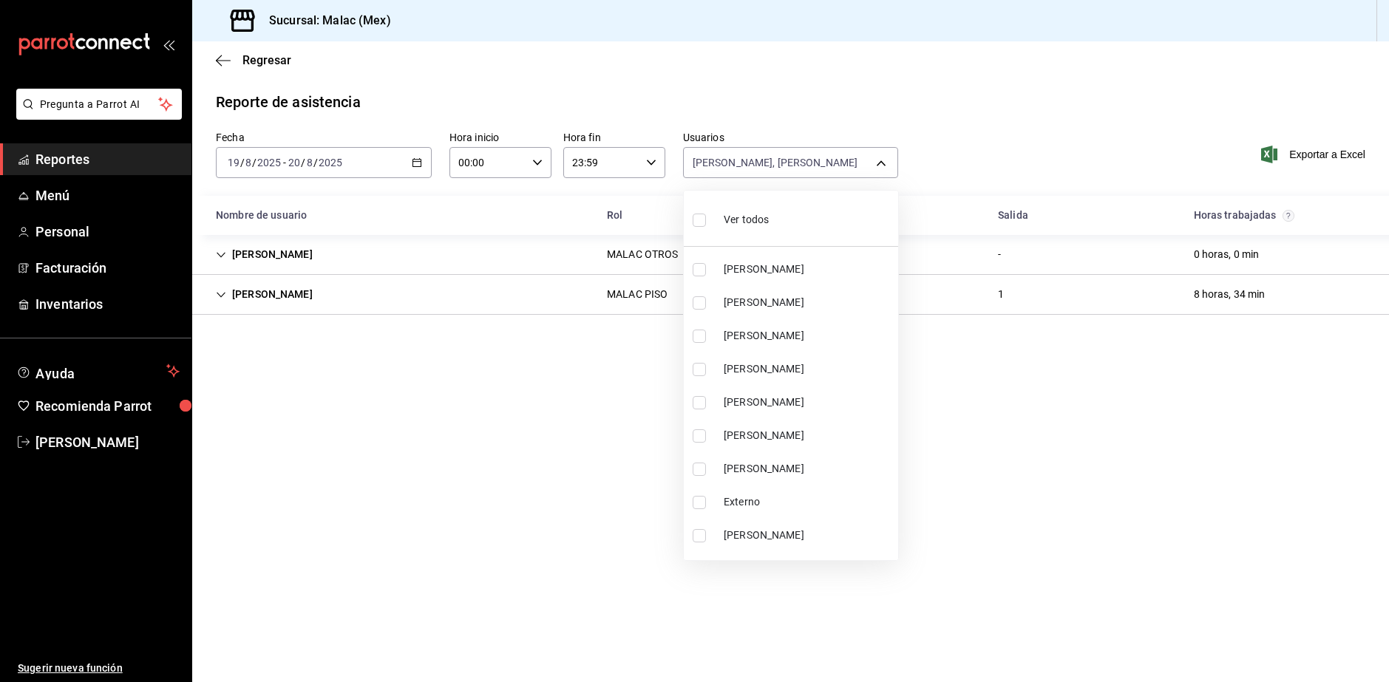
click at [712, 225] on div "Ver todos" at bounding box center [730, 219] width 76 height 32
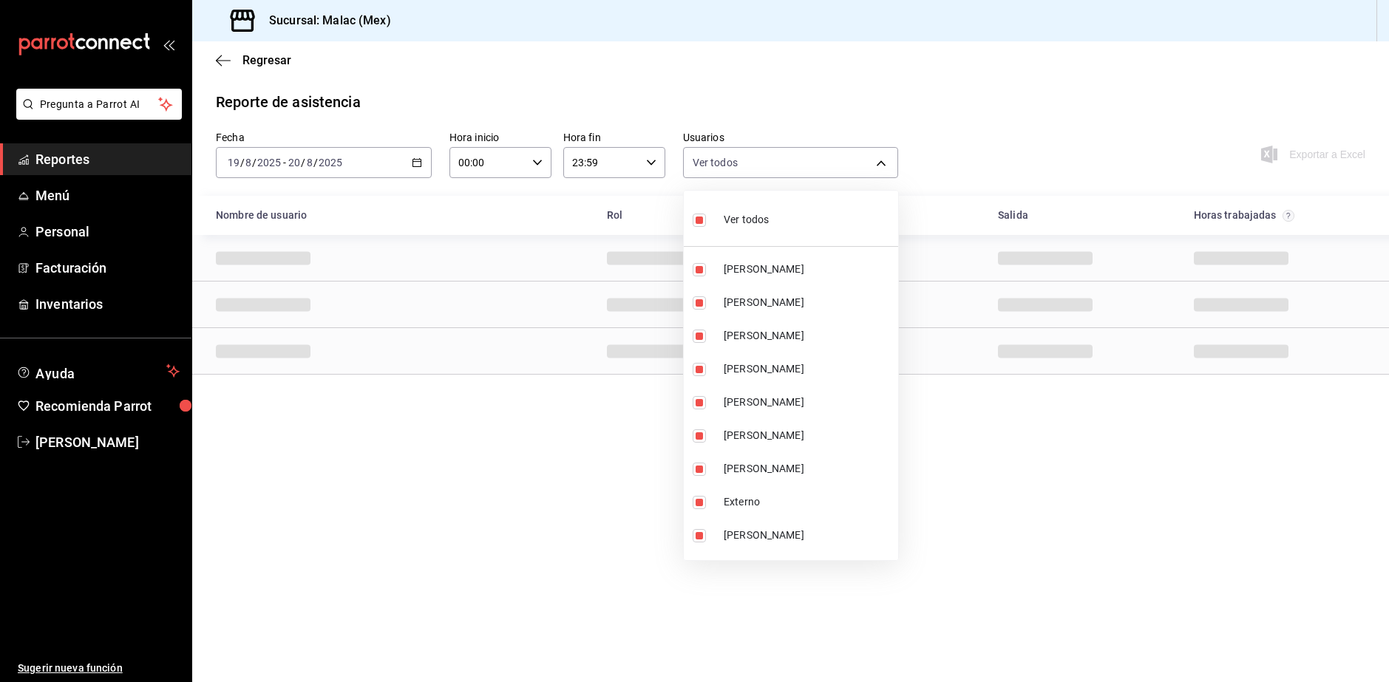
click at [712, 225] on div "Ver todos" at bounding box center [730, 219] width 76 height 32
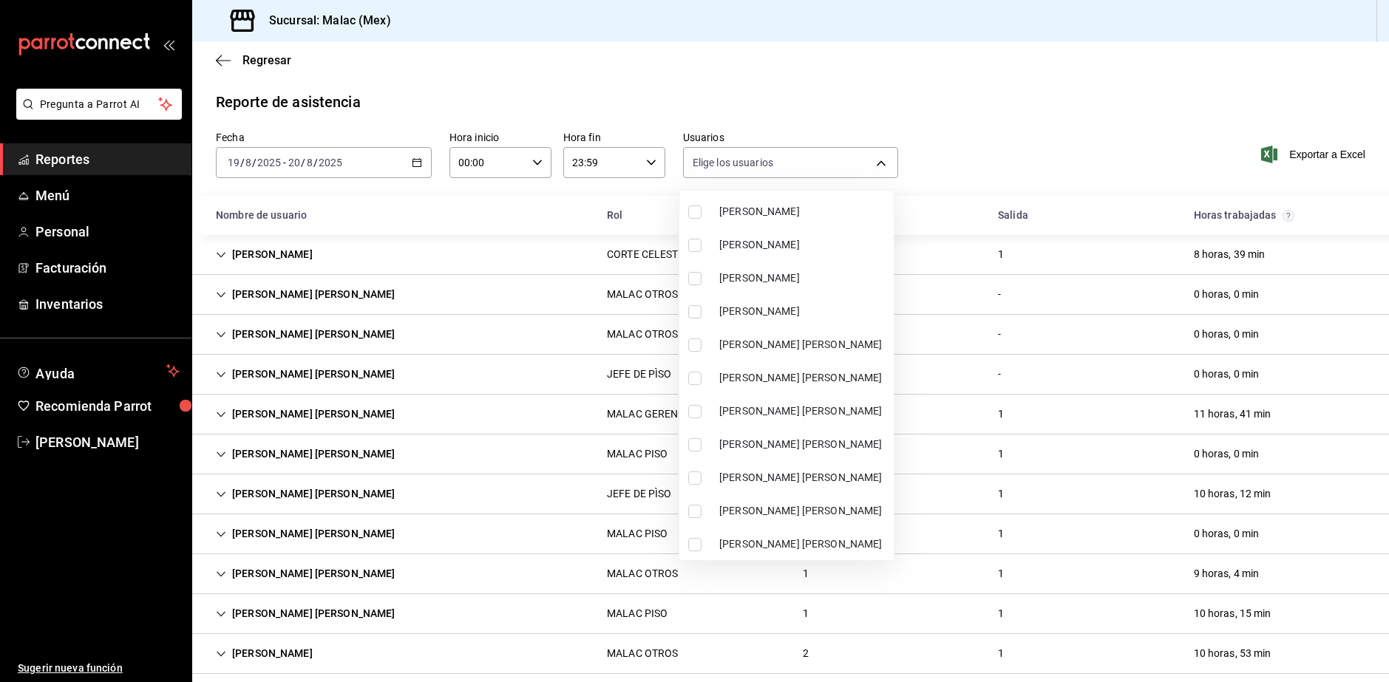
scroll to position [443, 0]
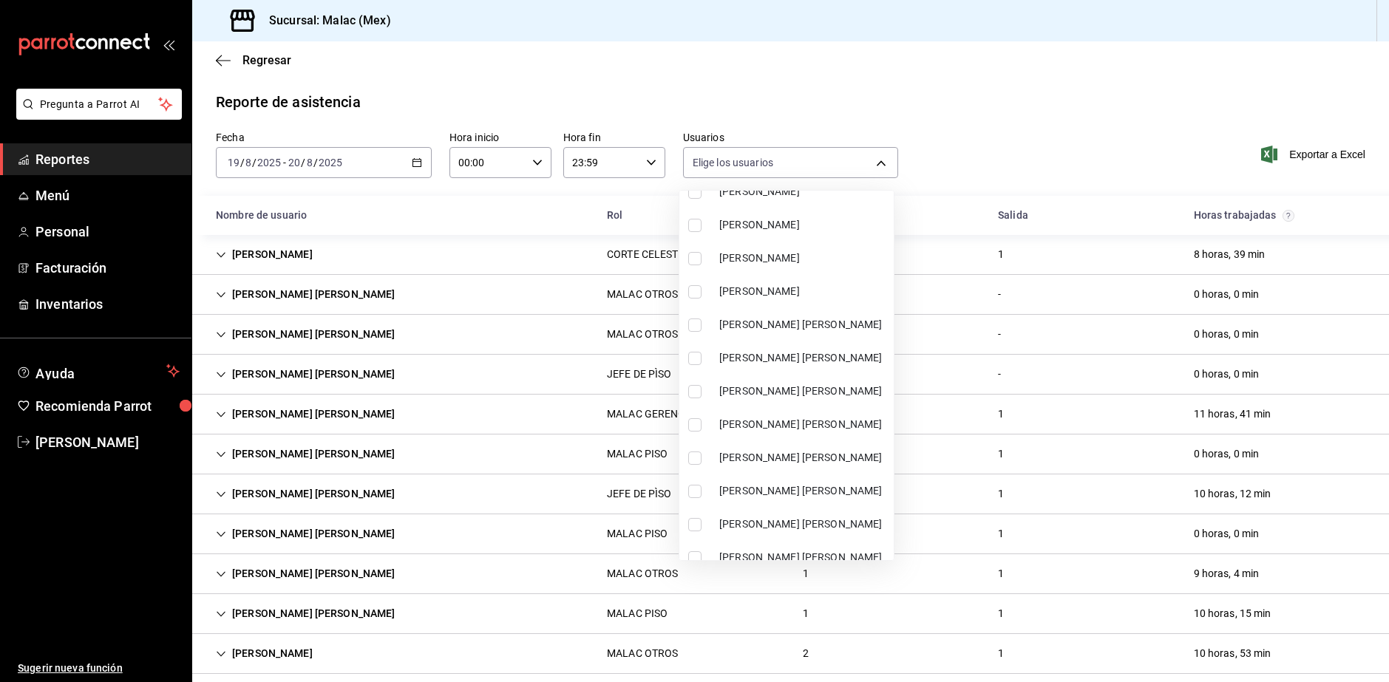
click at [836, 324] on span "[PERSON_NAME] [PERSON_NAME]" at bounding box center [803, 325] width 169 height 16
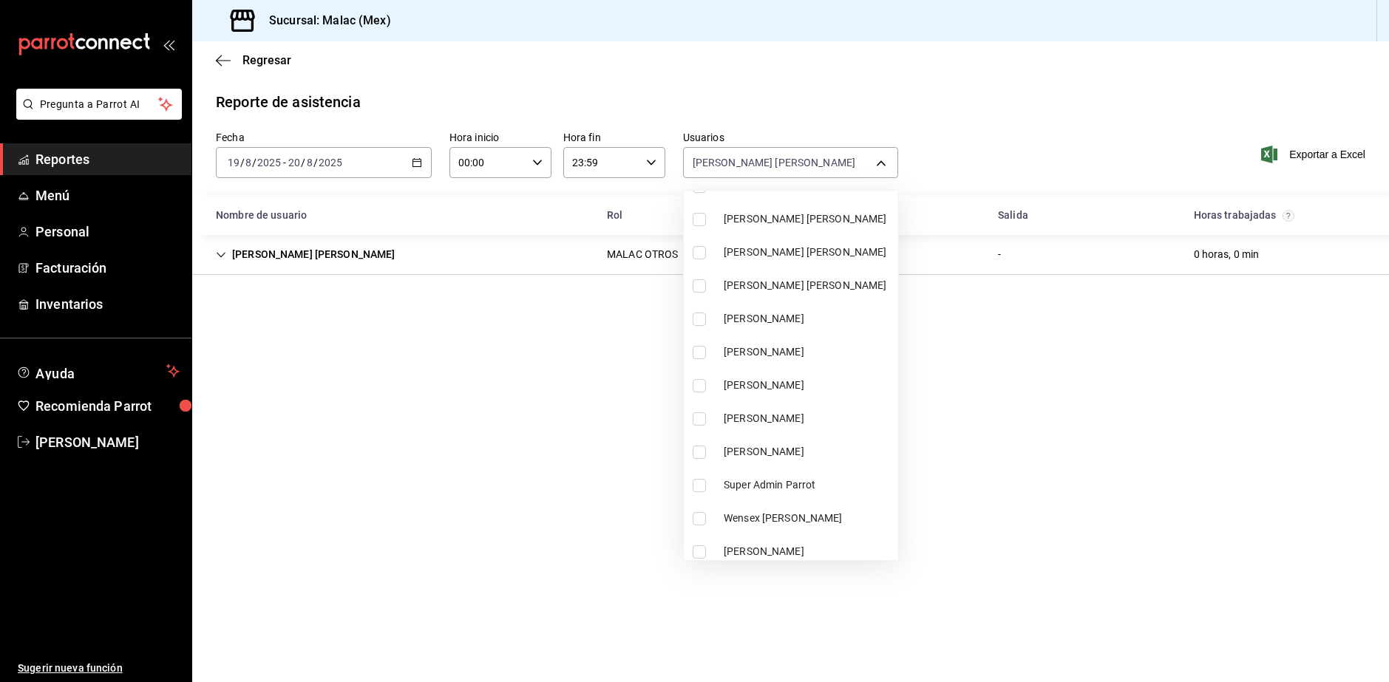
scroll to position [923, 0]
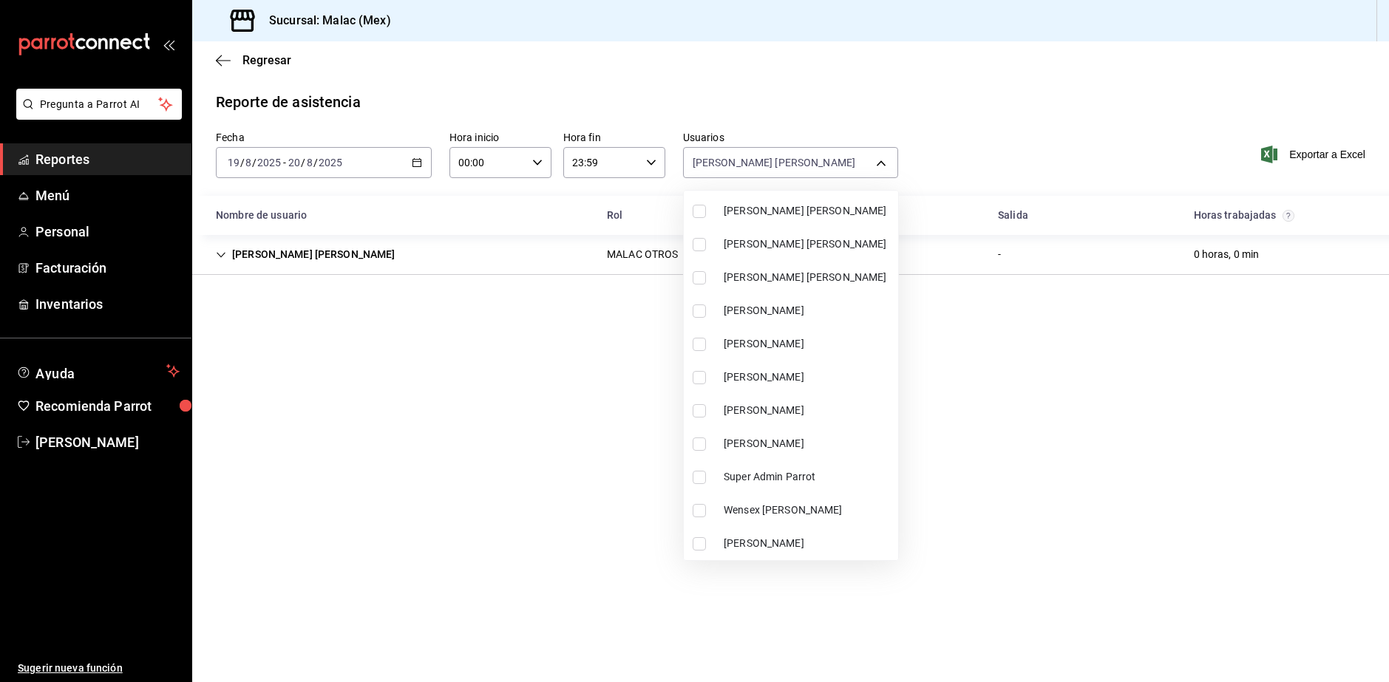
click at [841, 335] on li "[PERSON_NAME]" at bounding box center [791, 343] width 214 height 33
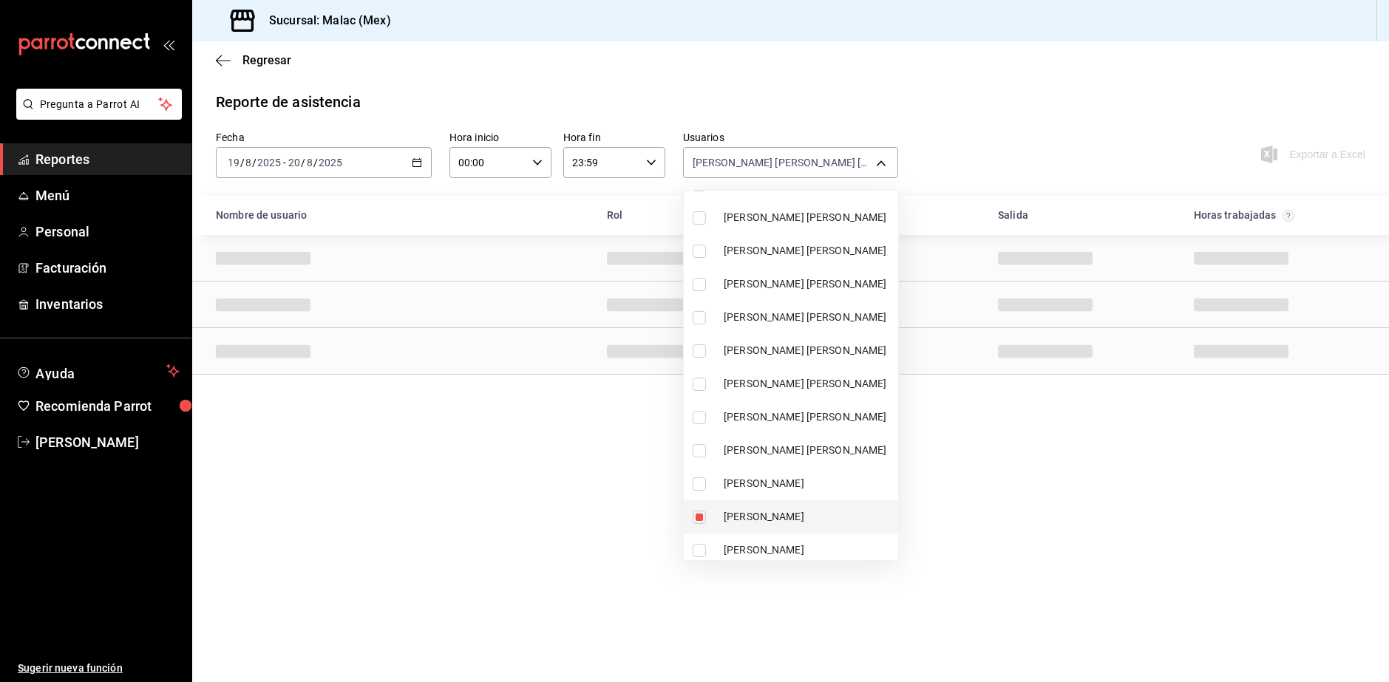
scroll to position [701, 0]
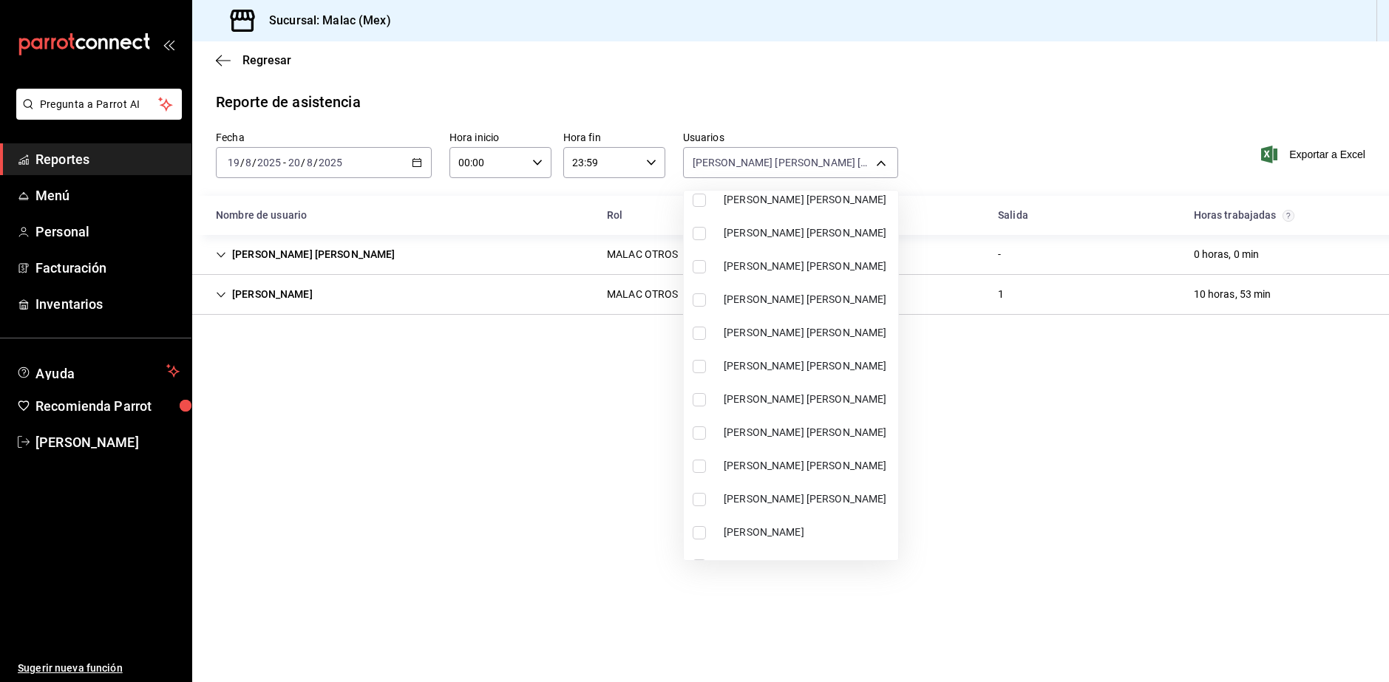
click at [831, 401] on span "[PERSON_NAME] [PERSON_NAME]" at bounding box center [808, 400] width 169 height 16
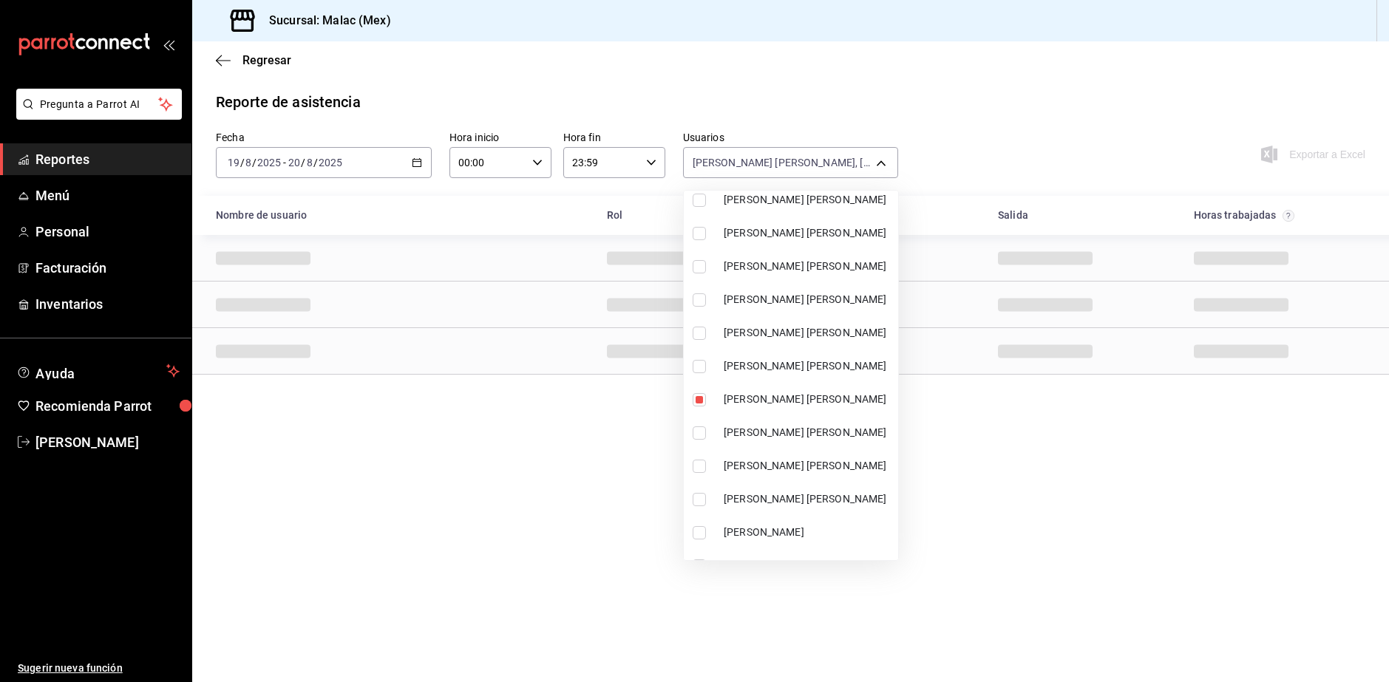
click at [1006, 57] on div at bounding box center [694, 341] width 1389 height 682
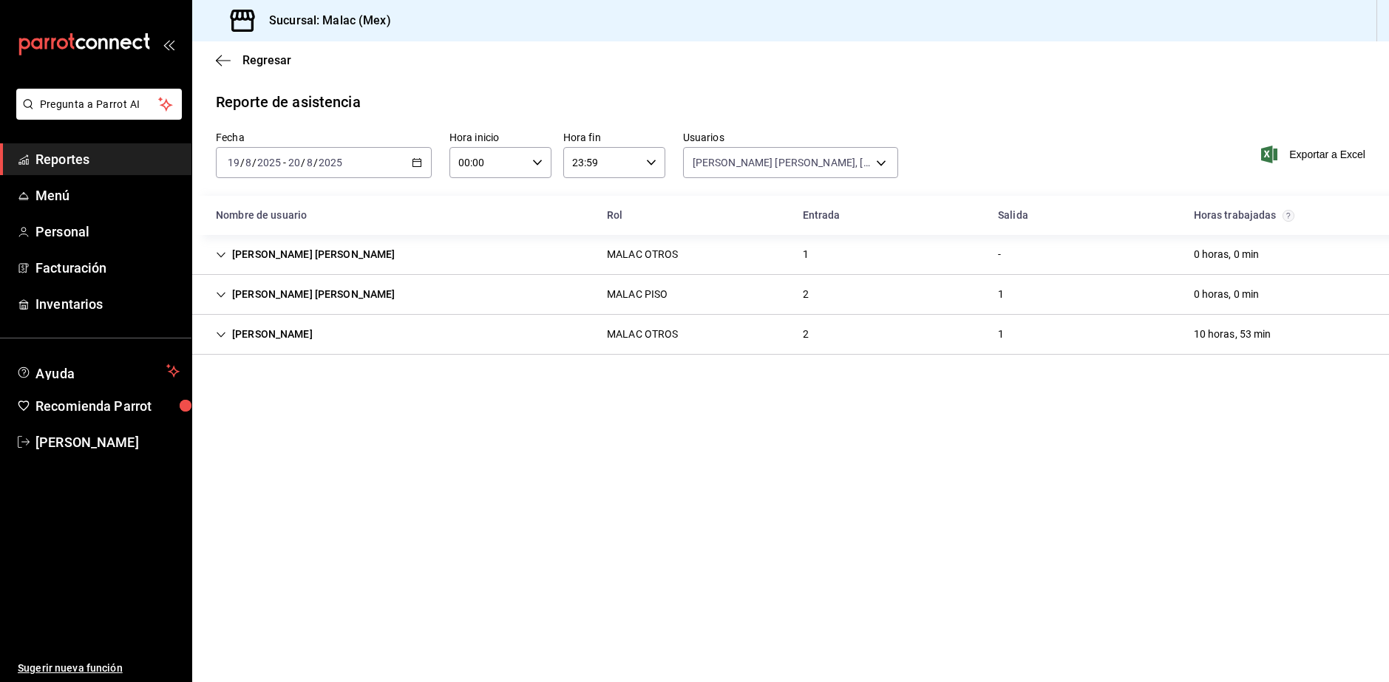
click at [446, 288] on div "[PERSON_NAME] [PERSON_NAME] PISO 2 1 0 horas, 0 min" at bounding box center [790, 295] width 1197 height 40
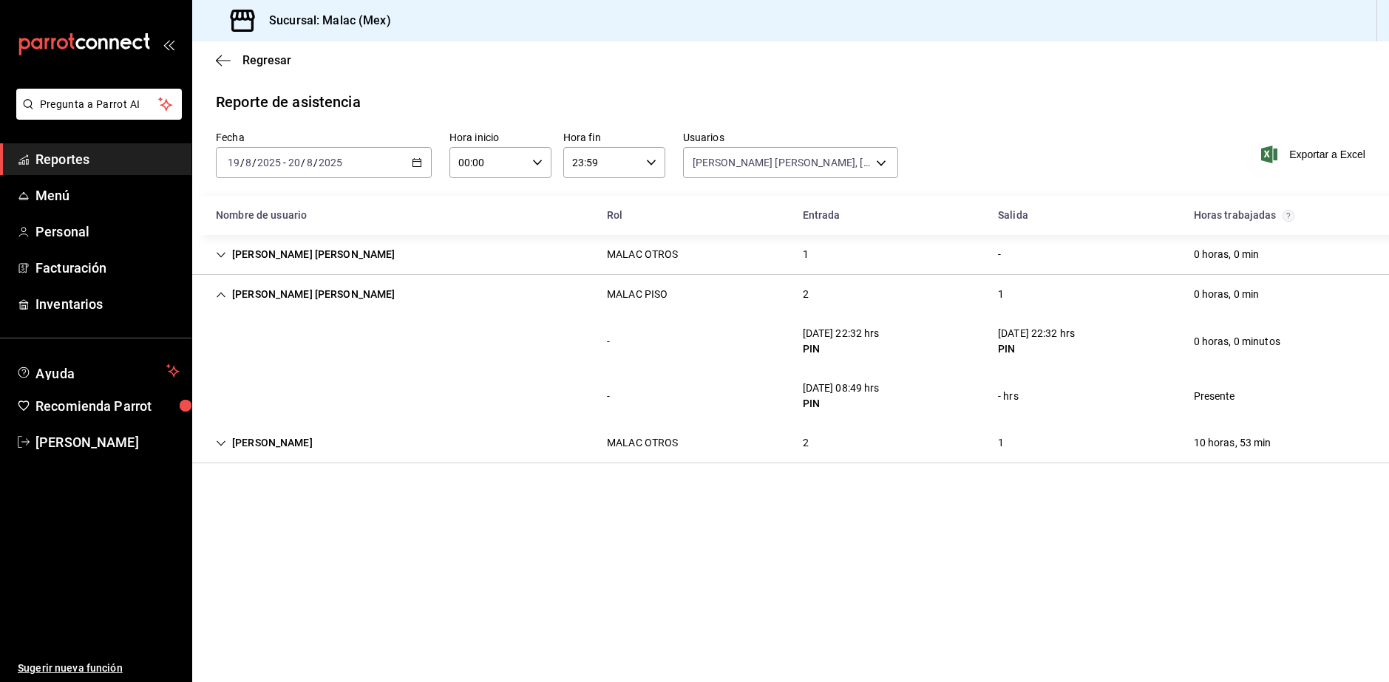
click at [446, 288] on div "[PERSON_NAME] [PERSON_NAME] PISO 2 1 0 horas, 0 min" at bounding box center [790, 294] width 1197 height 39
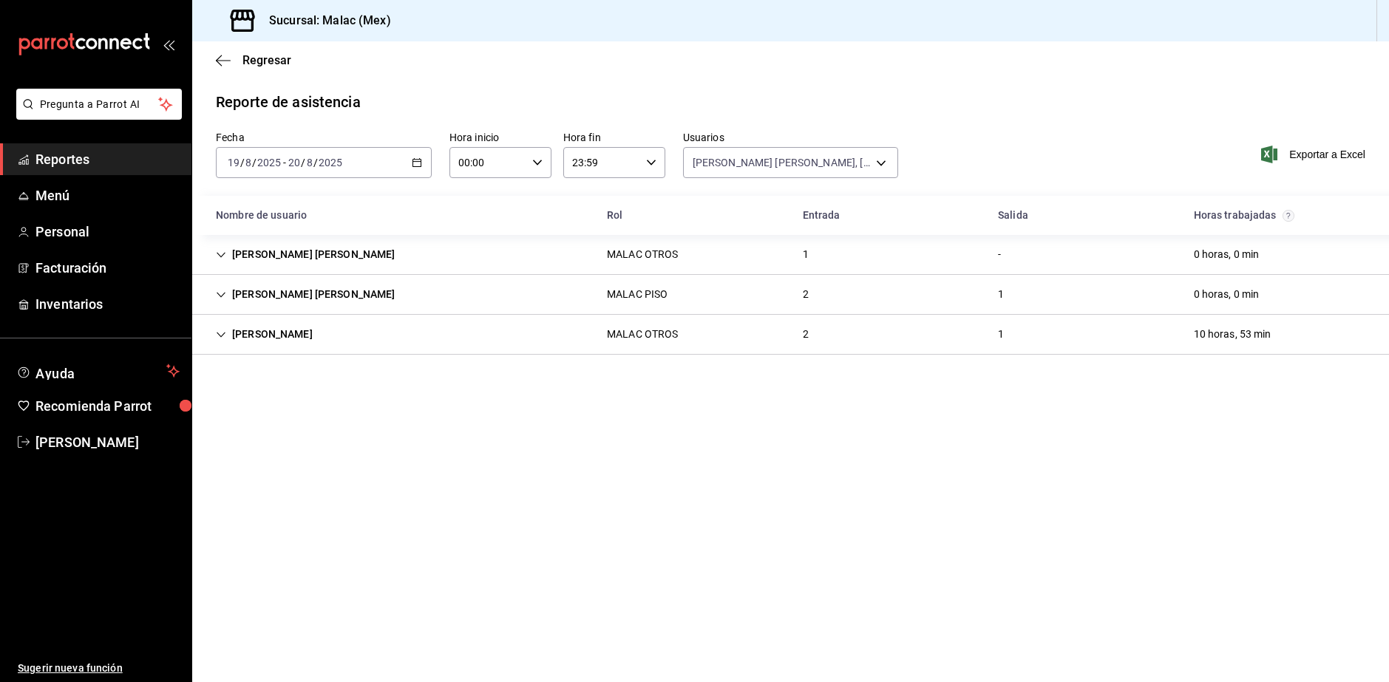
click at [455, 244] on div "[PERSON_NAME] [PERSON_NAME] OTROS 1 - 0 horas, 0 min" at bounding box center [790, 255] width 1197 height 40
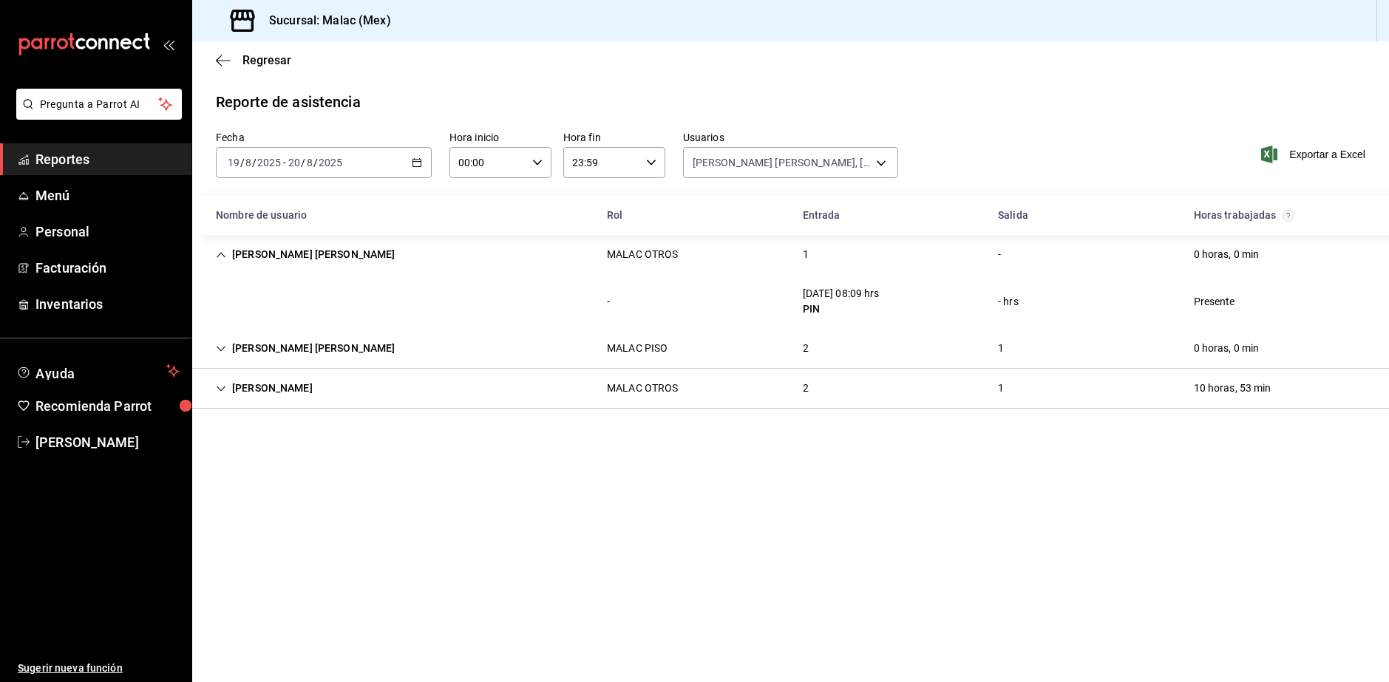
click at [401, 349] on div "[PERSON_NAME] [PERSON_NAME] PISO 2 1 0 horas, 0 min" at bounding box center [790, 349] width 1197 height 40
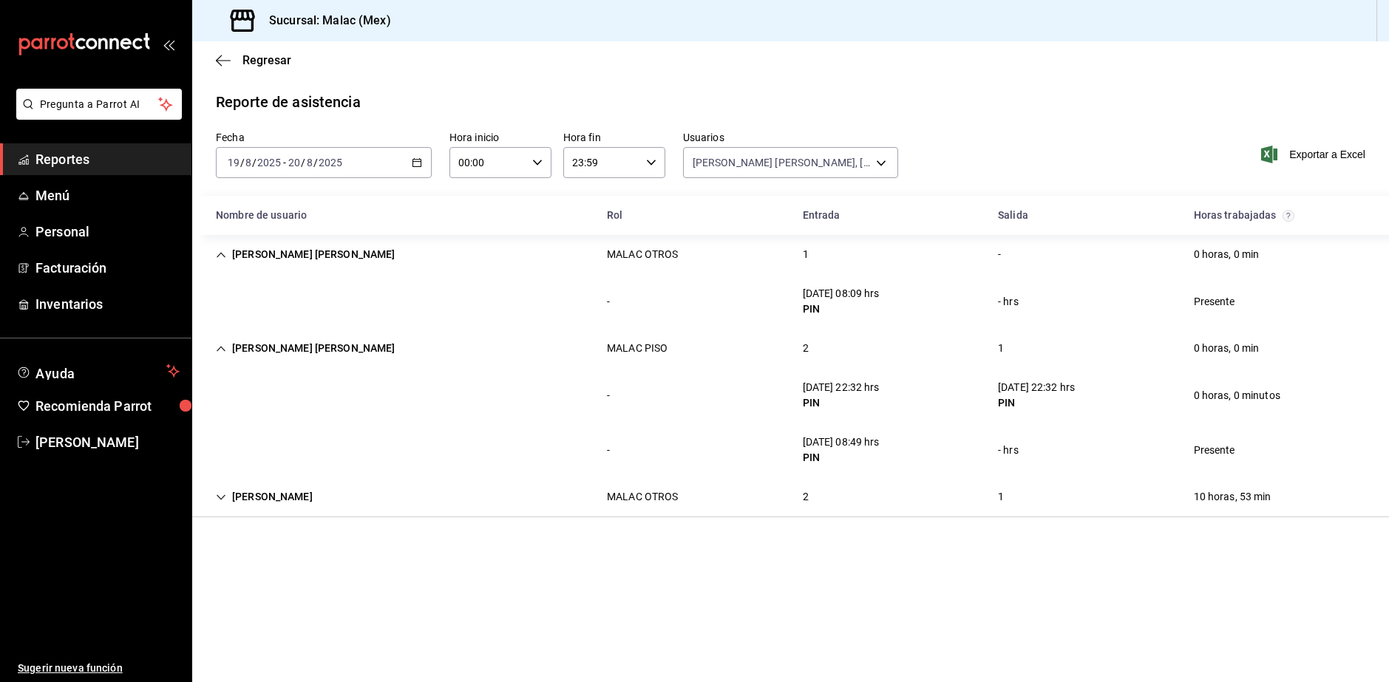
click at [444, 233] on div "Nombre de usuario Rol Entrada [PERSON_NAME] trabajadas" at bounding box center [790, 215] width 1197 height 39
click at [573, 354] on div "[PERSON_NAME] [PERSON_NAME] PISO 2 1 0 horas, 0 min" at bounding box center [790, 348] width 1197 height 39
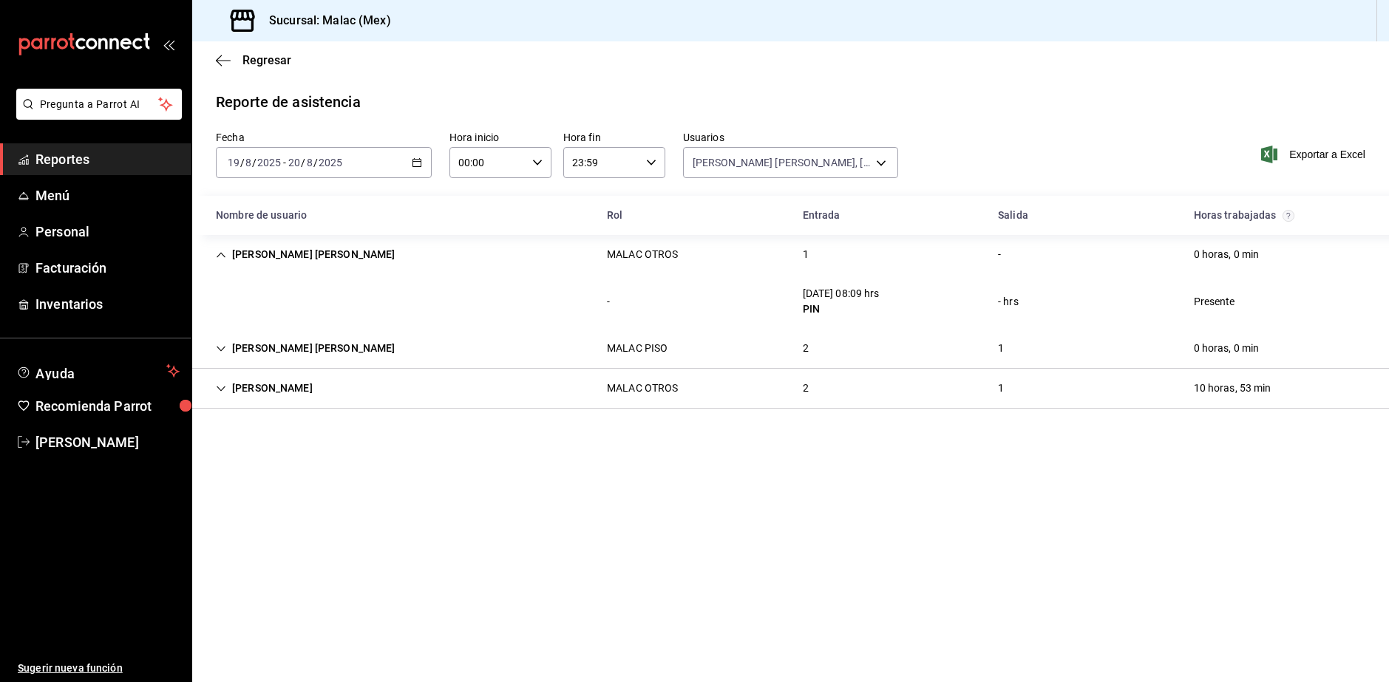
click at [549, 394] on div "[PERSON_NAME] [PERSON_NAME] OTROS 2 1 10 horas, 53 min" at bounding box center [790, 389] width 1197 height 40
click at [749, 166] on body "Pregunta a Parrot AI Reportes Menú Personal Facturación Inventarios Ayuda Recom…" at bounding box center [694, 341] width 1389 height 682
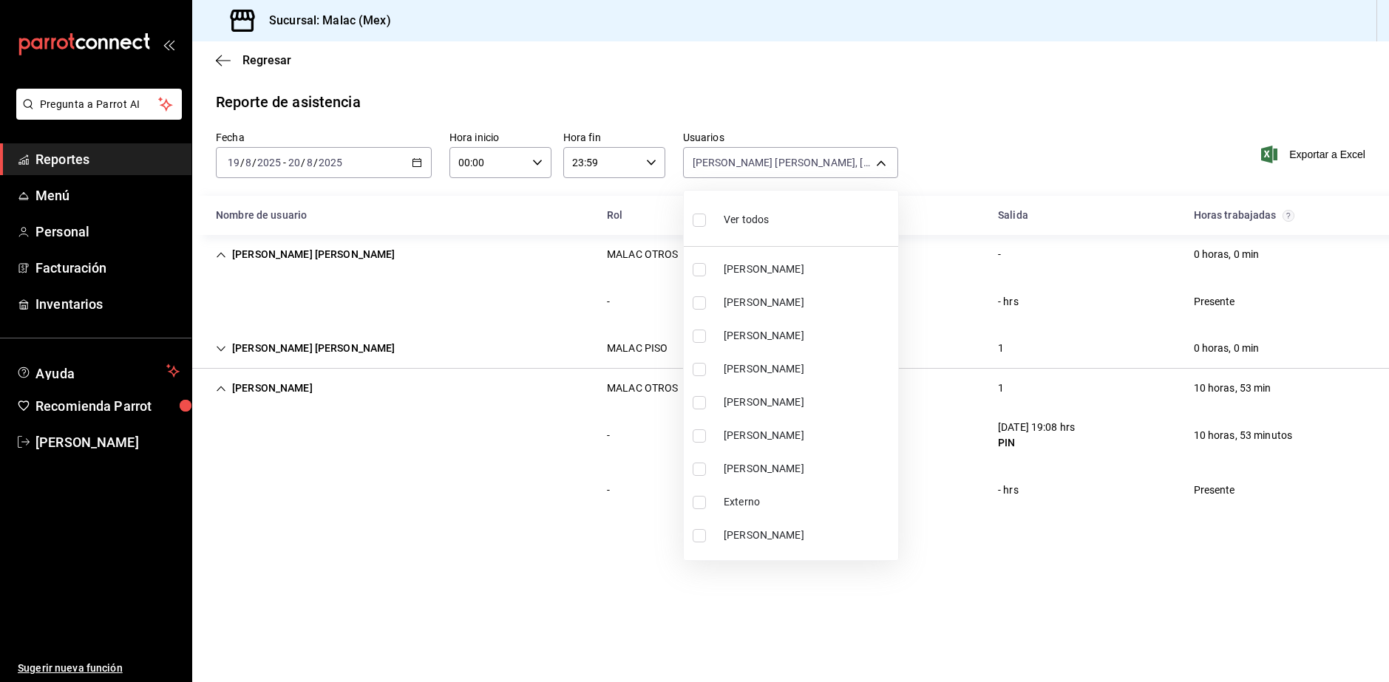
click at [766, 224] on span "Ver todos" at bounding box center [746, 220] width 45 height 16
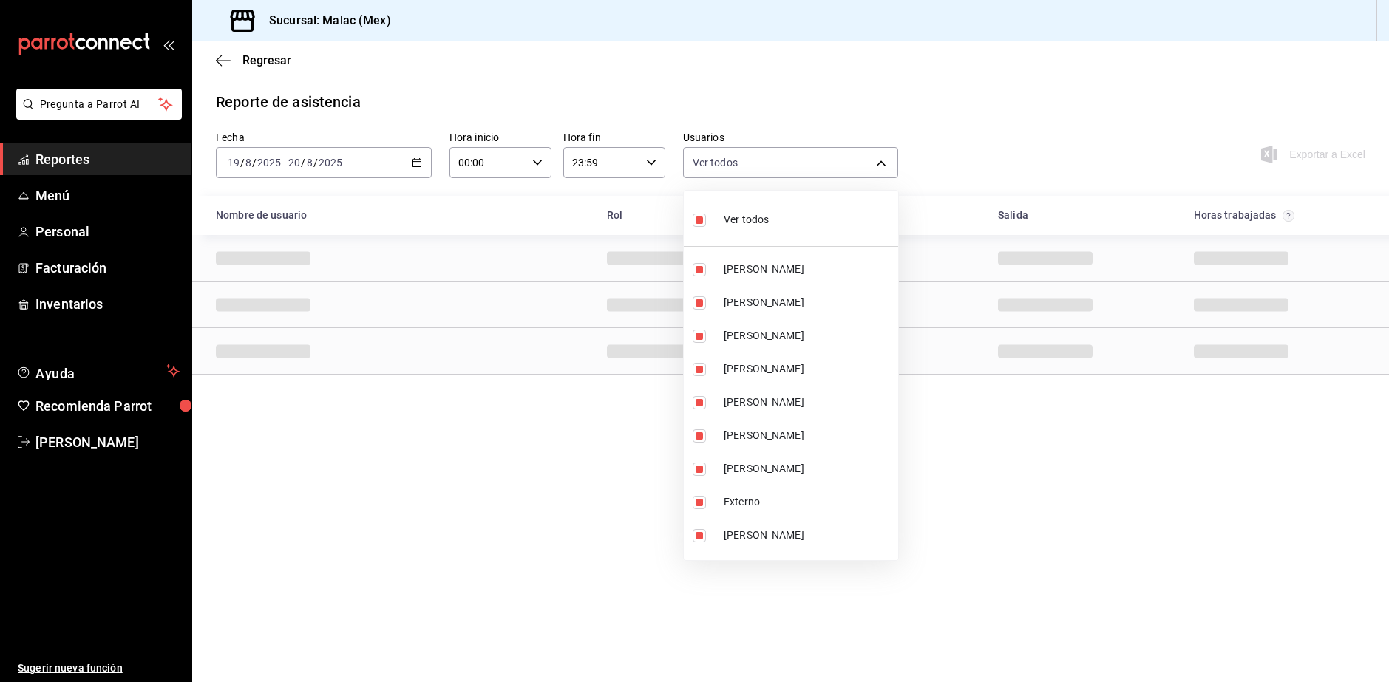
click at [766, 224] on span "Ver todos" at bounding box center [746, 220] width 45 height 16
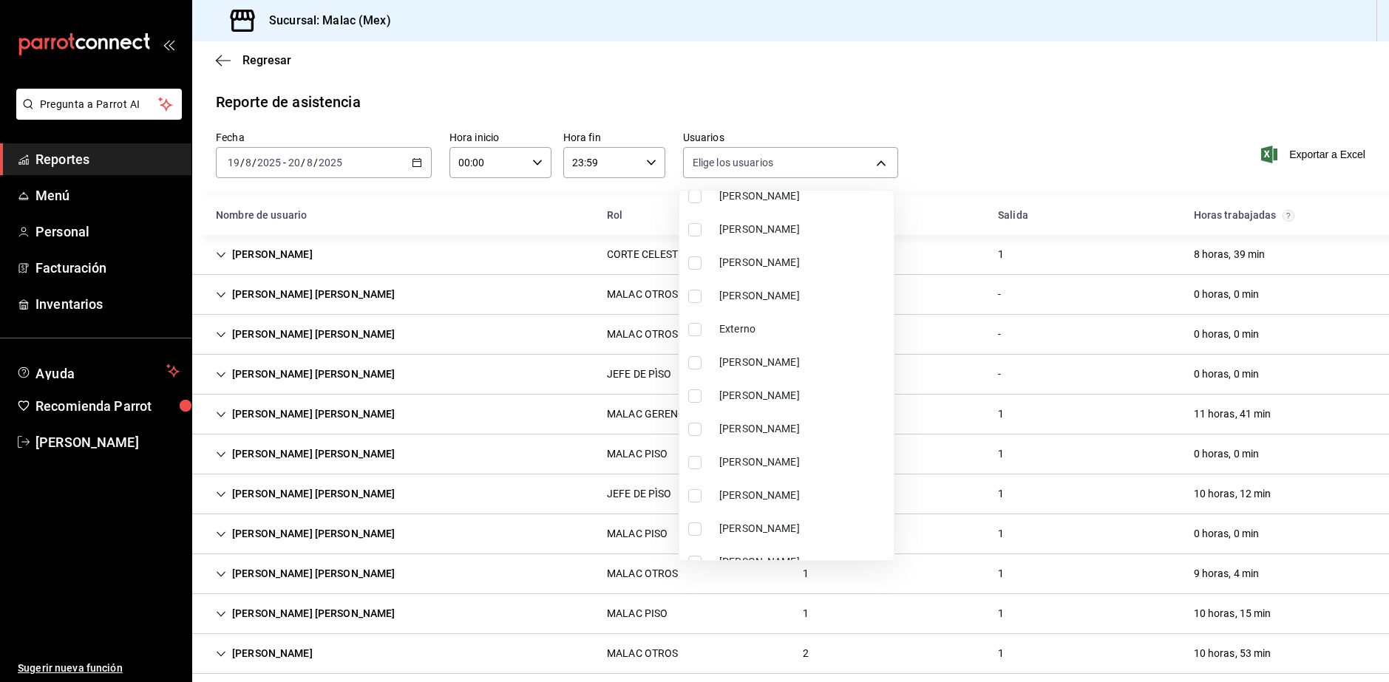
scroll to position [222, 0]
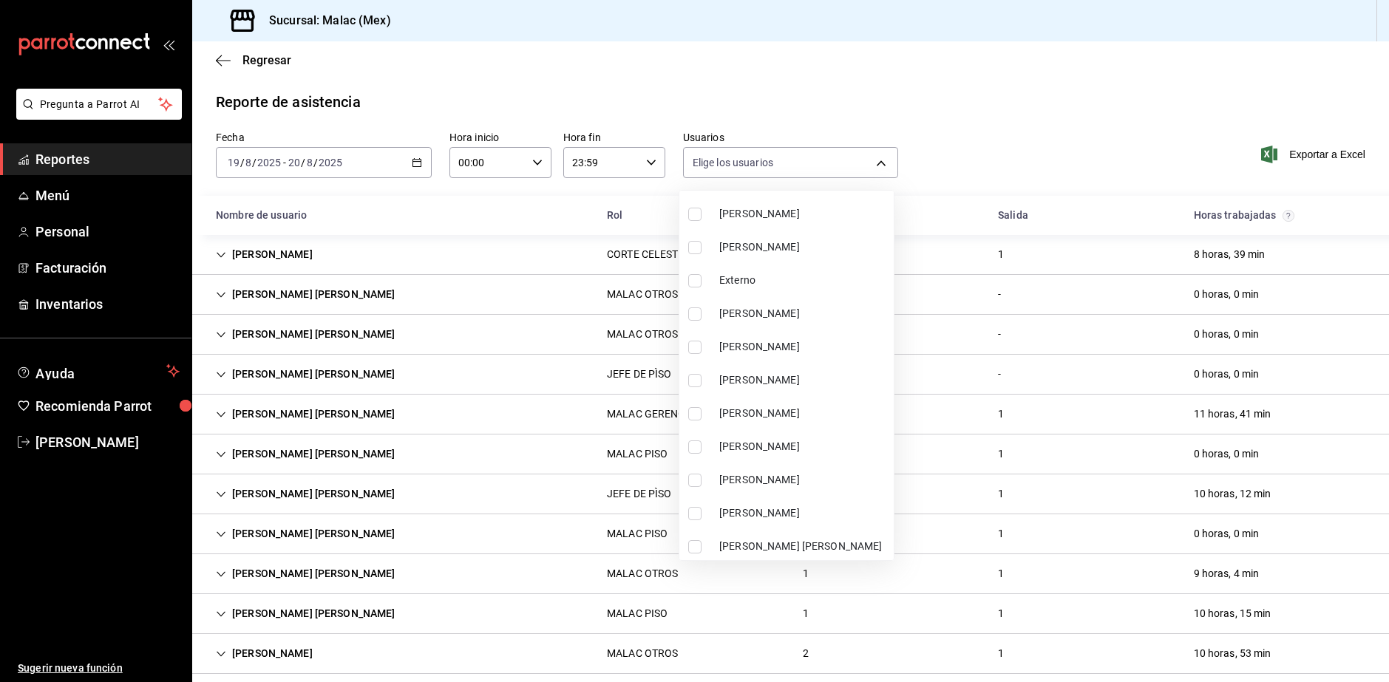
click at [797, 410] on span "[PERSON_NAME]" at bounding box center [803, 414] width 169 height 16
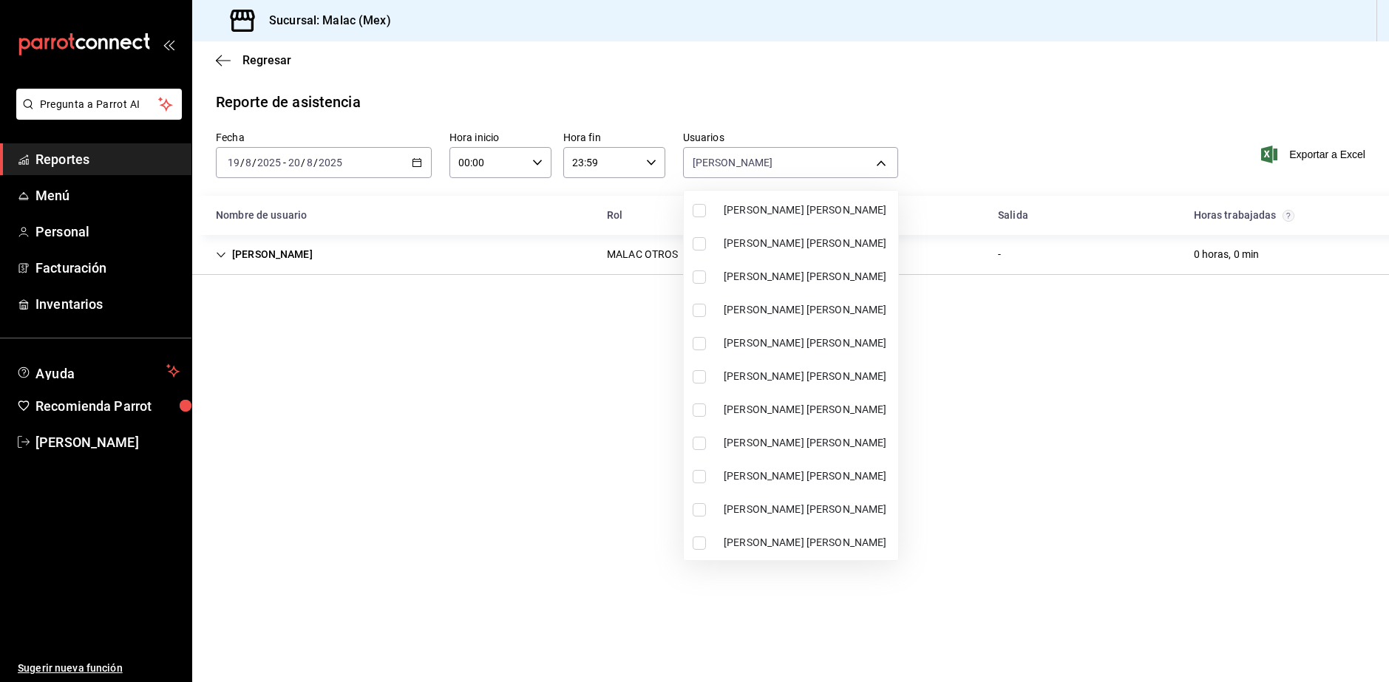
click at [808, 404] on span "[PERSON_NAME] [PERSON_NAME]" at bounding box center [808, 410] width 169 height 16
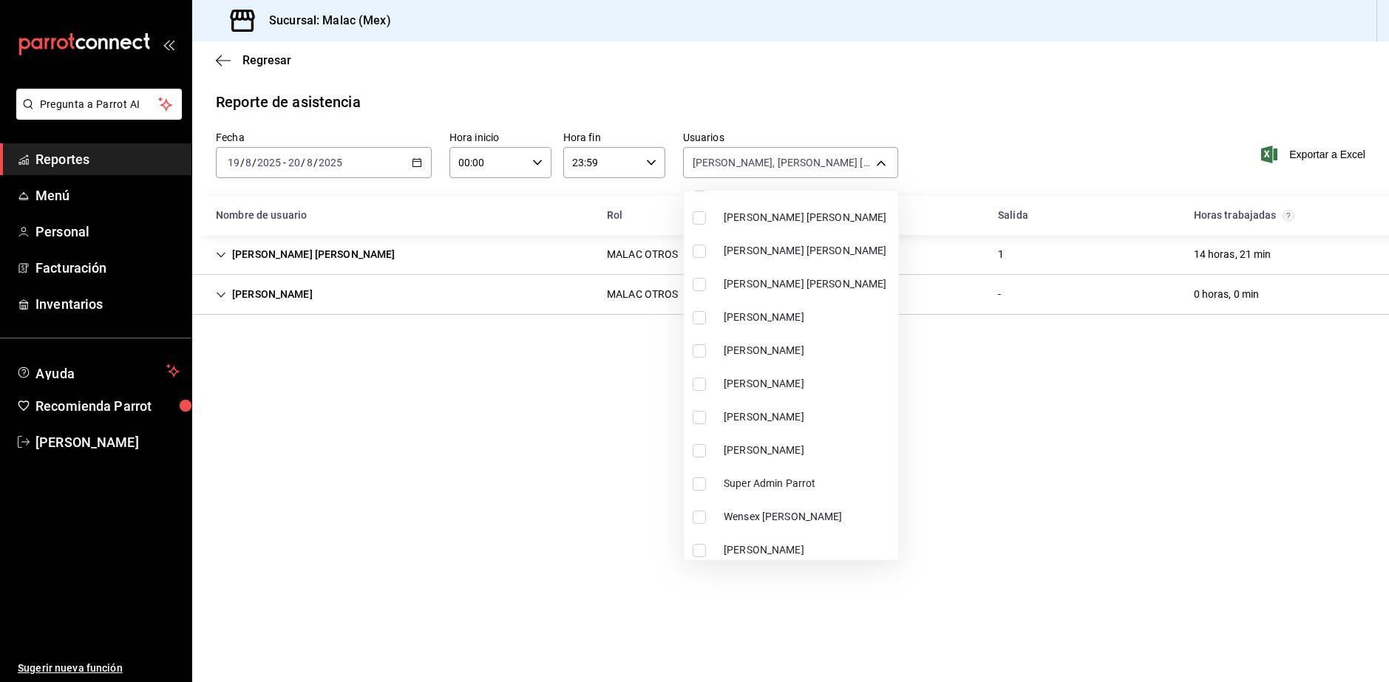
scroll to position [923, 0]
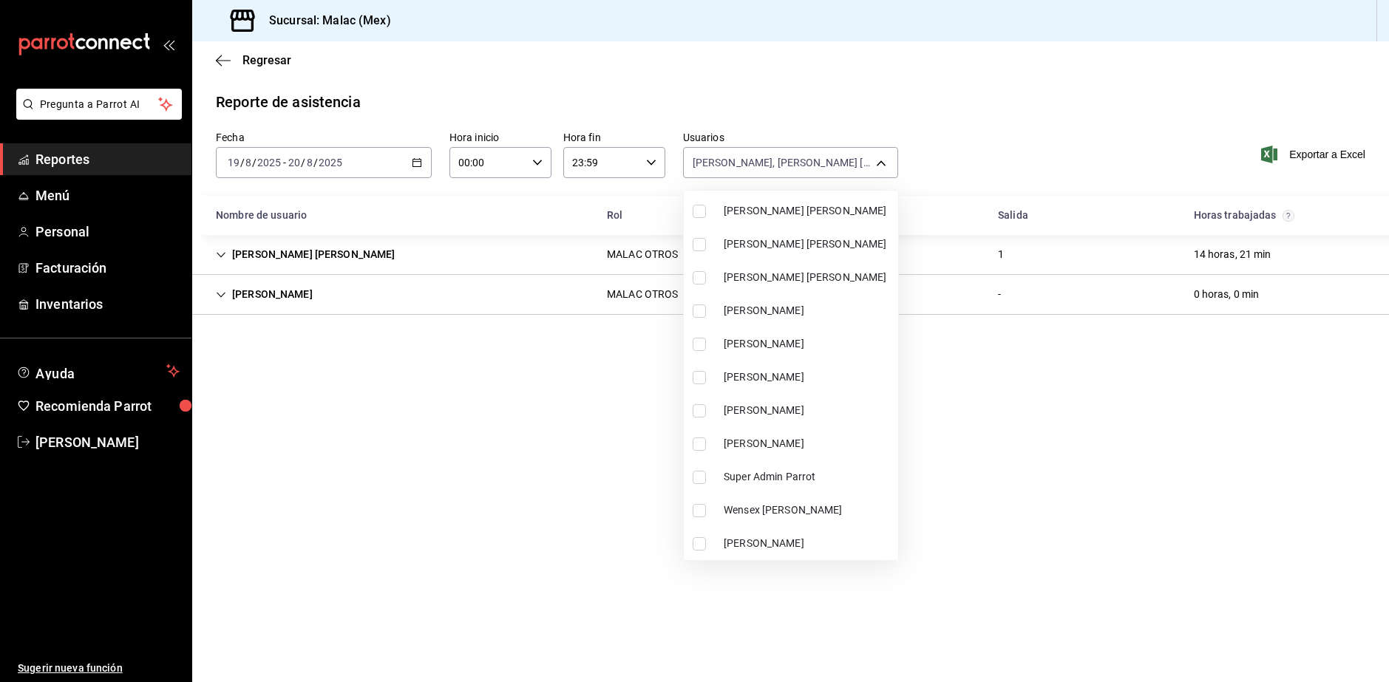
click at [798, 514] on span "Wensex [PERSON_NAME]" at bounding box center [808, 511] width 169 height 16
click at [1102, 491] on div at bounding box center [694, 341] width 1389 height 682
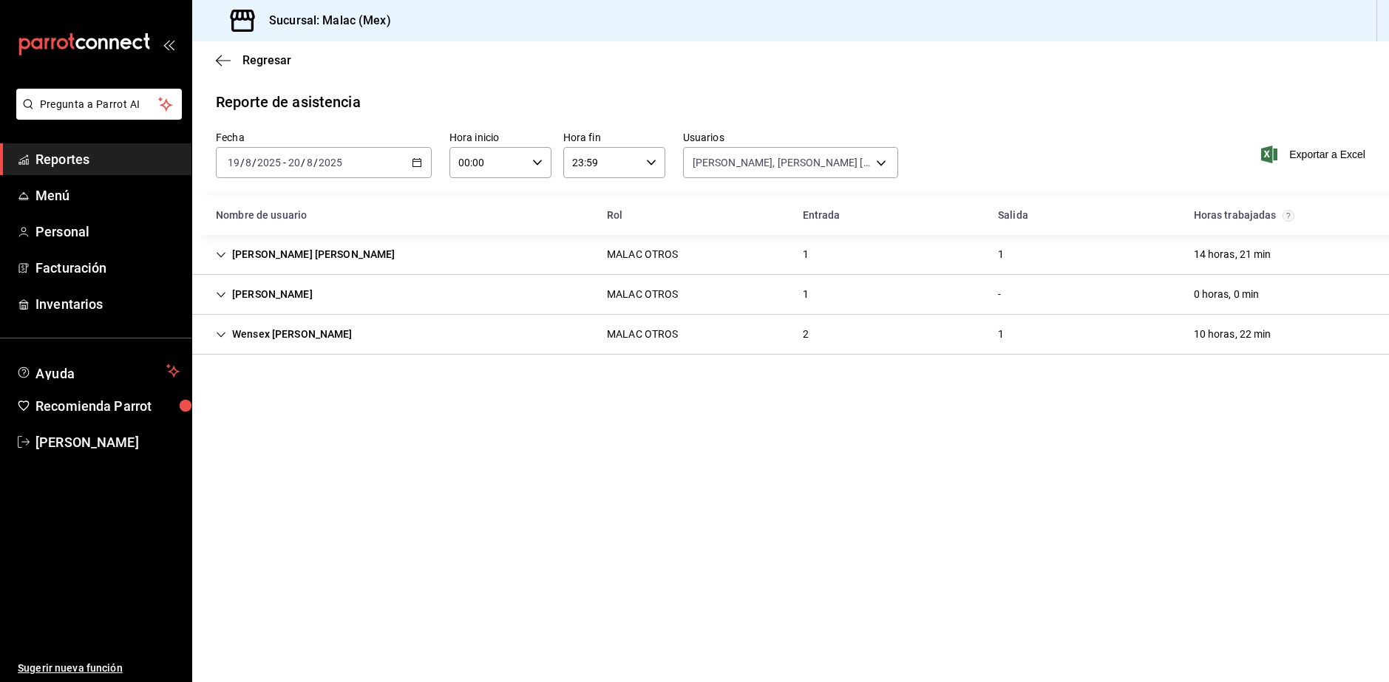
click at [643, 339] on div "MALAC OTROS" at bounding box center [642, 335] width 71 height 16
click at [701, 323] on div "Wensex [PERSON_NAME] OTROS 2 1 10 horas, 22 min" at bounding box center [790, 334] width 1197 height 39
click at [393, 307] on div "[PERSON_NAME] OTROS 1 - 0 horas, 0 min" at bounding box center [790, 295] width 1197 height 40
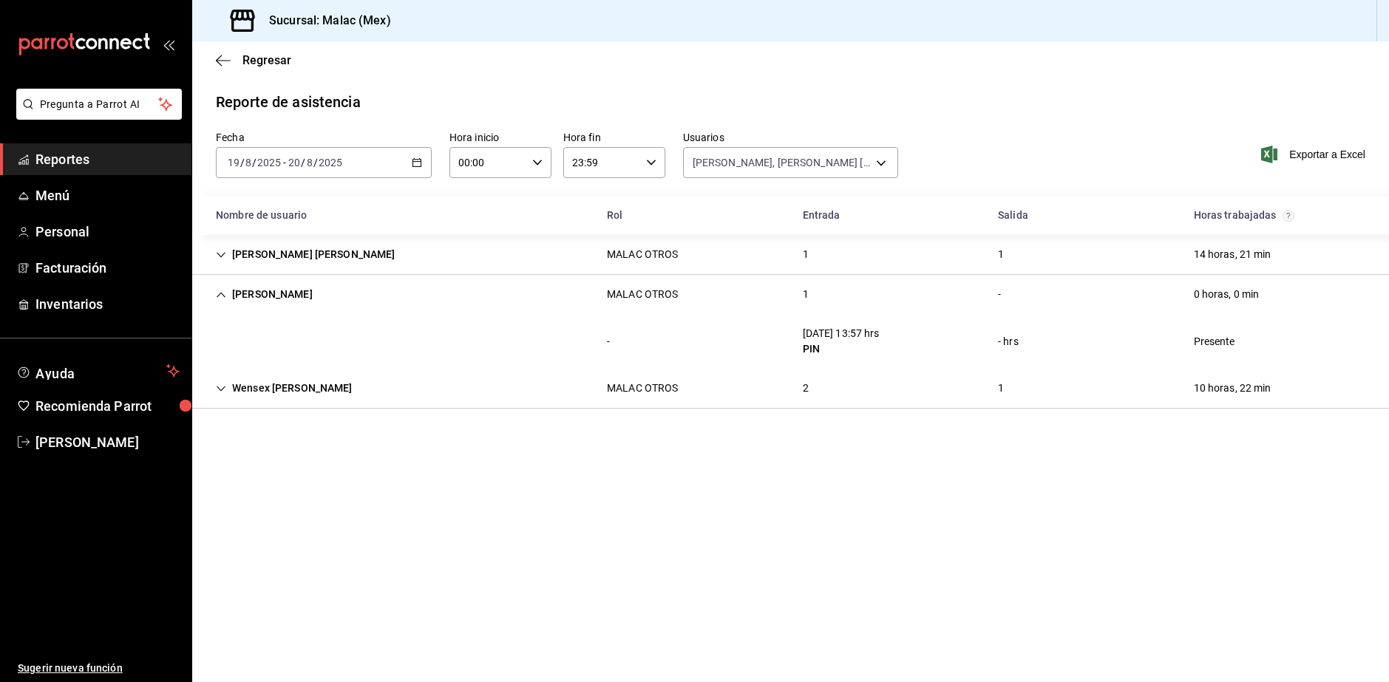
click at [862, 275] on div "[PERSON_NAME] OTROS 1 - 0 horas, 0 min" at bounding box center [790, 294] width 1197 height 39
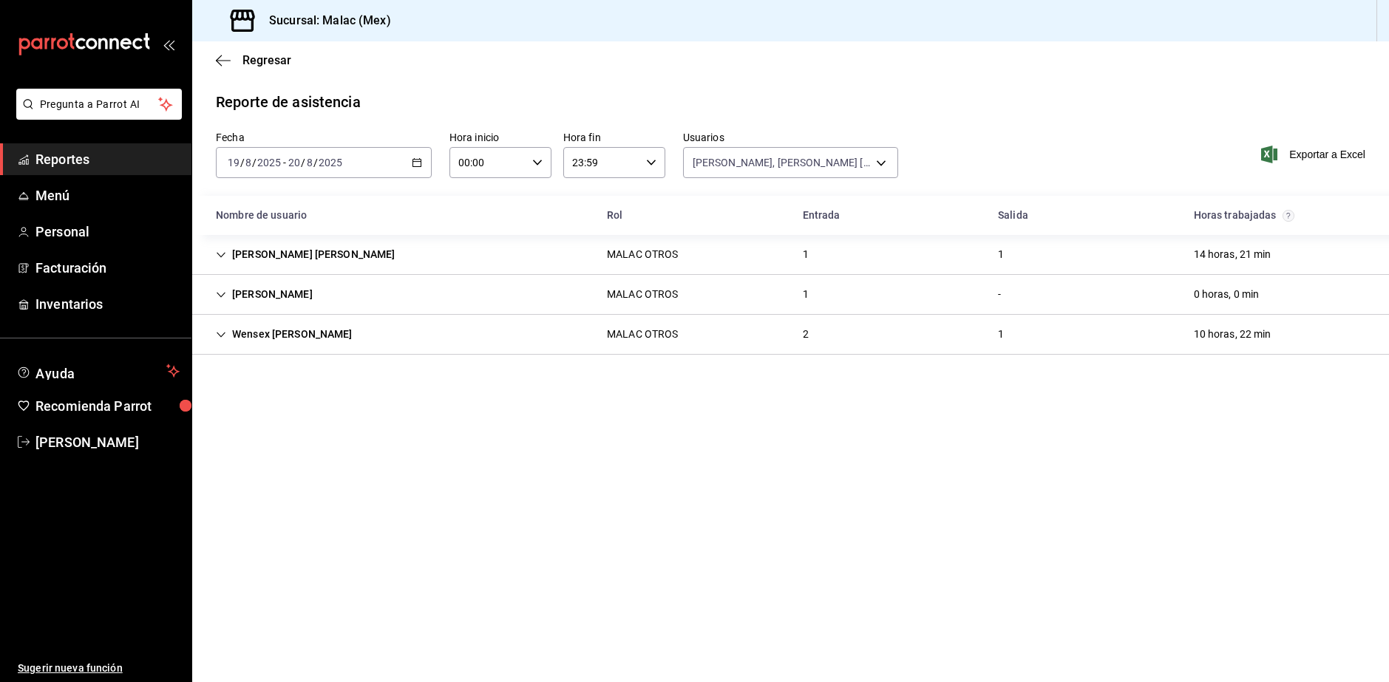
click at [854, 243] on div "[PERSON_NAME] [PERSON_NAME] OTROS 1 1 14 horas, 21 min" at bounding box center [790, 255] width 1197 height 40
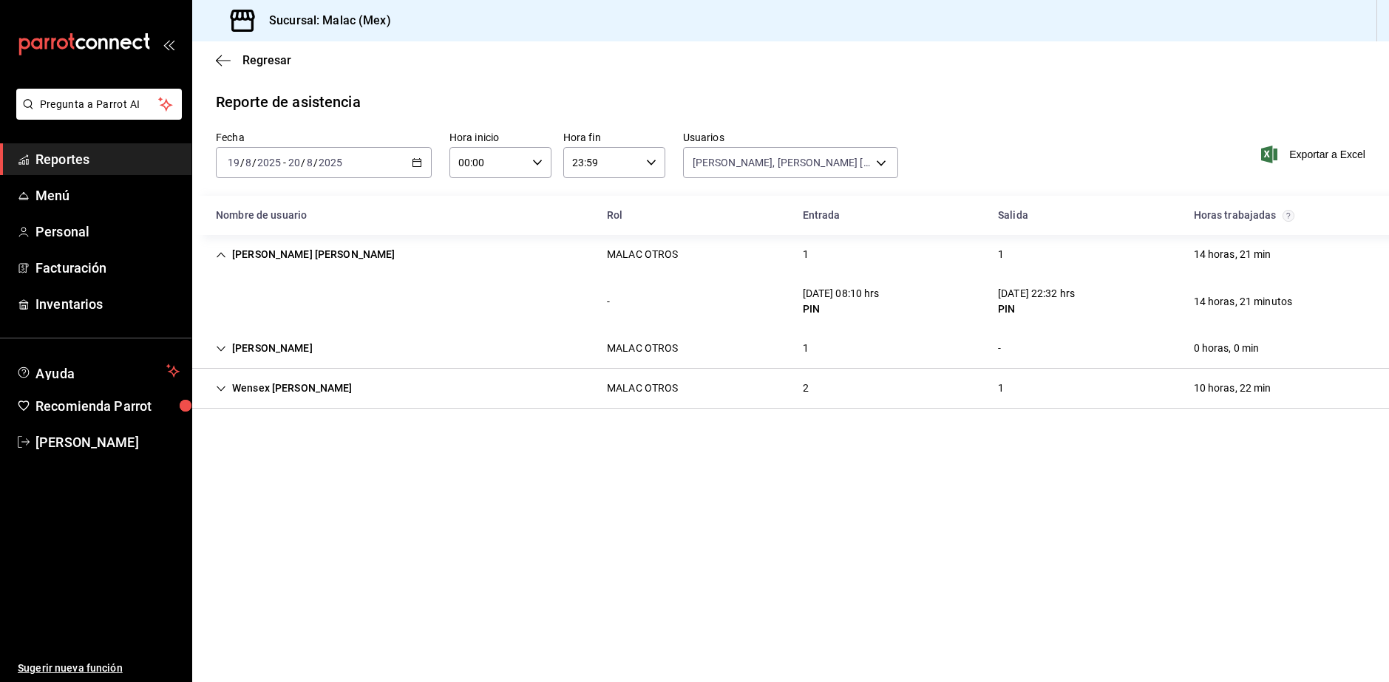
drag, startPoint x: 832, startPoint y: 256, endPoint x: 857, endPoint y: 258, distance: 25.2
click at [833, 256] on div "[PERSON_NAME] [PERSON_NAME] OTROS 1 1 14 horas, 21 min" at bounding box center [790, 254] width 1197 height 39
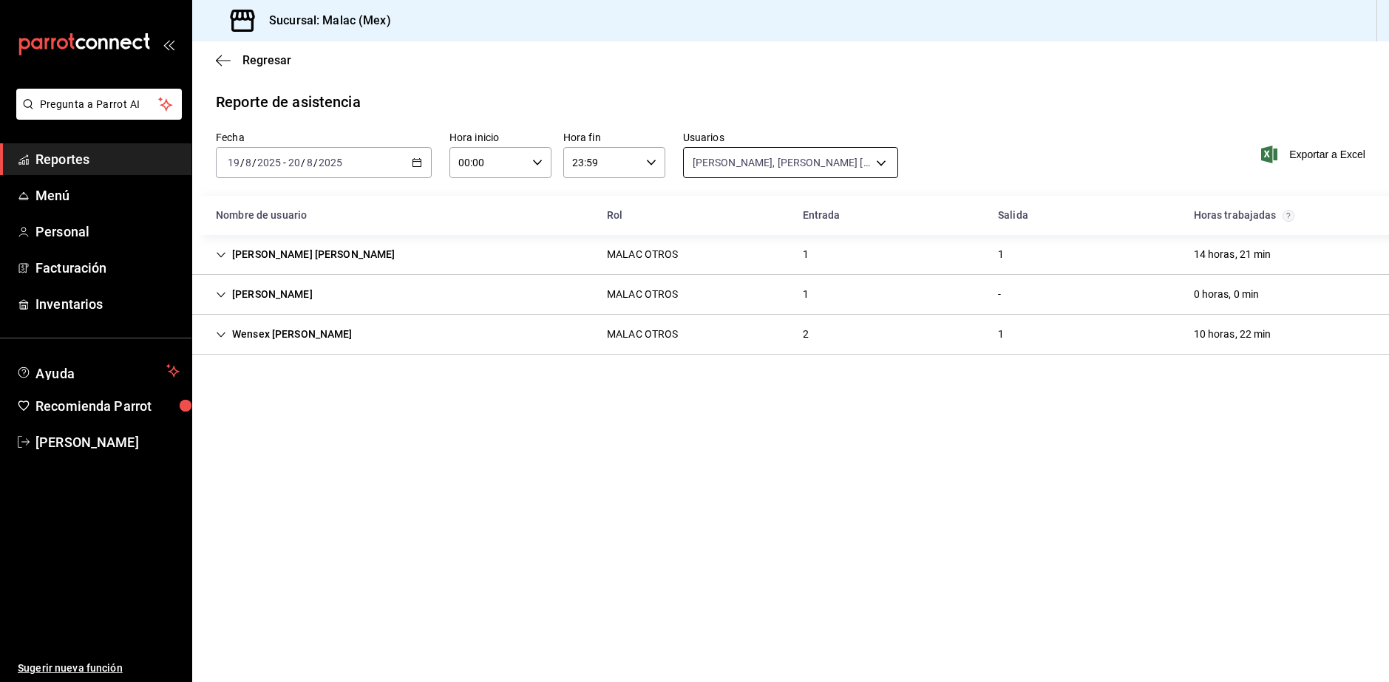
click at [752, 167] on body "Pregunta a Parrot AI Reportes Menú Personal Facturación Inventarios Ayuda Recom…" at bounding box center [694, 341] width 1389 height 682
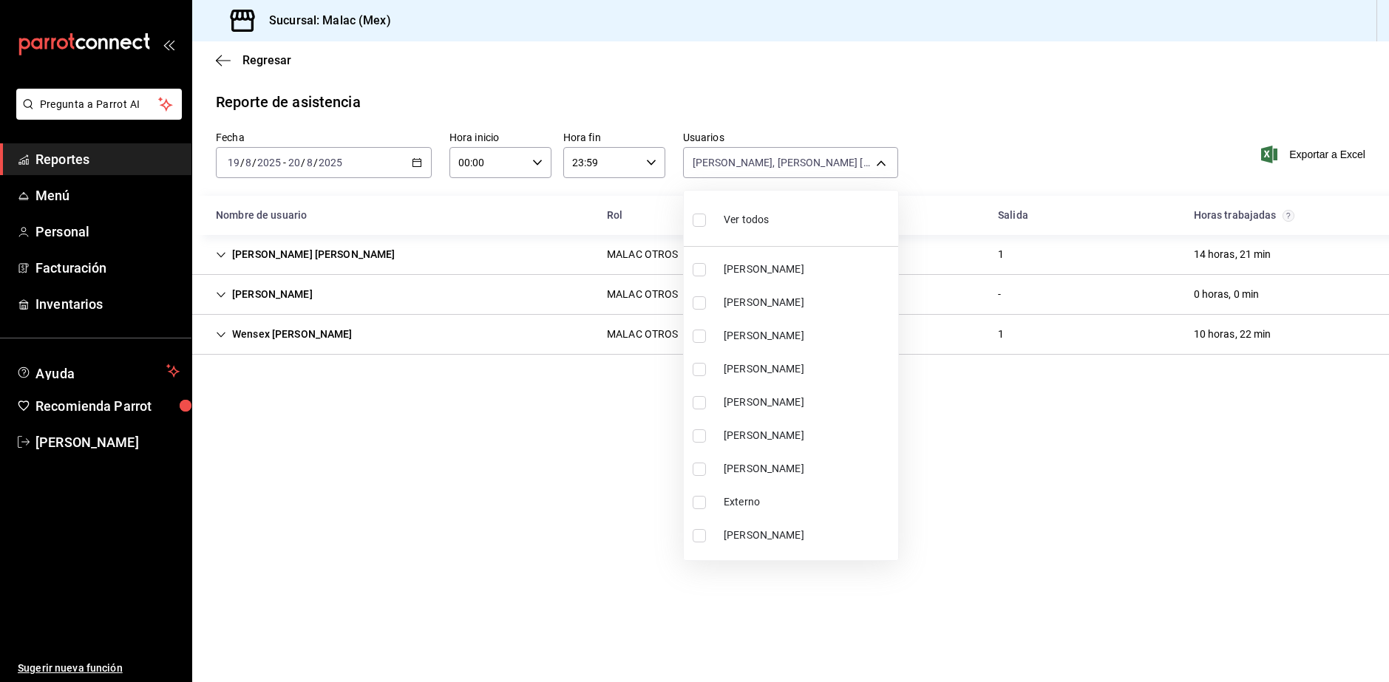
click at [787, 218] on li "Ver todos" at bounding box center [791, 219] width 214 height 44
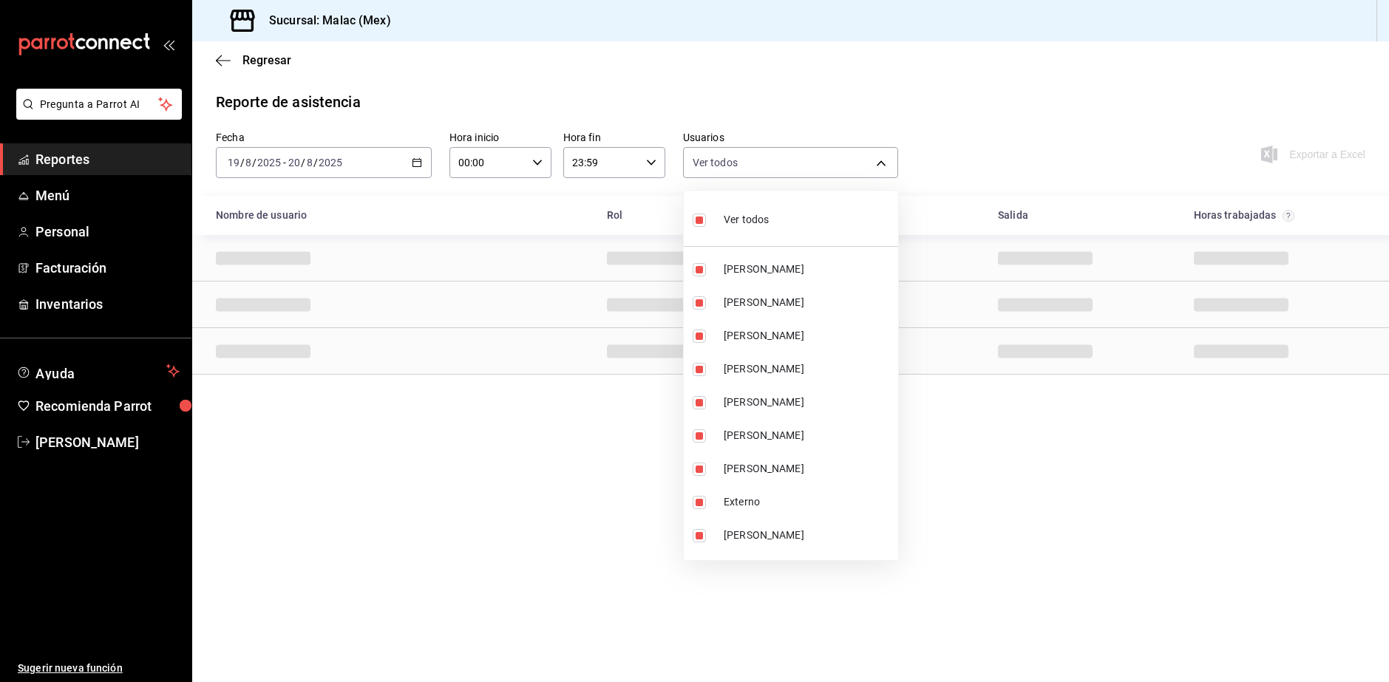
click at [787, 218] on li "Ver todos" at bounding box center [791, 219] width 214 height 44
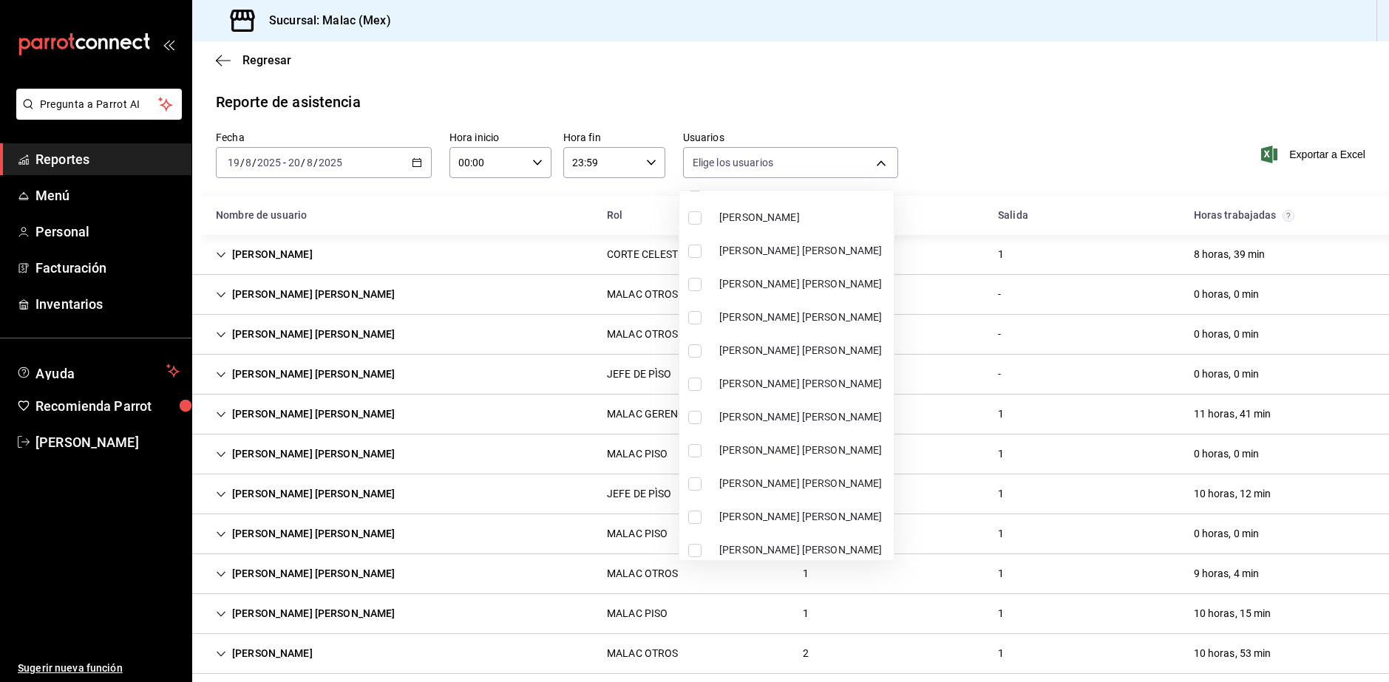
scroll to position [591, 0]
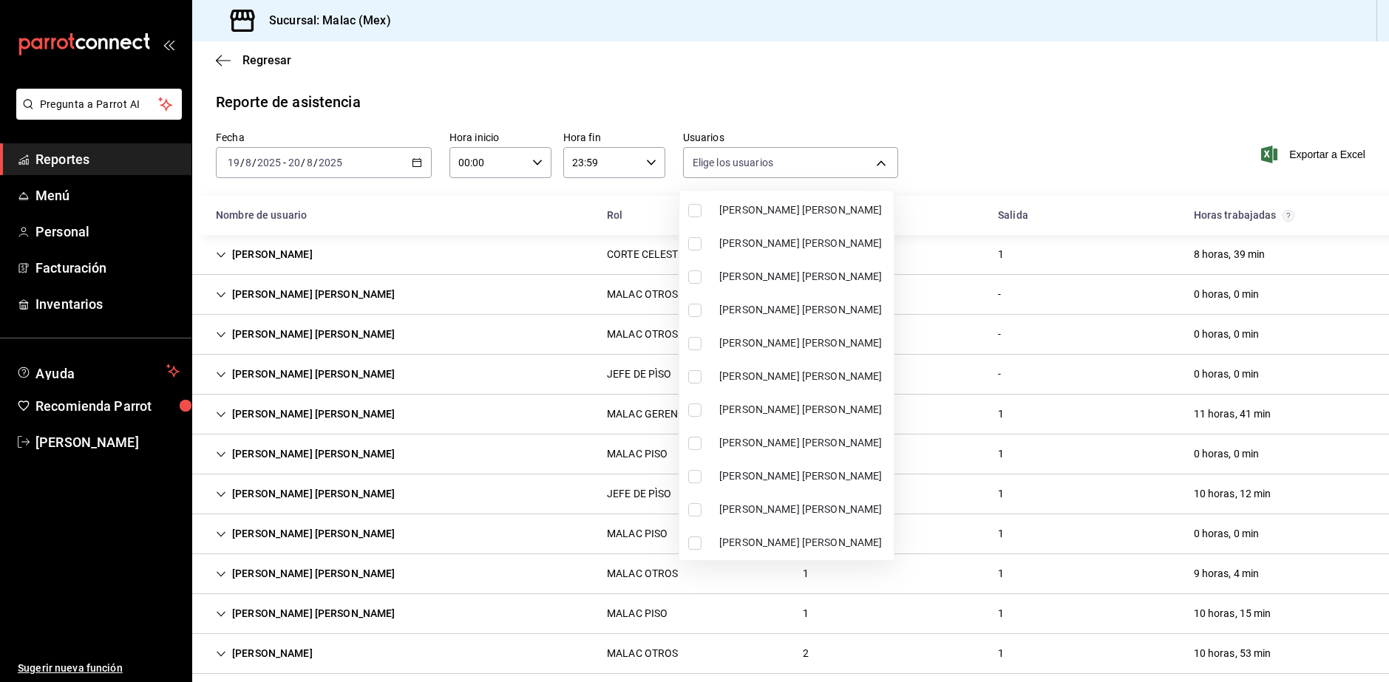
click at [829, 348] on span "[PERSON_NAME] [PERSON_NAME]" at bounding box center [803, 344] width 169 height 16
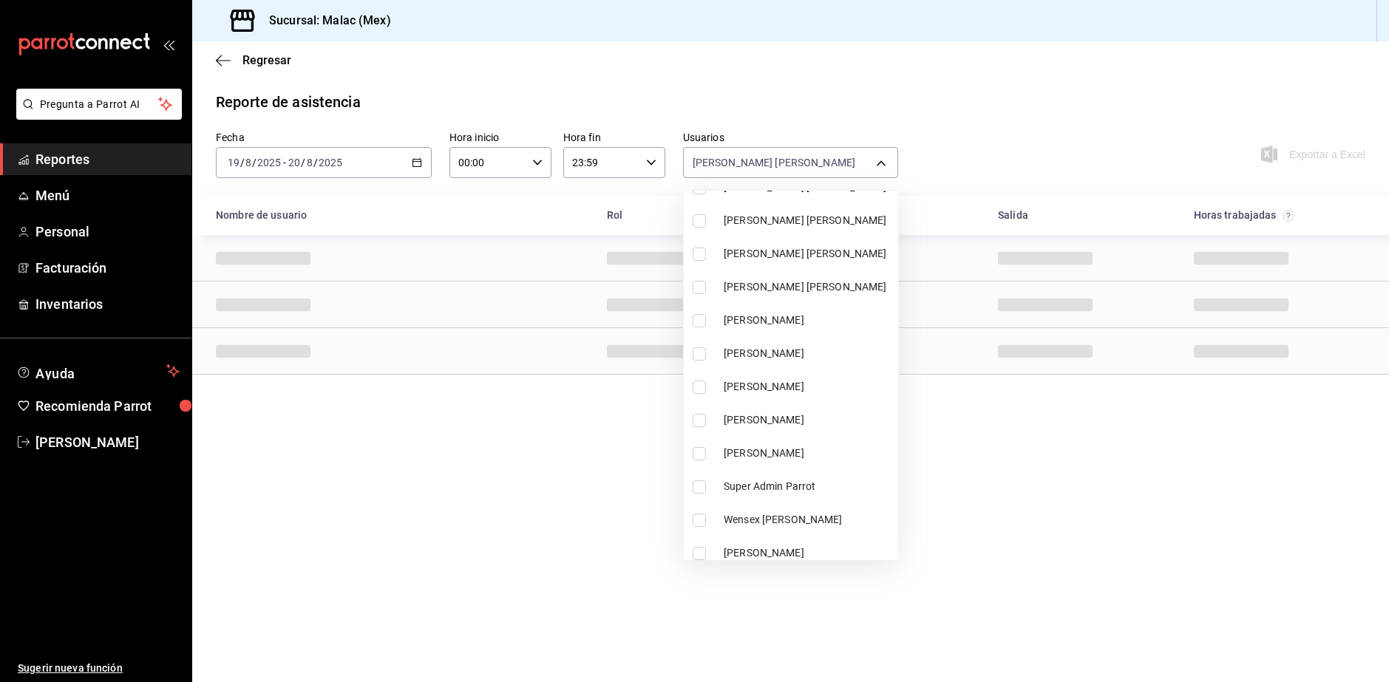
scroll to position [923, 0]
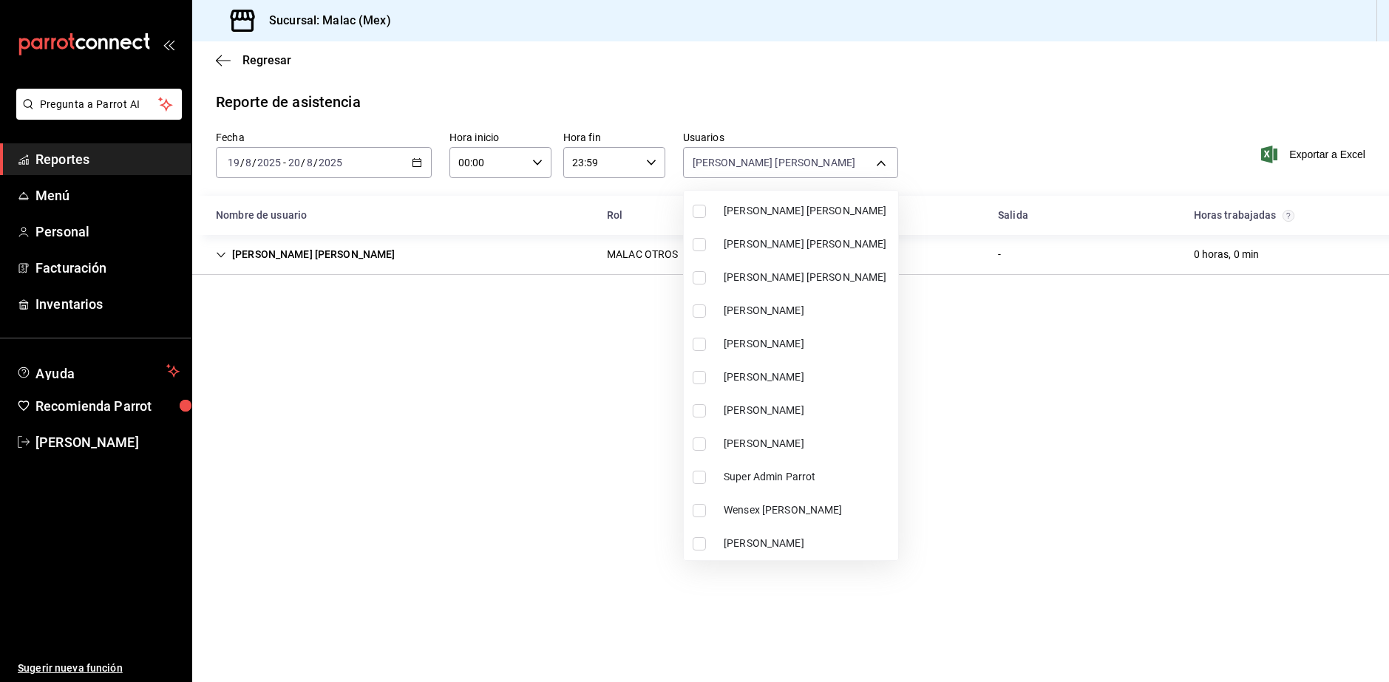
click at [757, 449] on span "[PERSON_NAME]" at bounding box center [808, 444] width 169 height 16
click at [777, 313] on span "[PERSON_NAME]" at bounding box center [808, 311] width 169 height 16
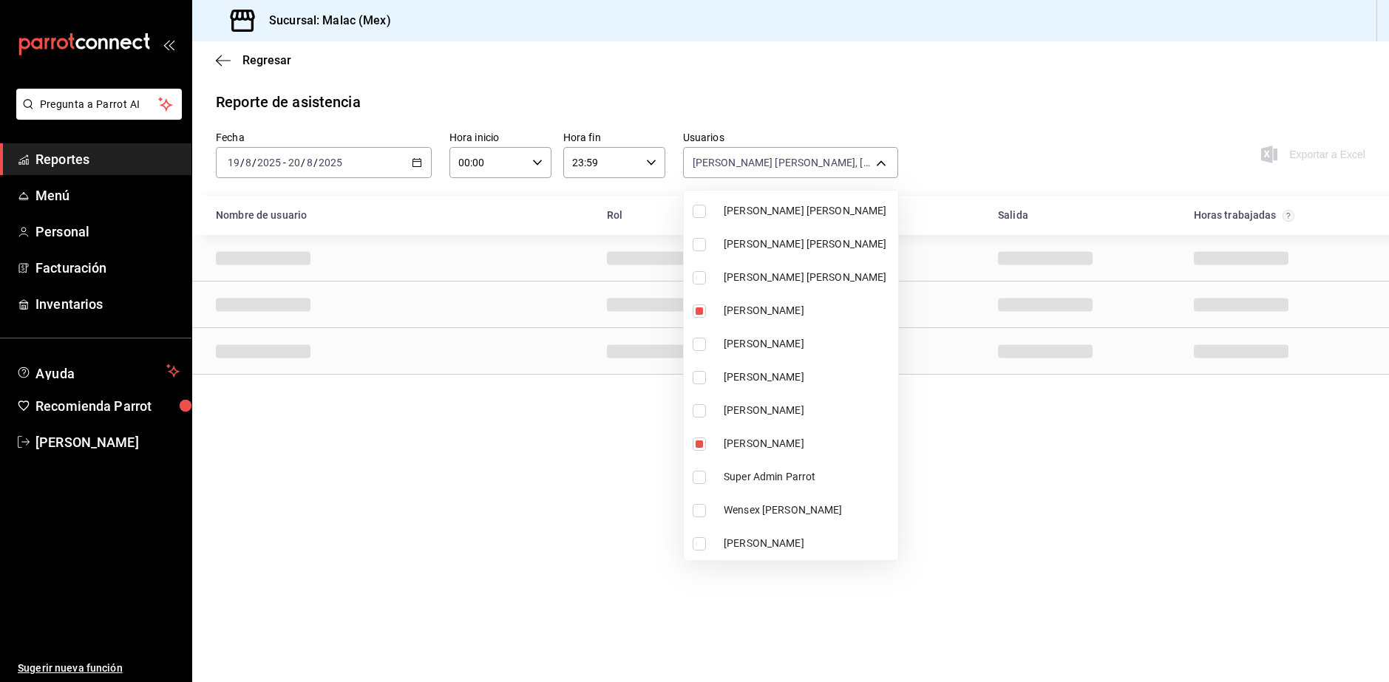
click at [1103, 452] on div at bounding box center [694, 341] width 1389 height 682
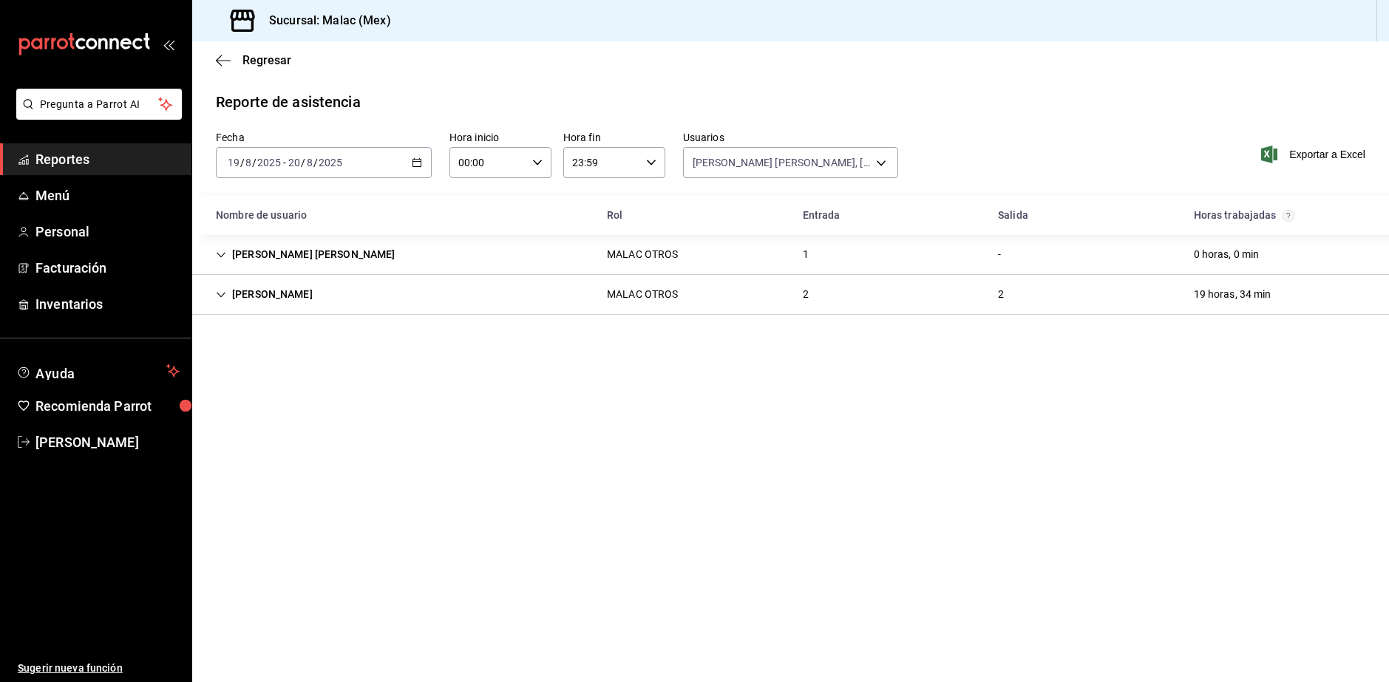
click at [653, 290] on div "MALAC OTROS" at bounding box center [642, 295] width 71 height 16
click at [793, 257] on div "1" at bounding box center [806, 254] width 30 height 27
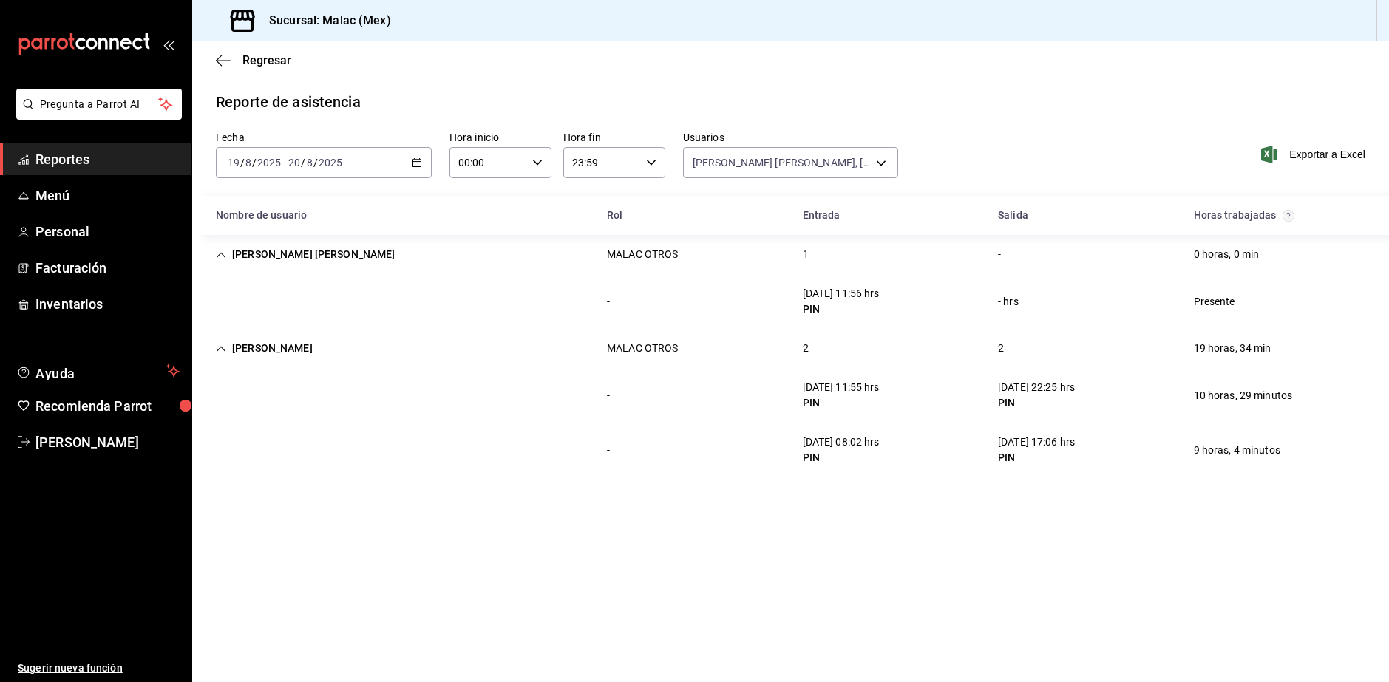
click at [313, 170] on div "[DATE] [DATE] - [DATE] [DATE]" at bounding box center [324, 162] width 216 height 31
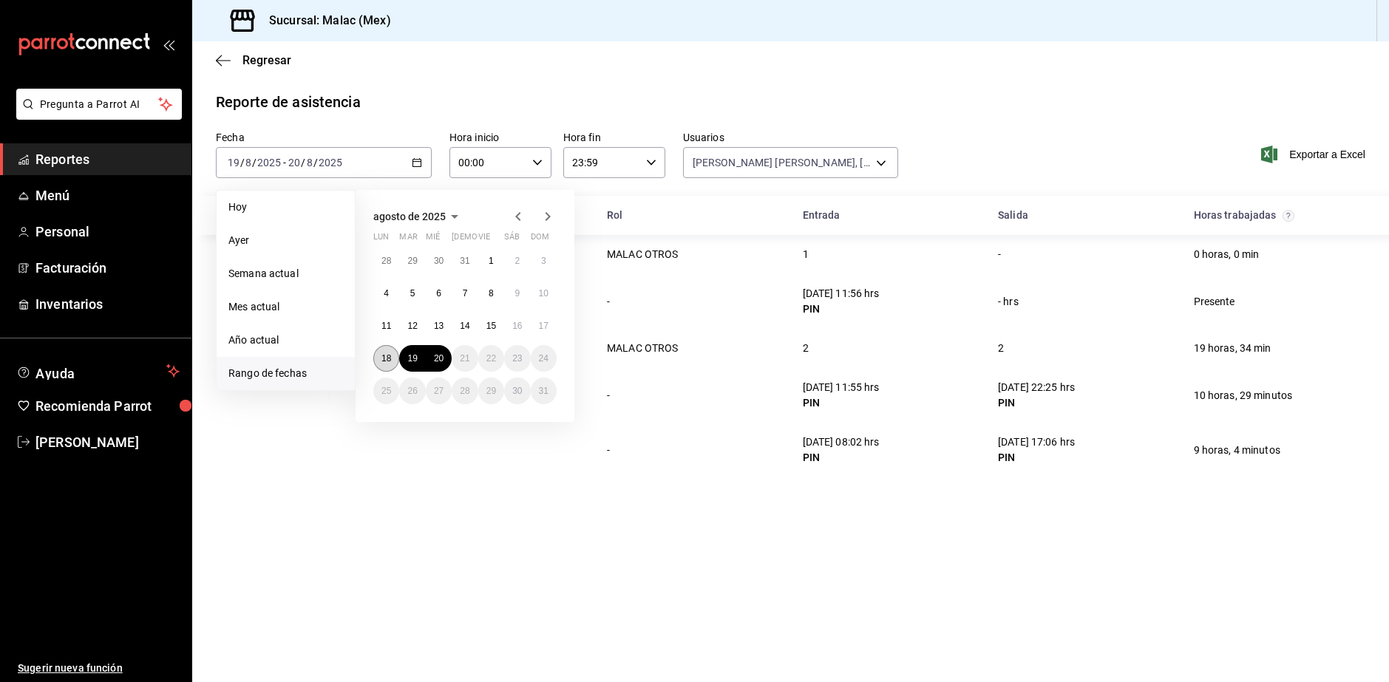
click at [384, 361] on abbr "18" at bounding box center [386, 358] width 10 height 10
click at [446, 364] on button "20" at bounding box center [439, 358] width 26 height 27
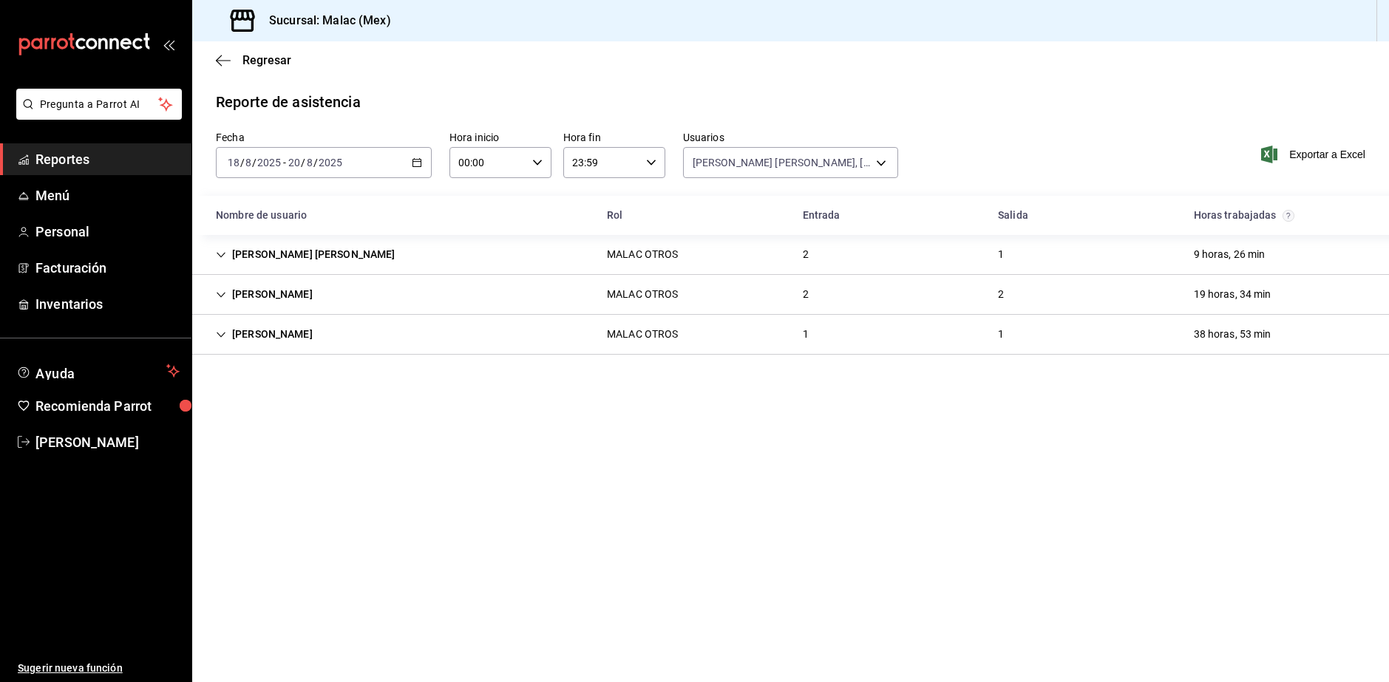
click at [384, 331] on div "[PERSON_NAME] OTROS 1 1 38 horas, 53 min" at bounding box center [790, 335] width 1197 height 40
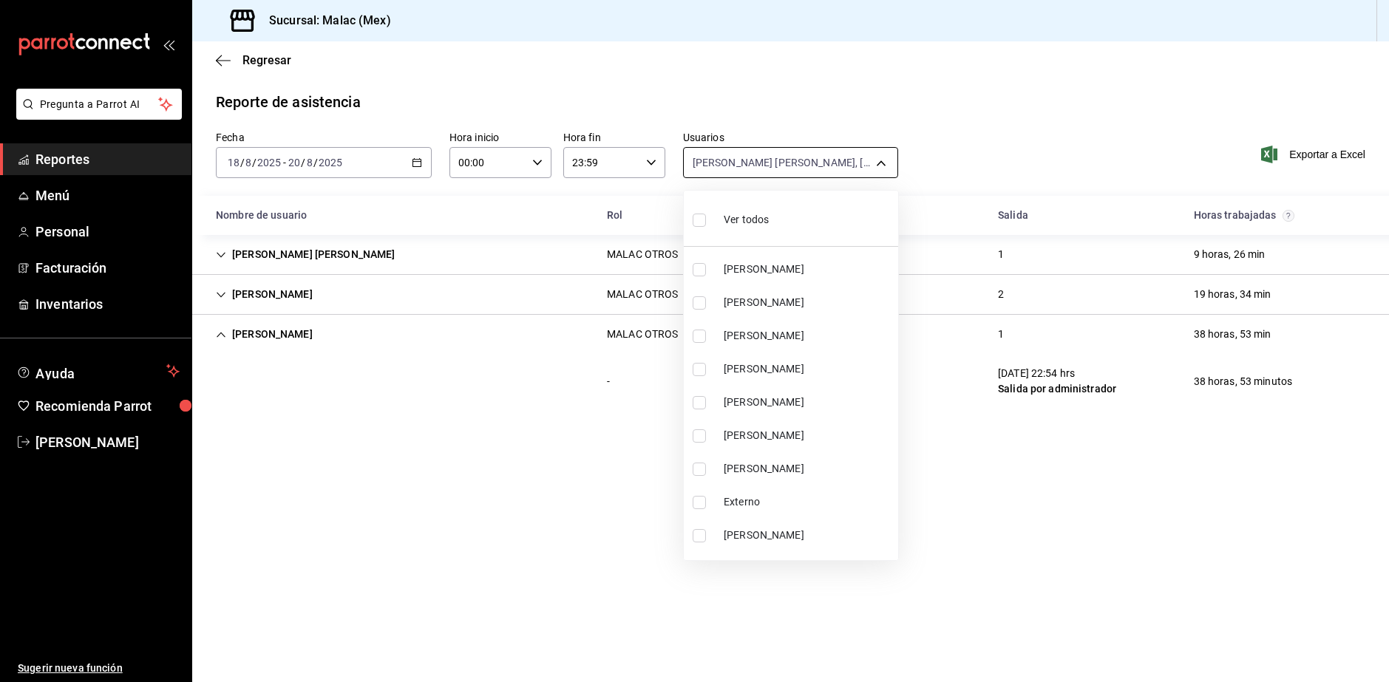
click at [744, 162] on body "Pregunta a Parrot AI Reportes Menú Personal Facturación Inventarios Ayuda Recom…" at bounding box center [694, 341] width 1389 height 682
click at [760, 251] on ul "Ver todos [PERSON_NAME] [PERSON_NAME] [PERSON_NAME] [PERSON_NAME] [PERSON_NAME]…" at bounding box center [791, 376] width 214 height 370
click at [766, 236] on li "Ver todos" at bounding box center [791, 219] width 214 height 44
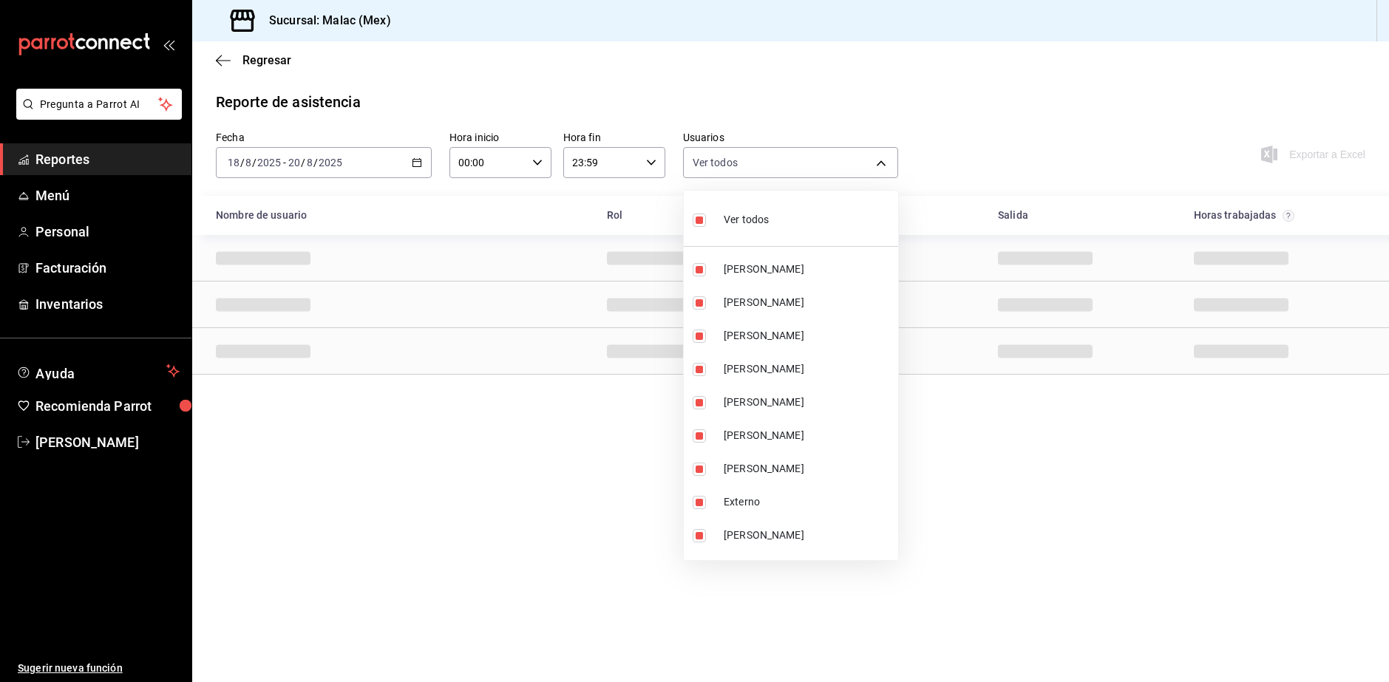
click at [780, 221] on li "Ver todos" at bounding box center [791, 219] width 214 height 44
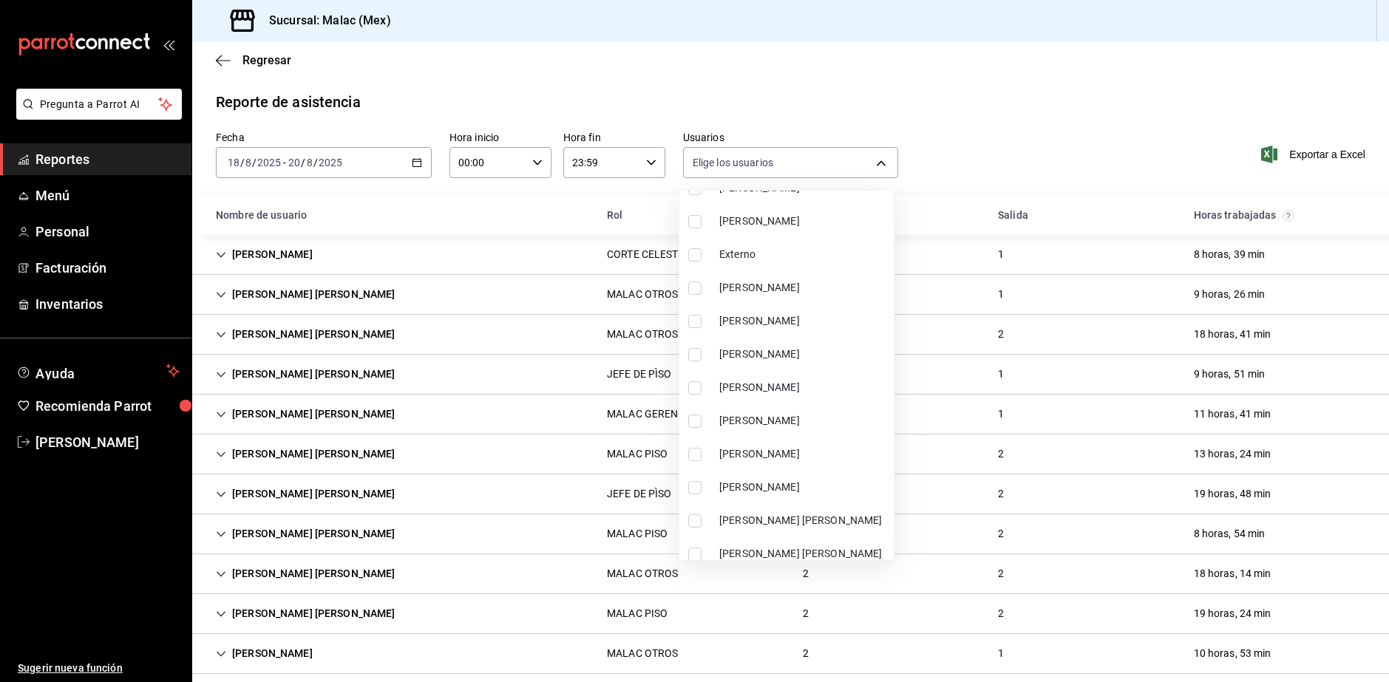
scroll to position [222, 0]
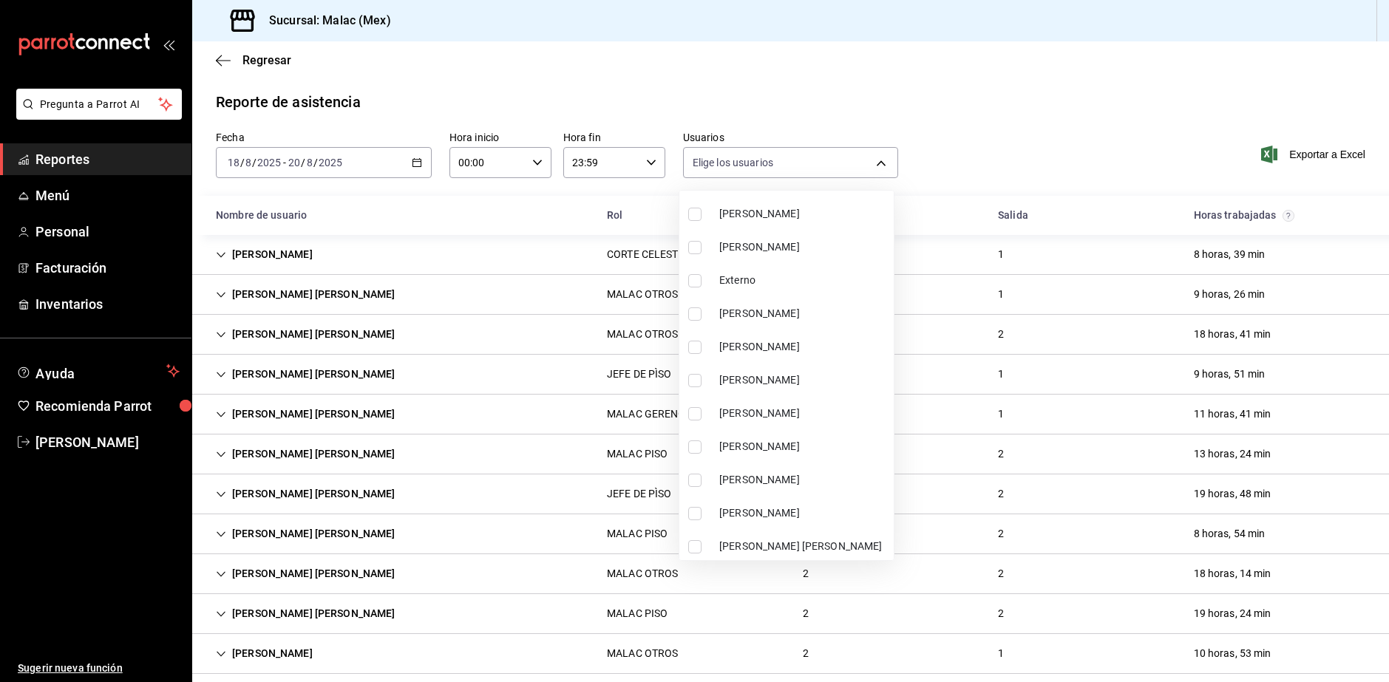
click at [830, 355] on li "[PERSON_NAME]" at bounding box center [786, 346] width 214 height 33
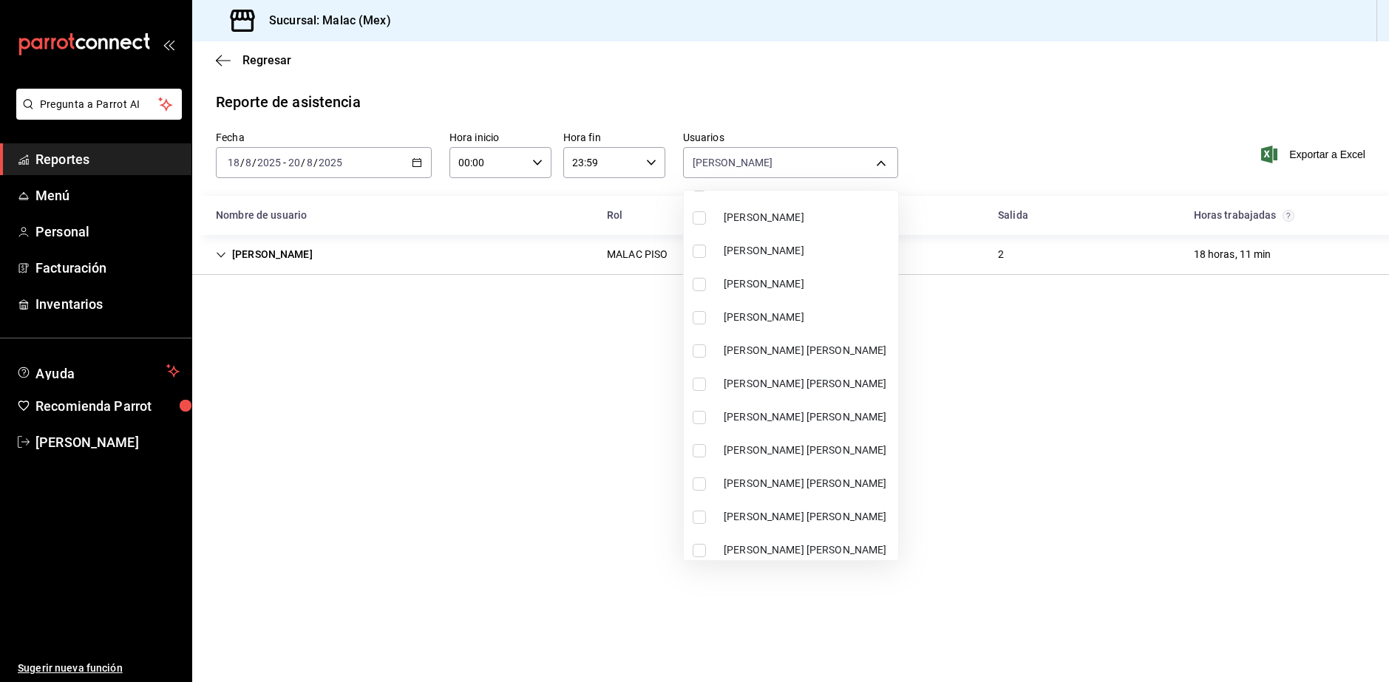
scroll to position [443, 0]
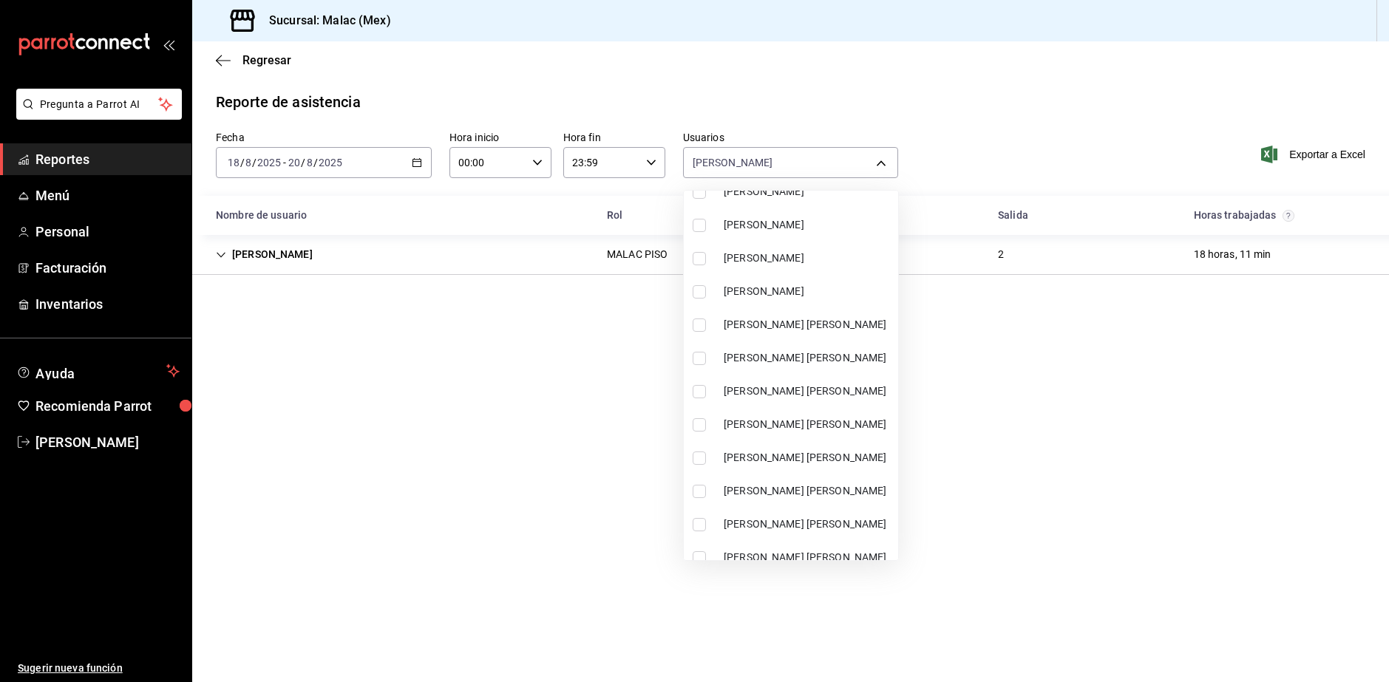
click at [819, 302] on li "[PERSON_NAME]" at bounding box center [791, 291] width 214 height 33
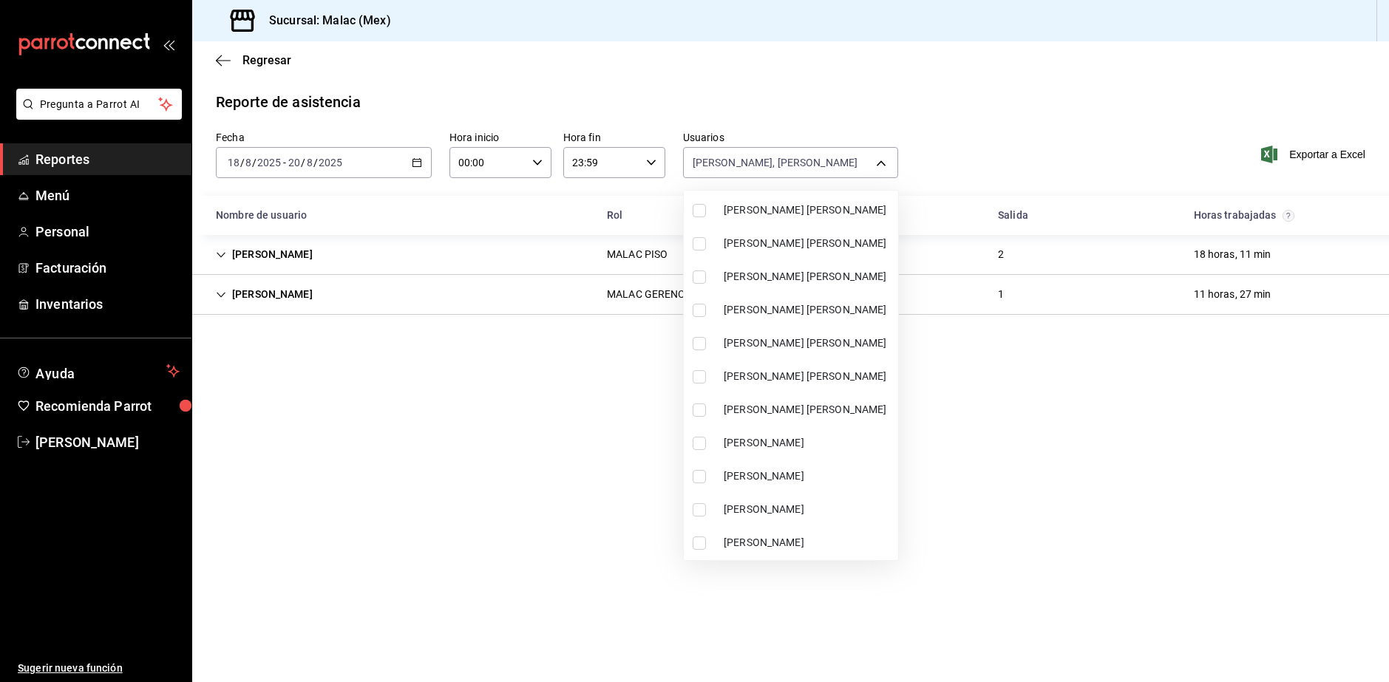
scroll to position [813, 0]
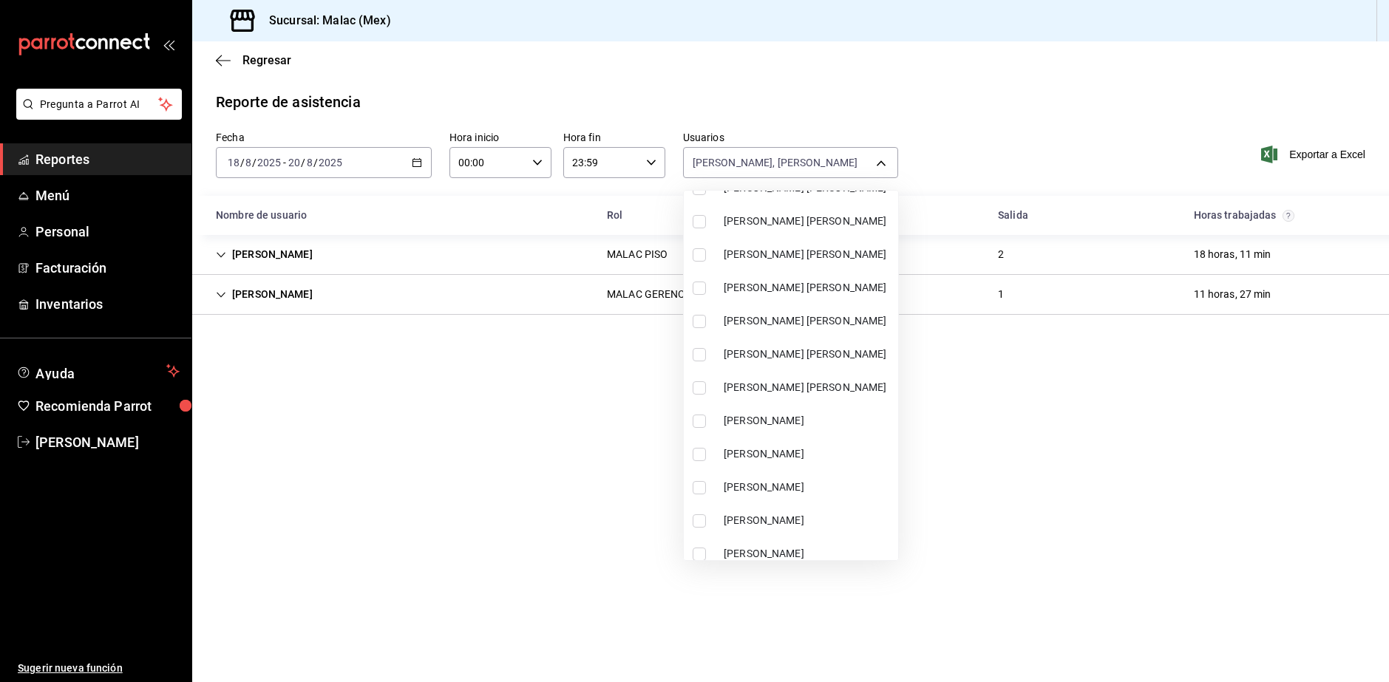
click at [850, 353] on span "[PERSON_NAME] [PERSON_NAME]" at bounding box center [808, 355] width 169 height 16
click at [1117, 131] on div at bounding box center [694, 341] width 1389 height 682
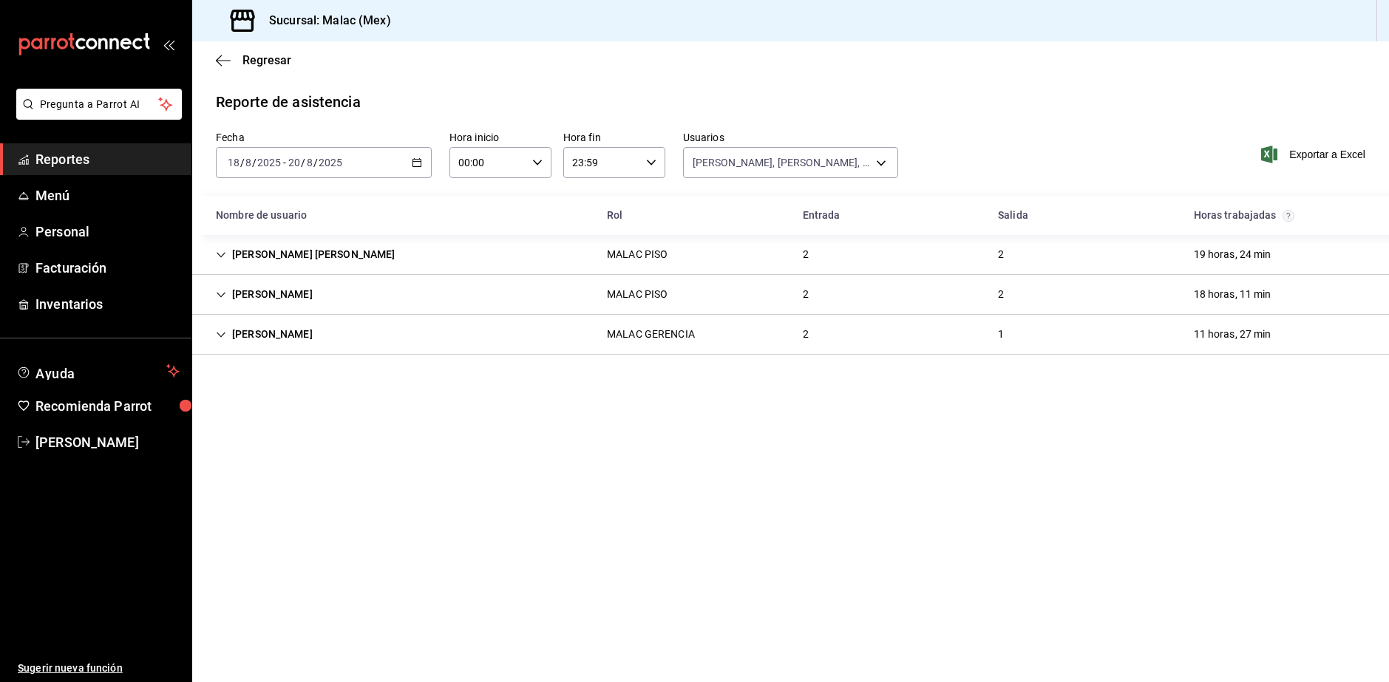
click at [716, 320] on div "[PERSON_NAME] GERENCIA 2 1 11 horas, 27 min" at bounding box center [790, 335] width 1197 height 40
click at [515, 301] on div "[PERSON_NAME] PISO 2 2 18 horas, 11 min" at bounding box center [790, 295] width 1197 height 40
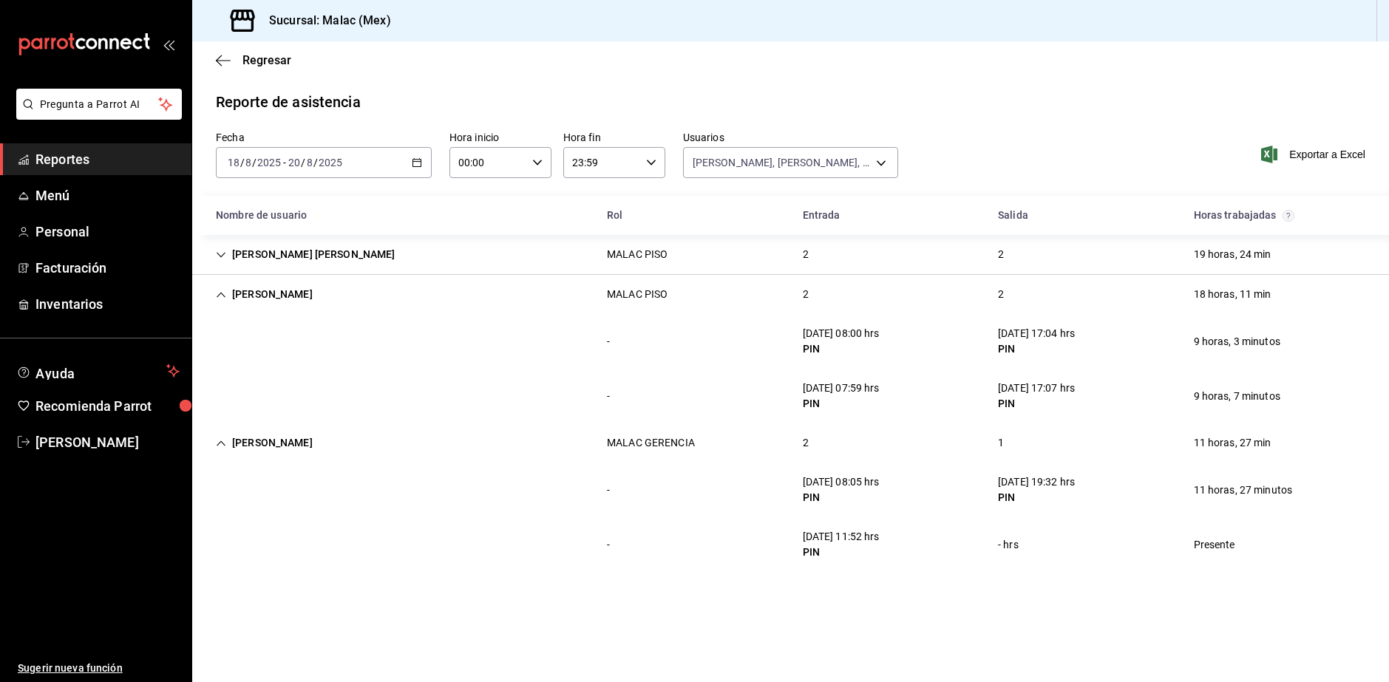
click at [595, 249] on div "MALAC PISO" at bounding box center [637, 254] width 84 height 27
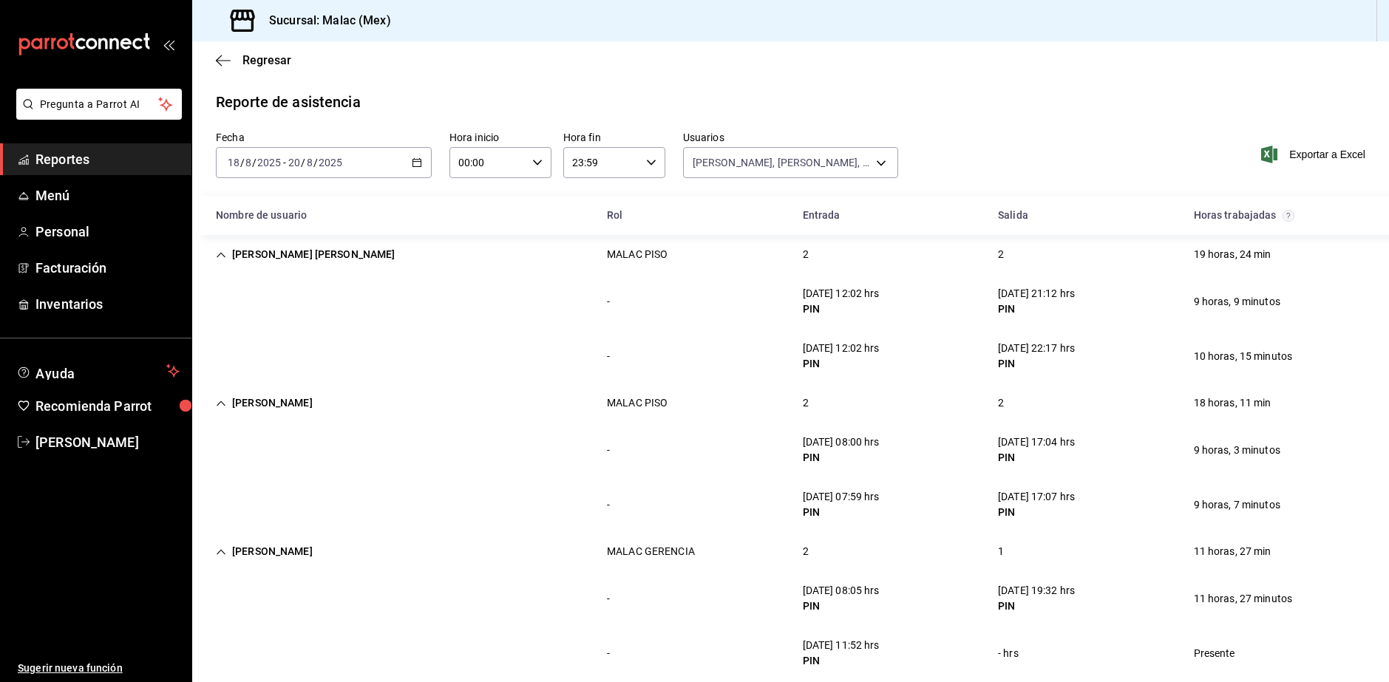
click at [372, 153] on div "[DATE] [DATE] - [DATE] [DATE]" at bounding box center [324, 162] width 216 height 31
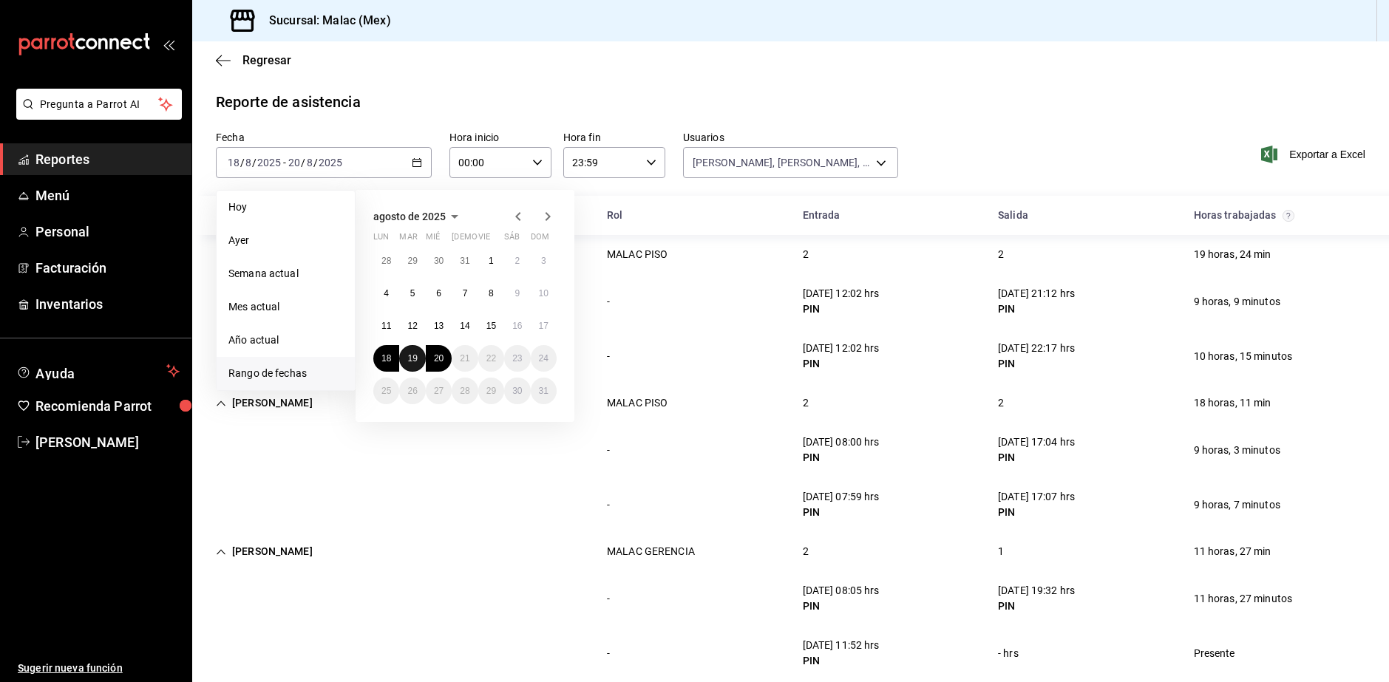
click at [414, 358] on abbr "19" at bounding box center [412, 358] width 10 height 10
click at [436, 361] on abbr "20" at bounding box center [439, 358] width 10 height 10
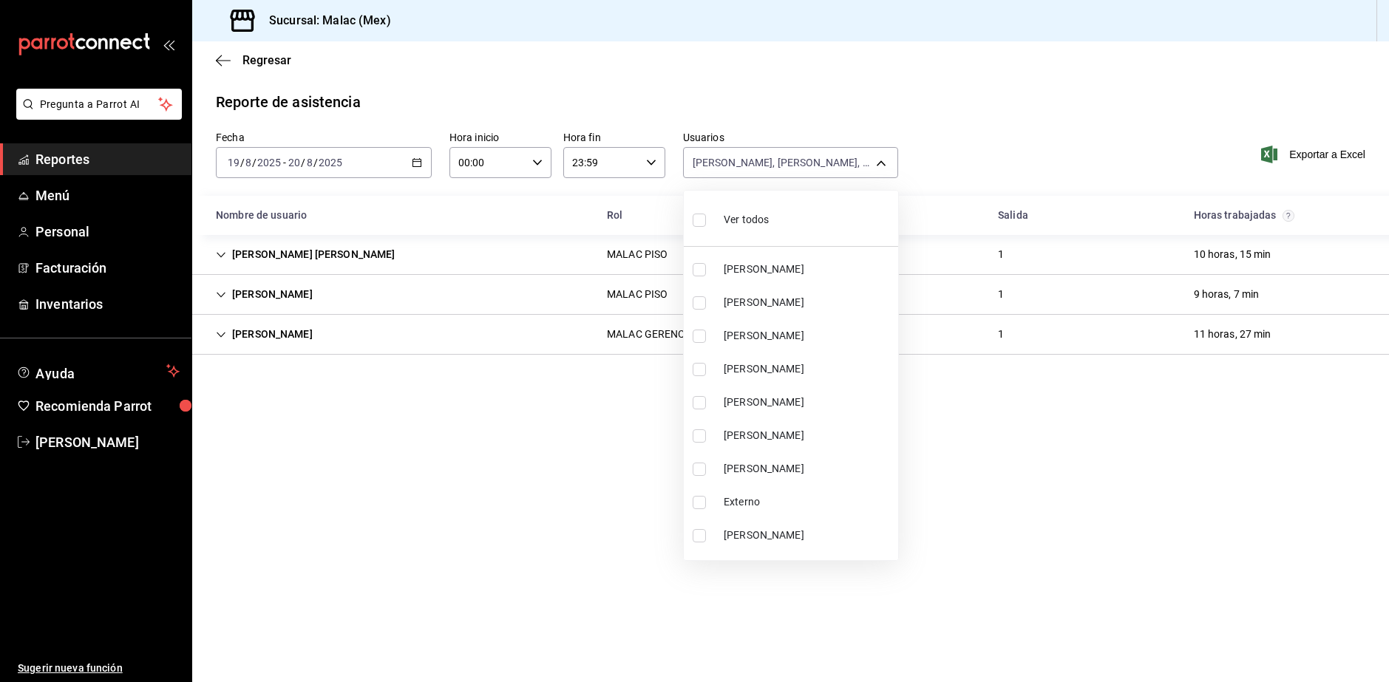
click at [751, 157] on body "Pregunta a Parrot AI Reportes Menú Personal Facturación Inventarios Ayuda Recom…" at bounding box center [694, 341] width 1389 height 682
click at [768, 225] on span "Ver todos" at bounding box center [746, 220] width 45 height 16
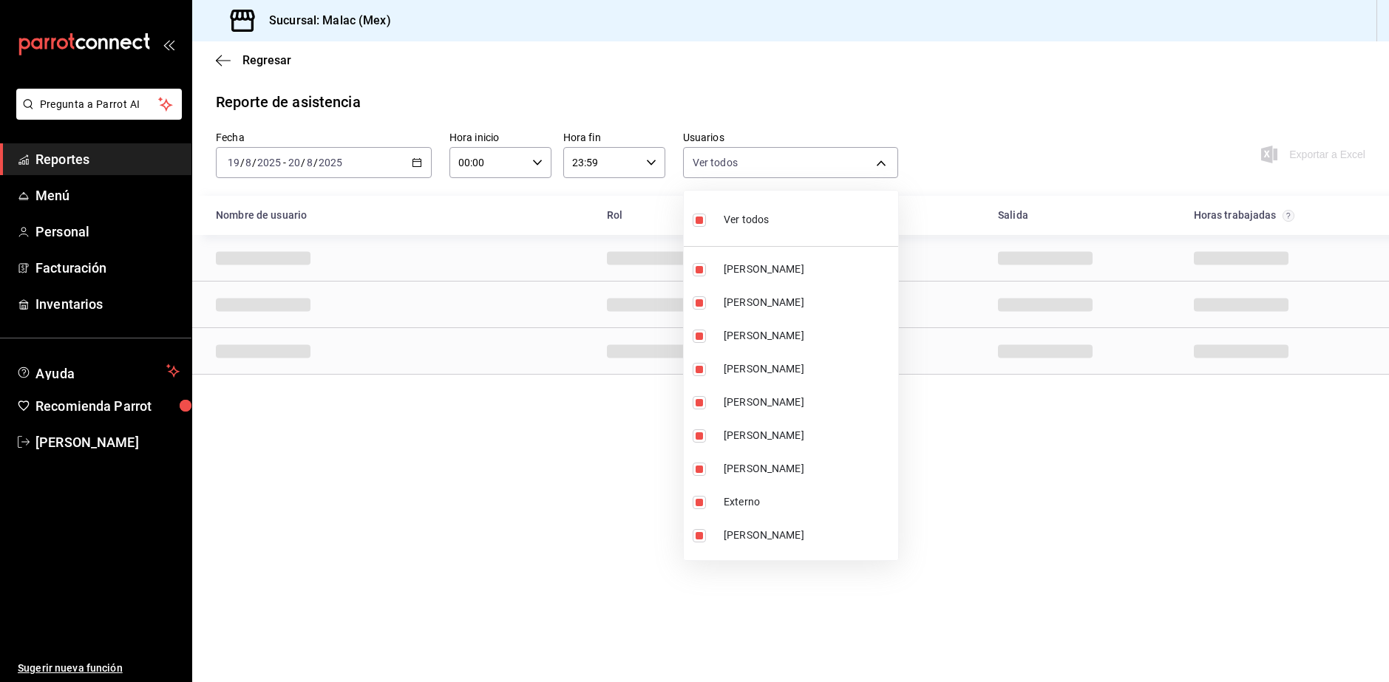
click at [788, 223] on li "Ver todos" at bounding box center [791, 219] width 214 height 44
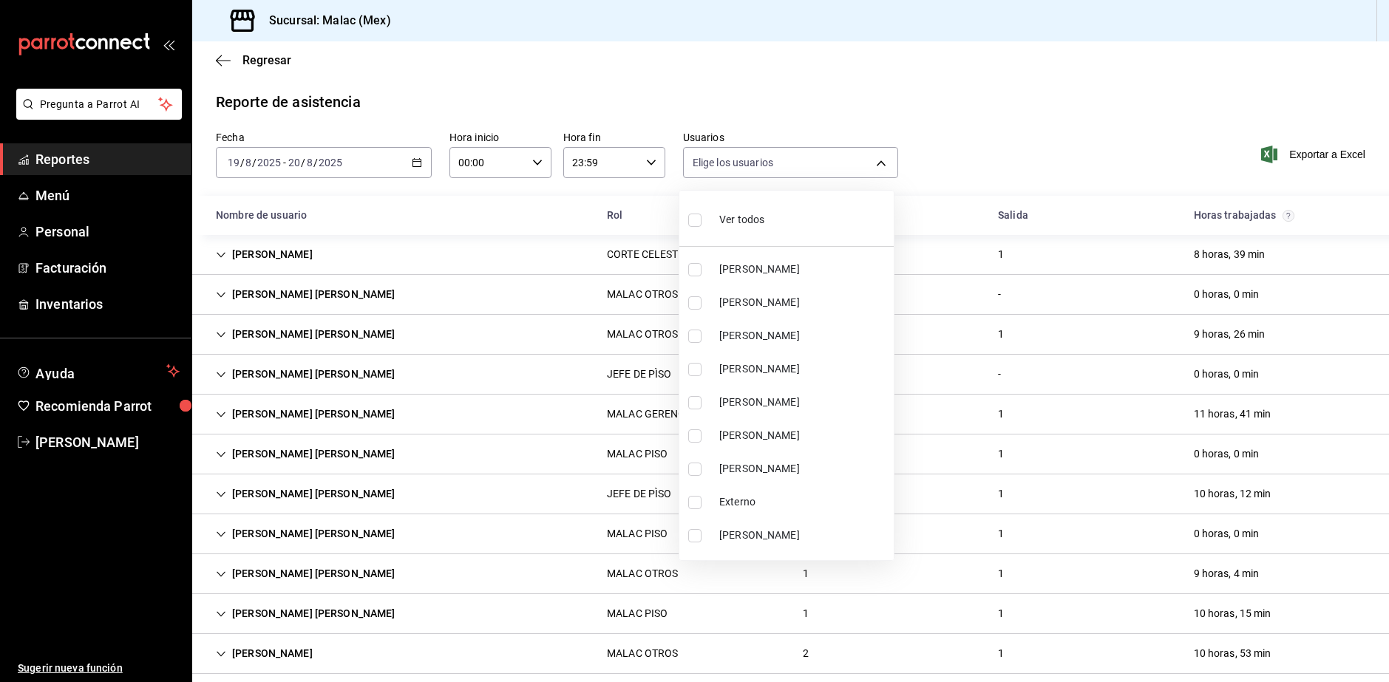
click at [810, 460] on li "[PERSON_NAME]" at bounding box center [786, 468] width 214 height 33
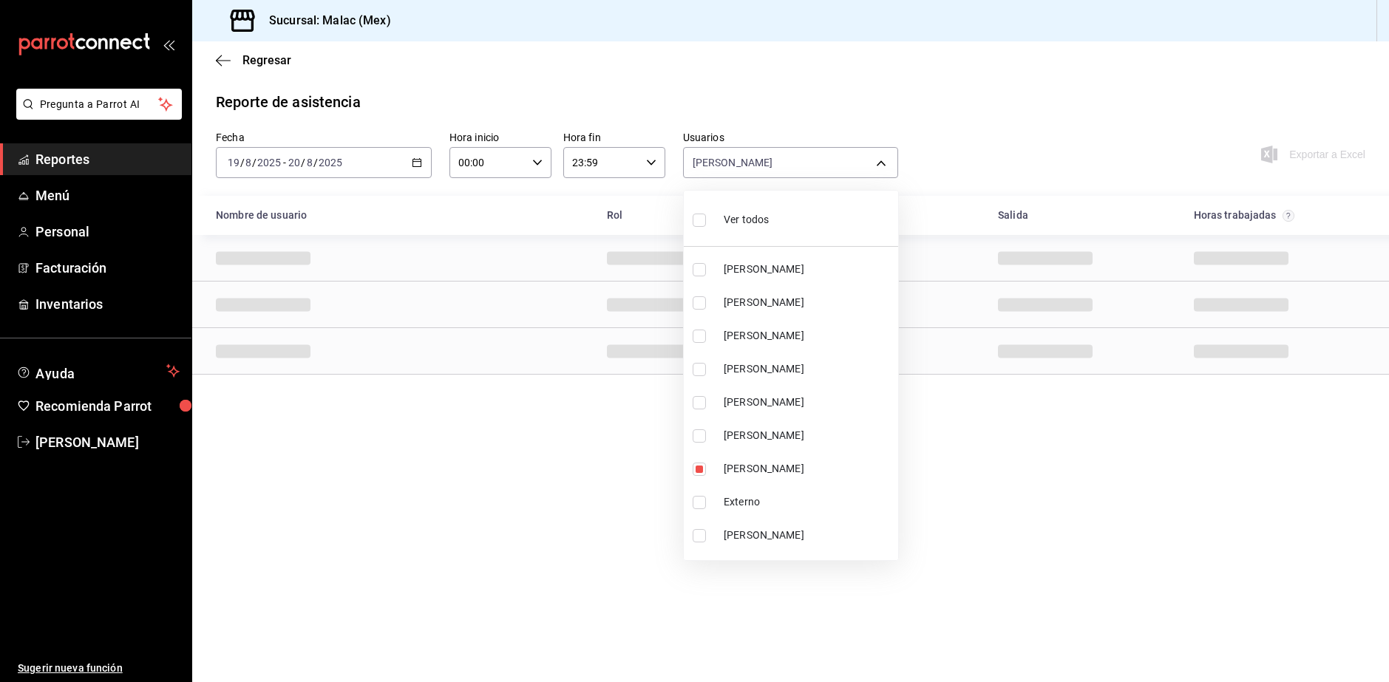
click at [800, 434] on span "[PERSON_NAME]" at bounding box center [808, 436] width 169 height 16
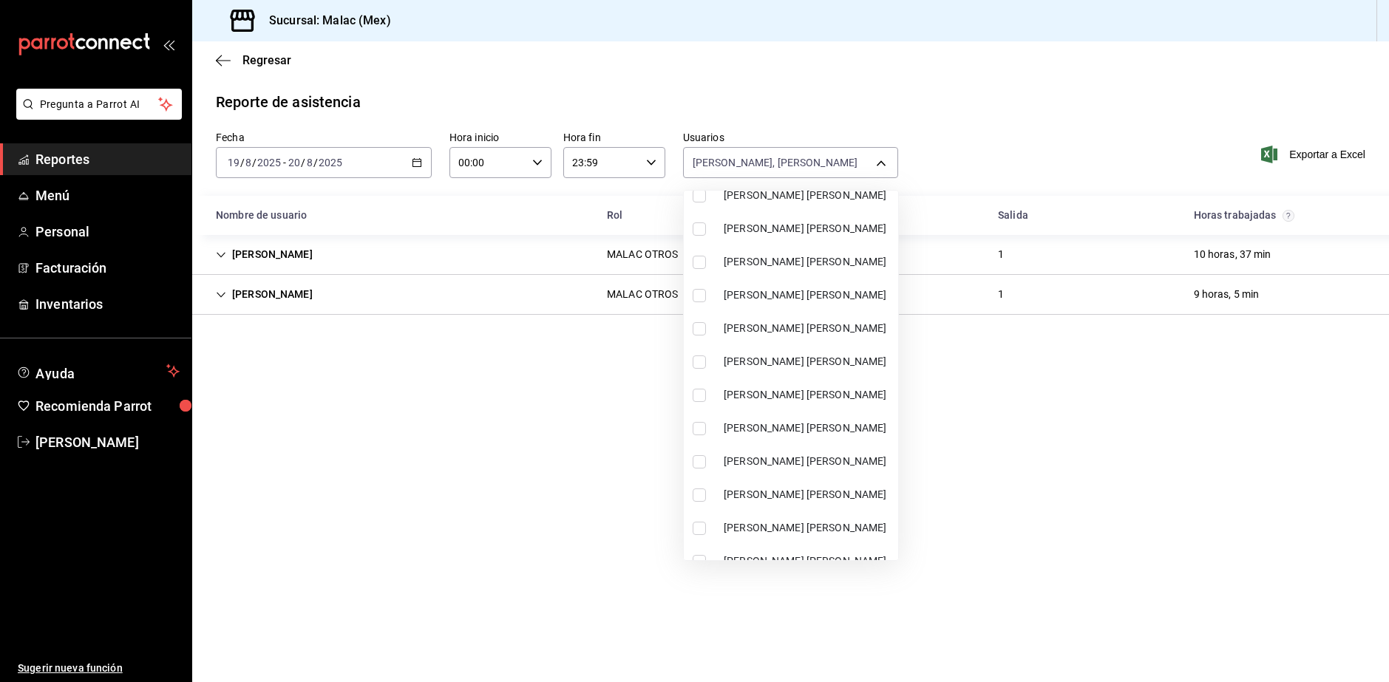
scroll to position [665, 0]
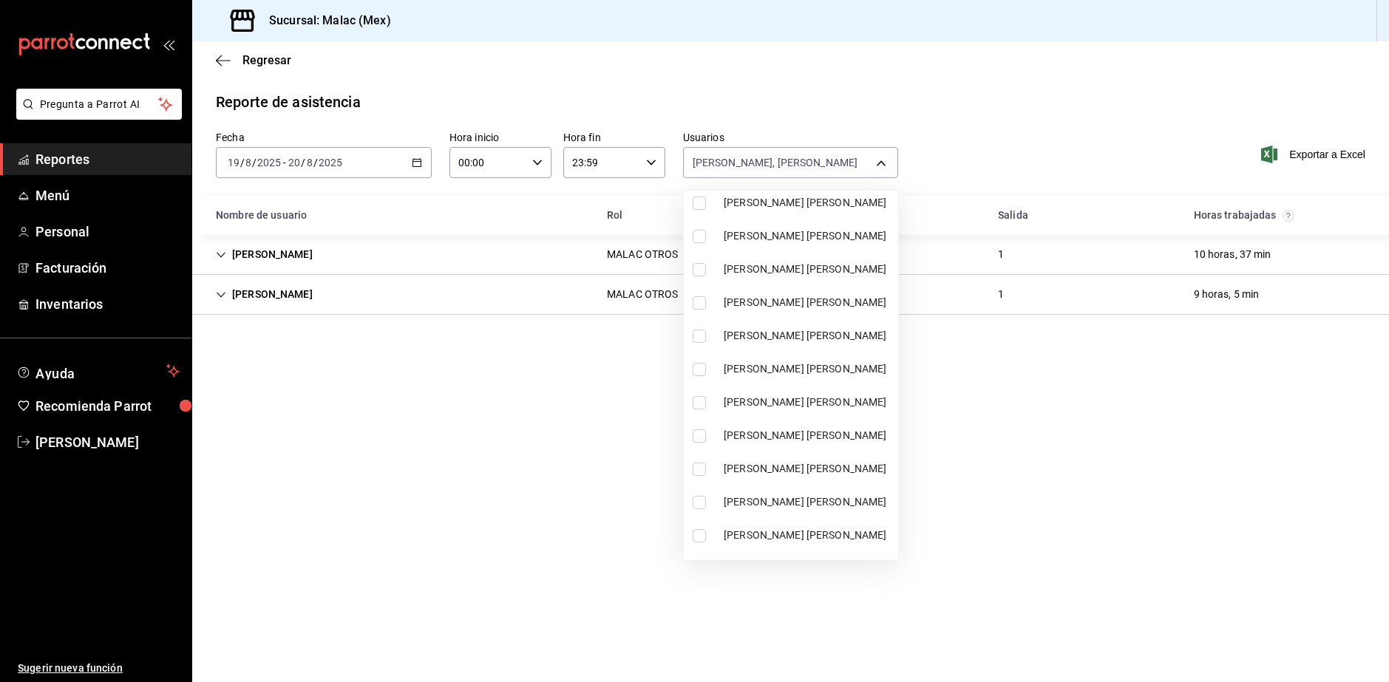
click at [814, 307] on span "[PERSON_NAME] [PERSON_NAME]" at bounding box center [808, 303] width 169 height 16
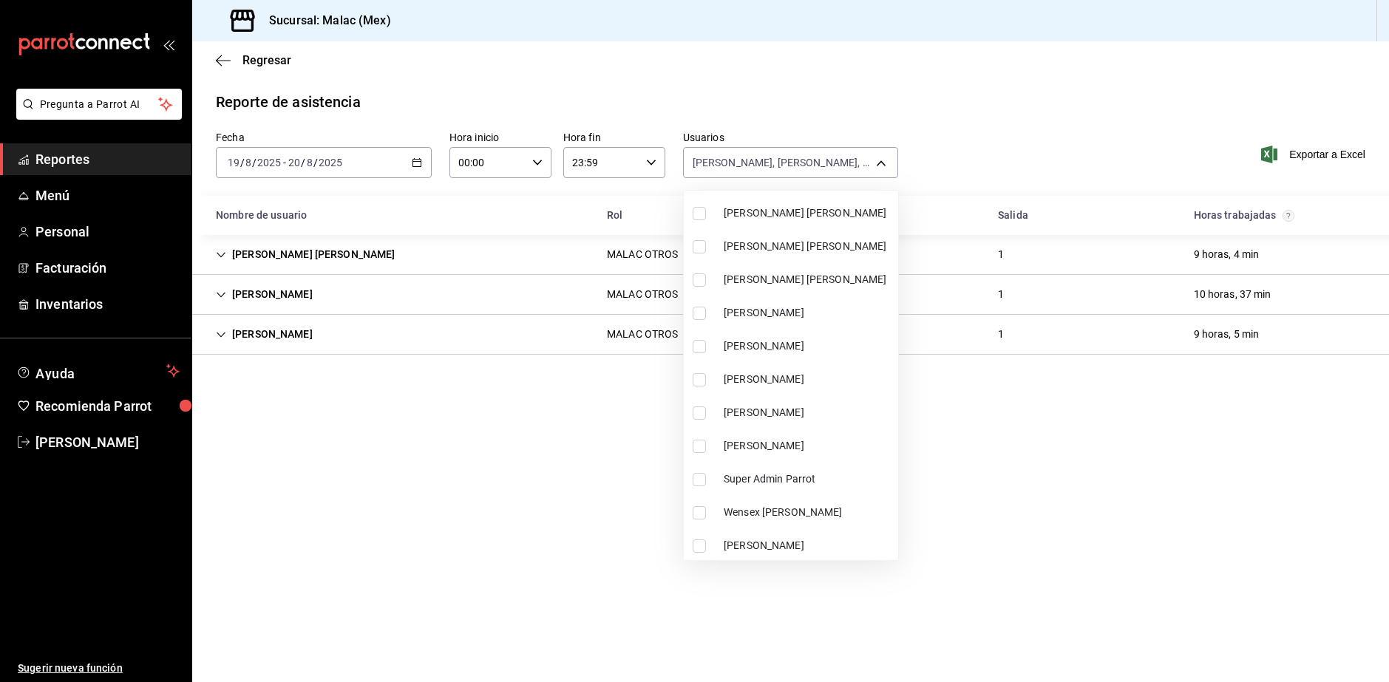
scroll to position [923, 0]
click at [793, 389] on li "[PERSON_NAME]" at bounding box center [791, 377] width 214 height 33
click at [310, 577] on div at bounding box center [694, 341] width 1389 height 682
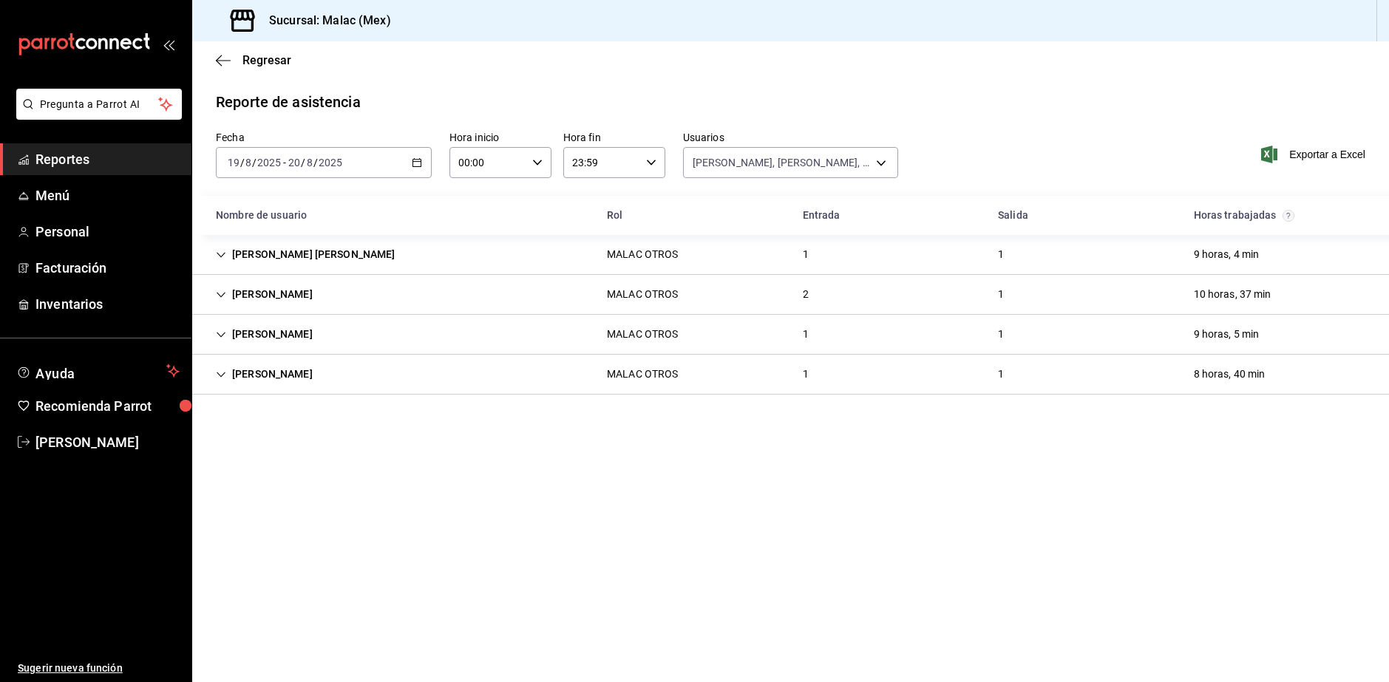
click at [870, 366] on div "[PERSON_NAME] OTROS 1 1 8 horas, 40 min" at bounding box center [790, 375] width 1197 height 40
click at [867, 375] on div "[PERSON_NAME] OTROS 1 1 8 horas, 40 min" at bounding box center [790, 374] width 1197 height 39
click at [322, 257] on div "[PERSON_NAME] [PERSON_NAME]" at bounding box center [305, 254] width 203 height 27
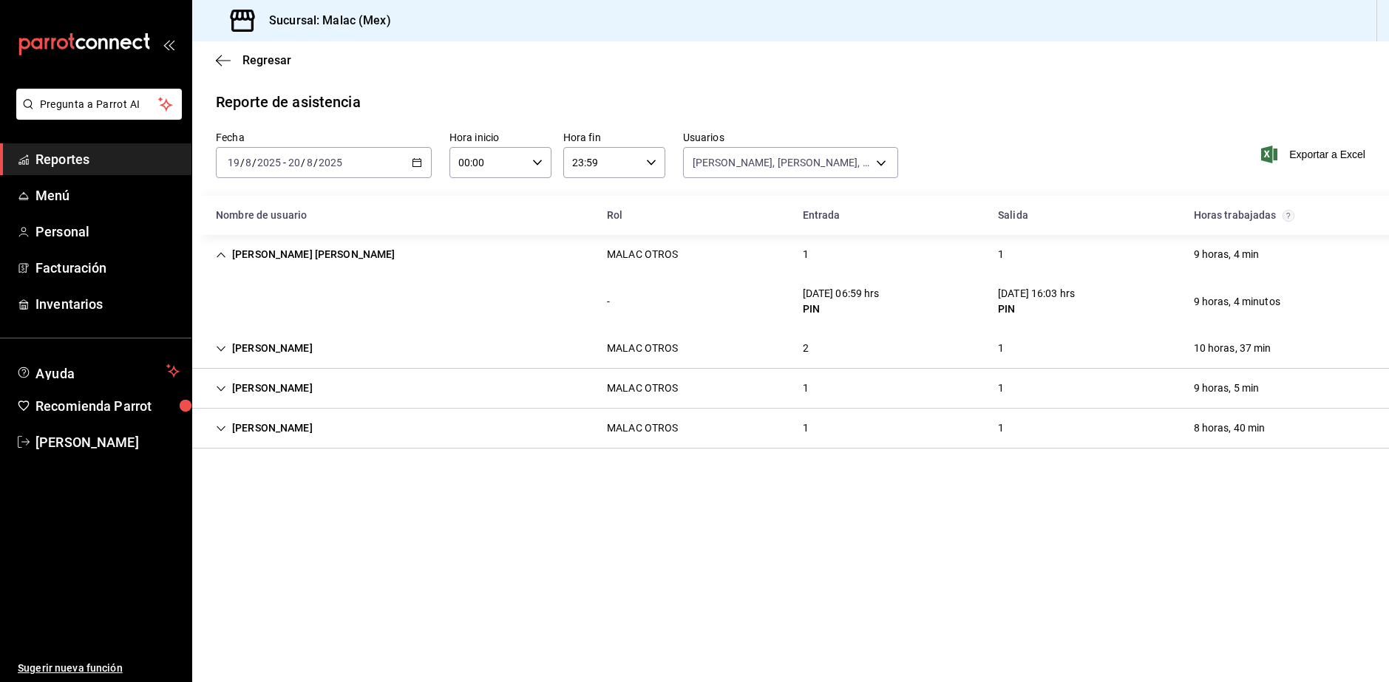
click at [644, 442] on div "[PERSON_NAME] OTROS 1 1 8 horas, 40 min" at bounding box center [790, 429] width 1197 height 40
click at [311, 350] on div "[PERSON_NAME]" at bounding box center [264, 348] width 120 height 27
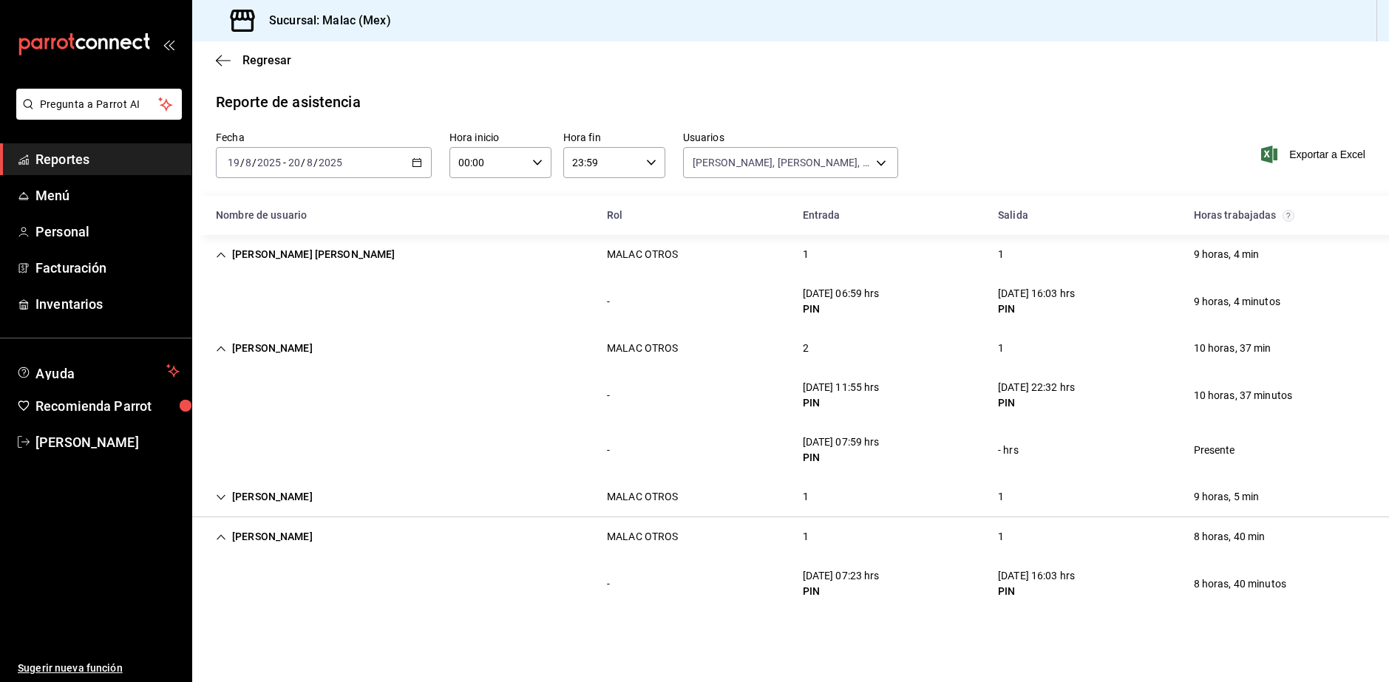
click at [560, 501] on div "[PERSON_NAME] OTROS 1 1 9 horas, 5 min" at bounding box center [790, 497] width 1197 height 40
